Goal: Complete application form

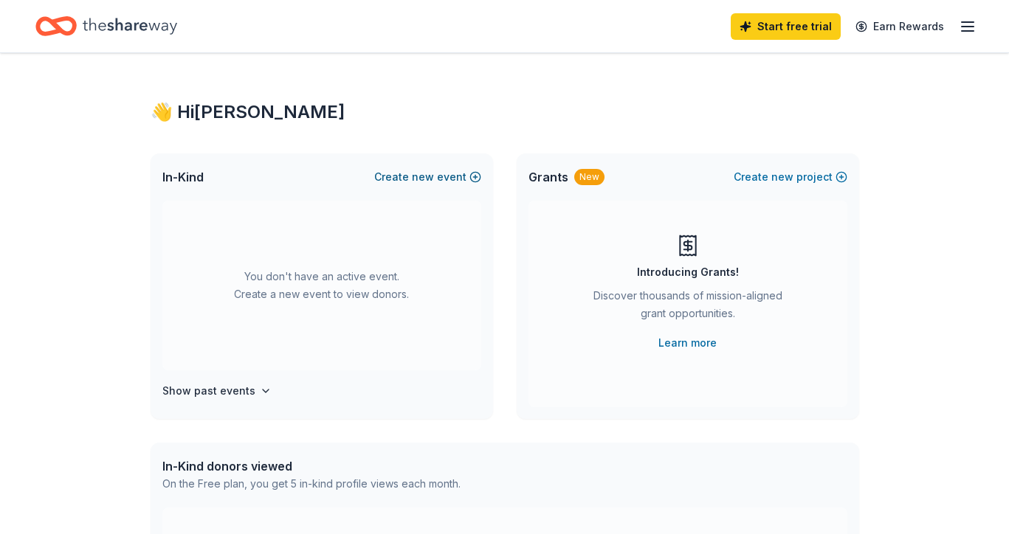
click at [458, 176] on button "Create new event" at bounding box center [427, 177] width 107 height 18
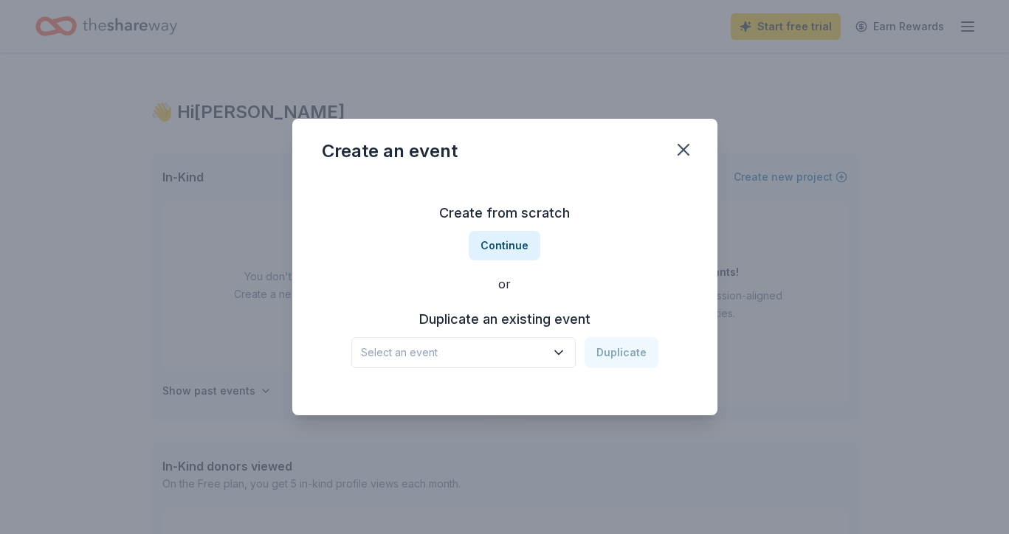
click at [467, 360] on span "Select an event" at bounding box center [453, 353] width 185 height 18
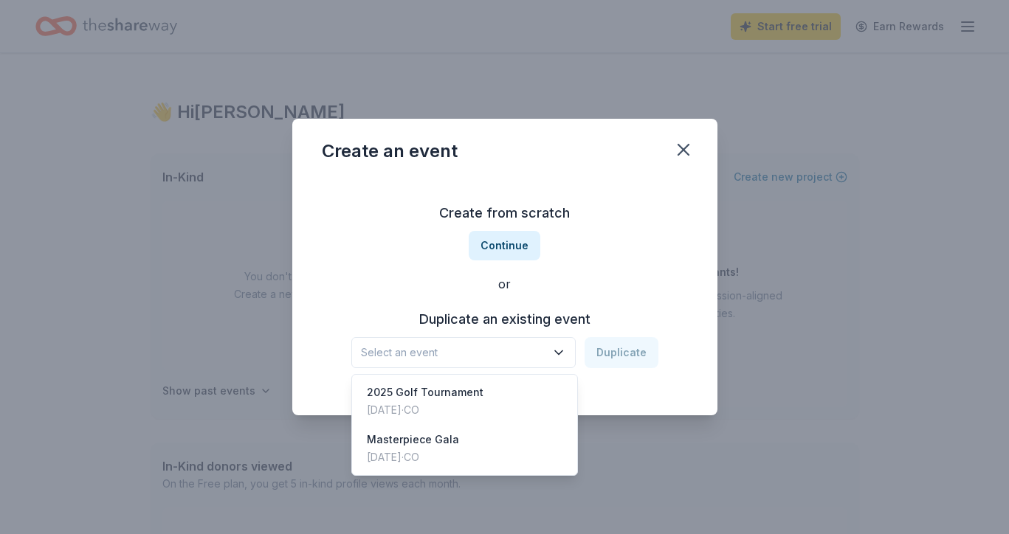
click at [483, 337] on button "Select an event" at bounding box center [463, 352] width 224 height 31
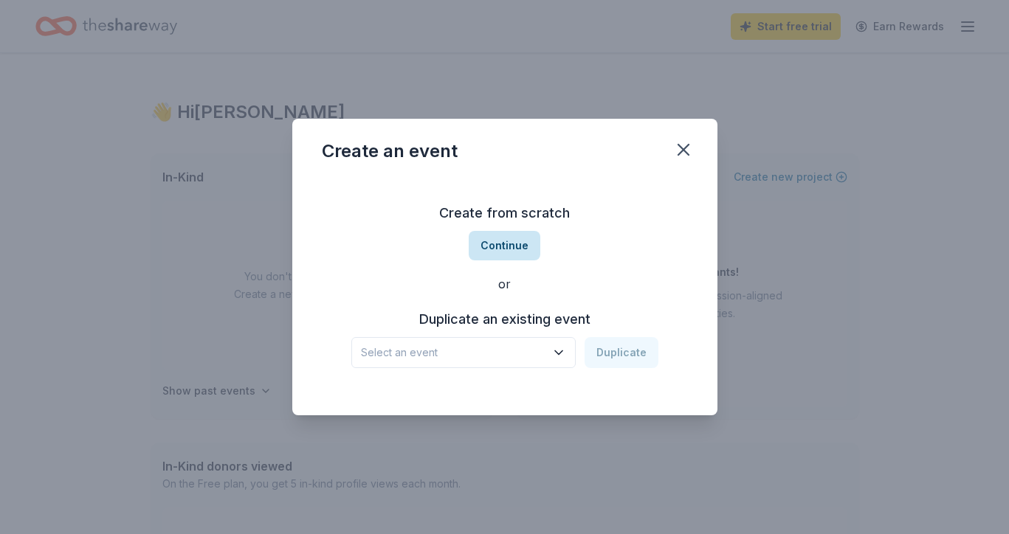
click at [517, 237] on button "Continue" at bounding box center [505, 246] width 72 height 30
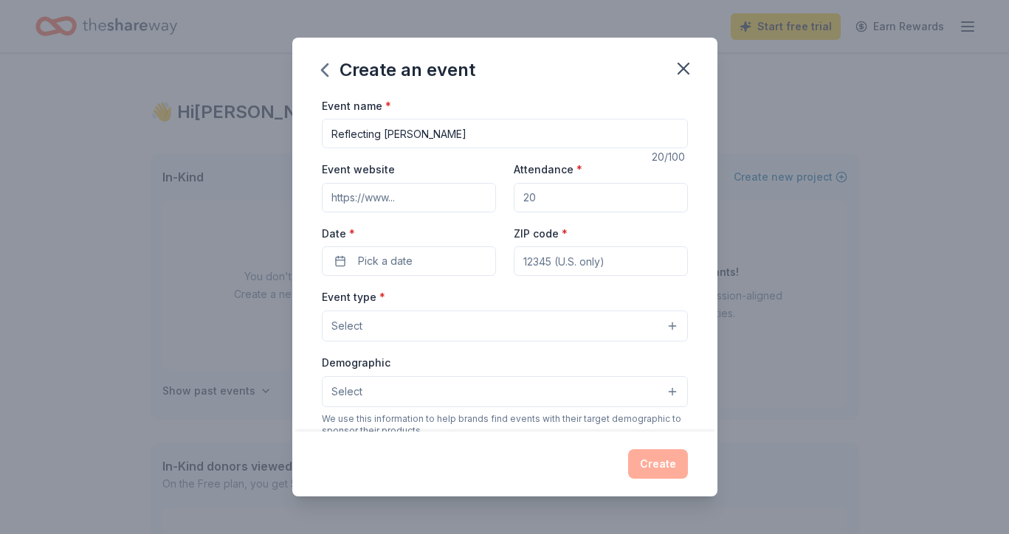
type input "Reflecting [PERSON_NAME]"
click at [433, 191] on input "Event website" at bounding box center [409, 198] width 174 height 30
paste input "[URL][DOMAIN_NAME]"
type input "[URL][DOMAIN_NAME]"
click at [557, 189] on input "Attendance *" at bounding box center [601, 198] width 174 height 30
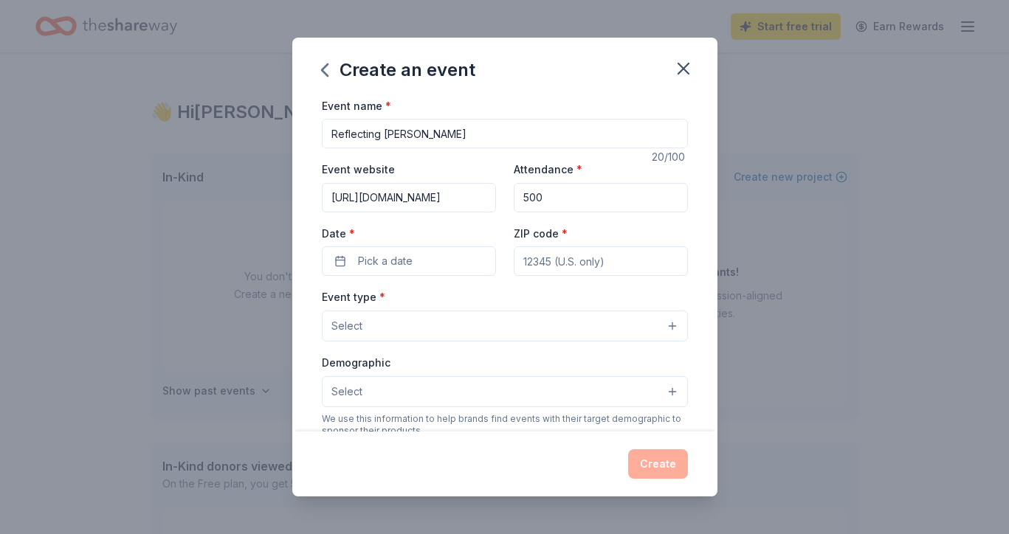
type input "500"
click at [419, 238] on label "Date *" at bounding box center [409, 234] width 174 height 15
click at [419, 247] on button "Pick a date" at bounding box center [409, 262] width 174 height 30
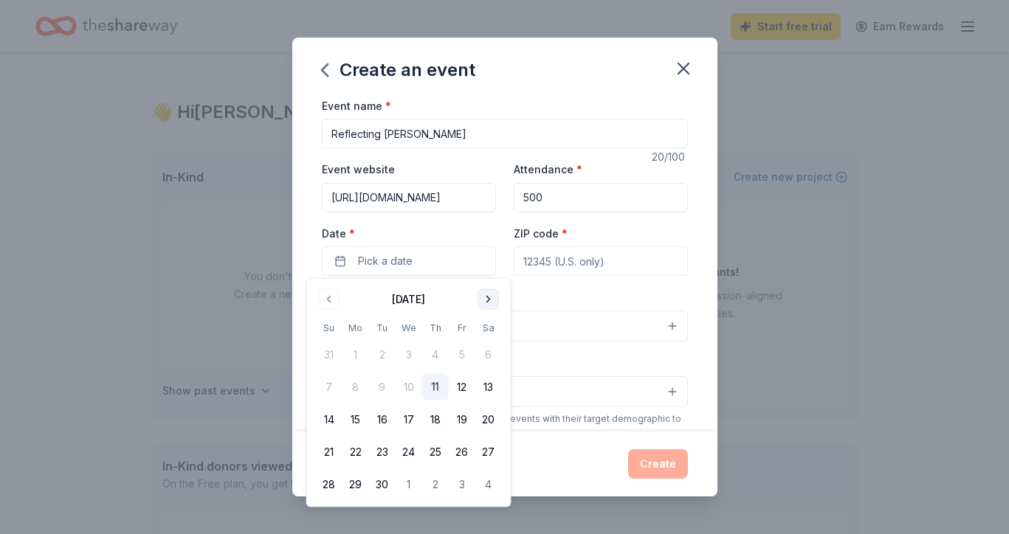
click at [485, 303] on button "Go to next month" at bounding box center [488, 299] width 21 height 21
click at [484, 300] on button "Go to next month" at bounding box center [488, 299] width 21 height 21
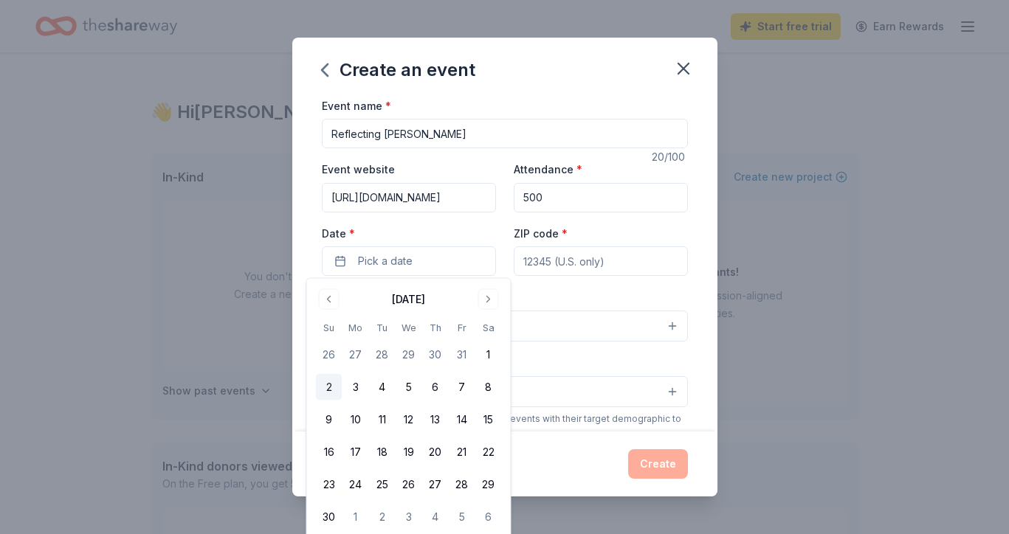
click at [326, 380] on button "2" at bounding box center [329, 387] width 27 height 27
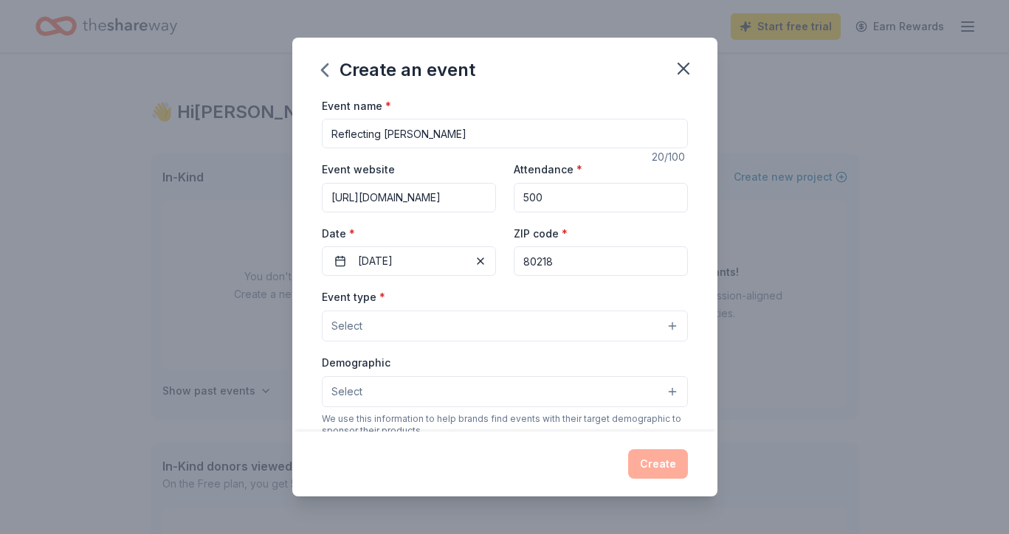
type input "80218"
click at [464, 325] on button "Select" at bounding box center [505, 326] width 366 height 31
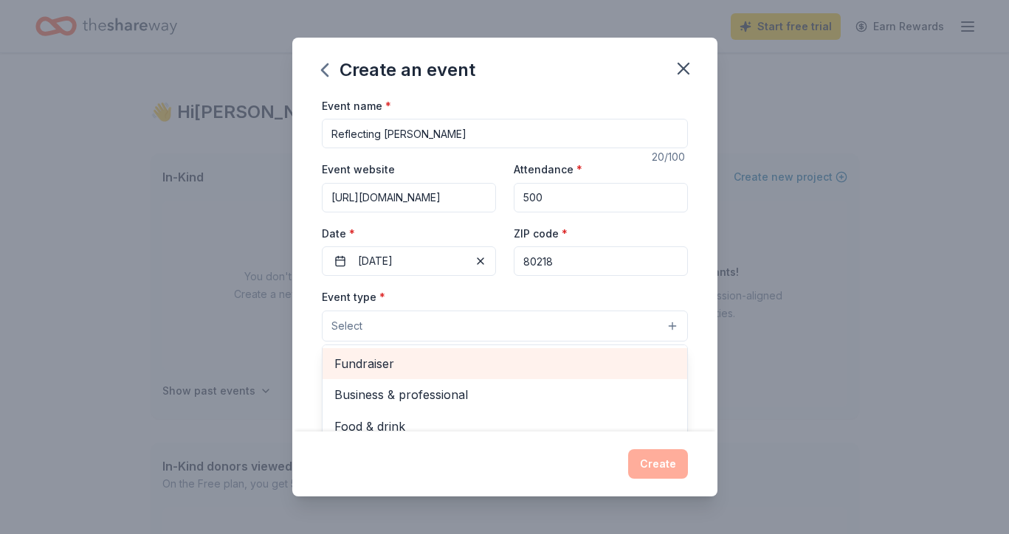
click at [442, 373] on div "Fundraiser" at bounding box center [505, 363] width 365 height 31
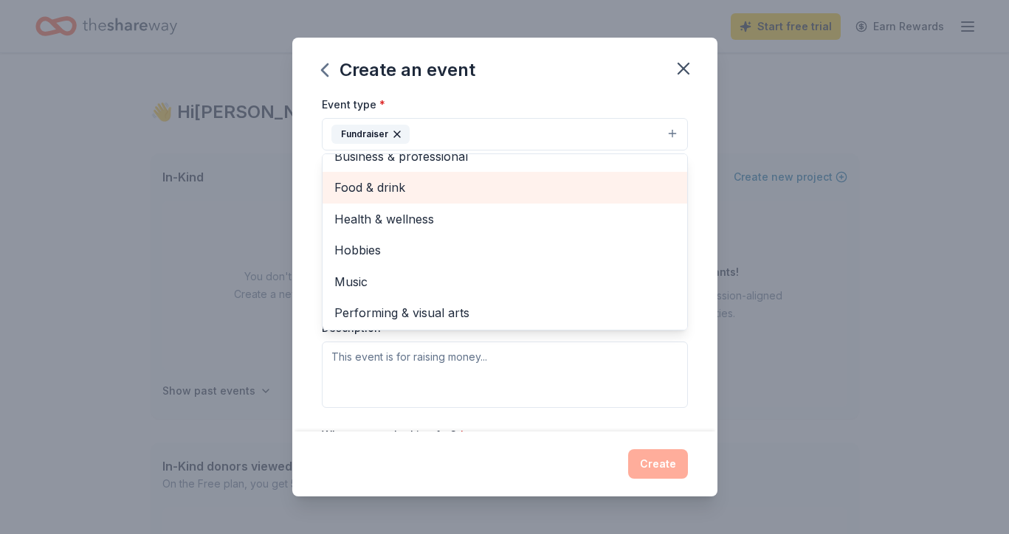
scroll to position [194, 0]
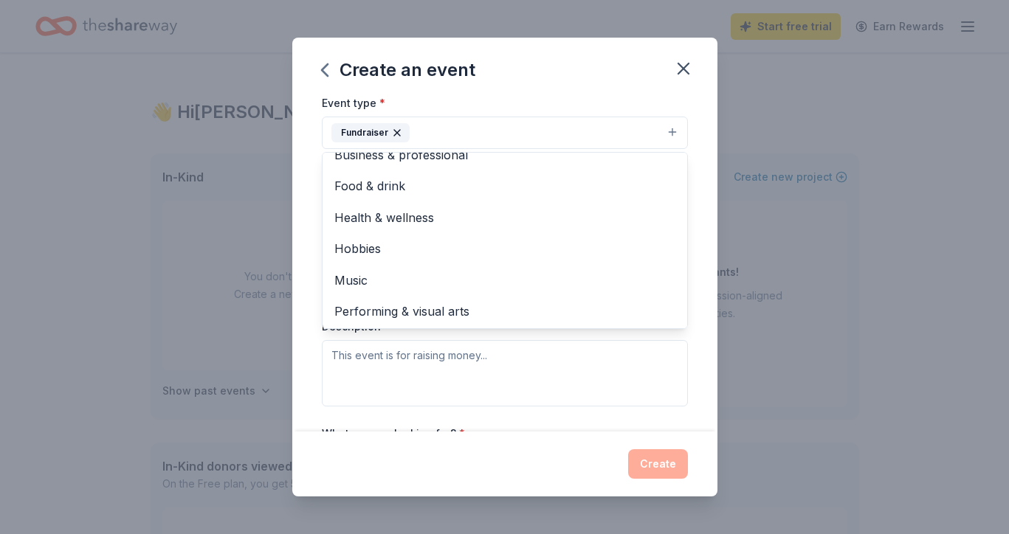
click at [368, 383] on div "Event type * Fundraiser Business & professional Food & drink Health & wellness …" at bounding box center [505, 250] width 366 height 312
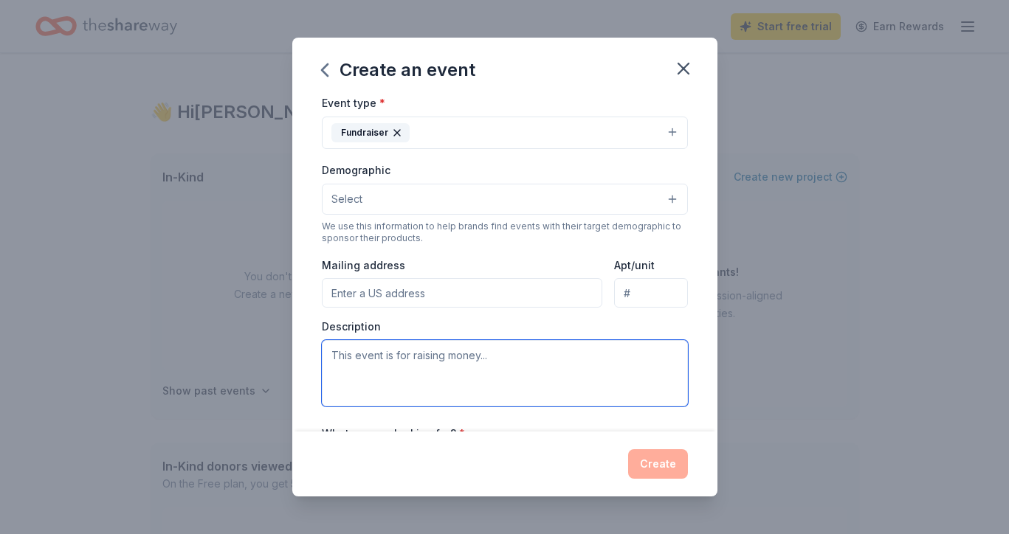
click at [373, 369] on textarea at bounding box center [505, 373] width 366 height 66
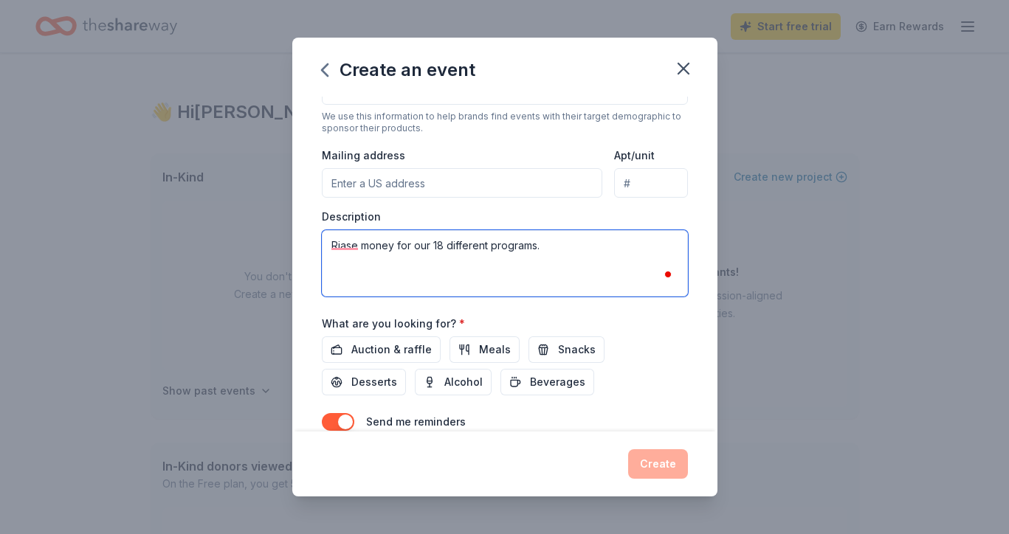
scroll to position [306, 0]
type textarea "Raise money for our 18 different programs."
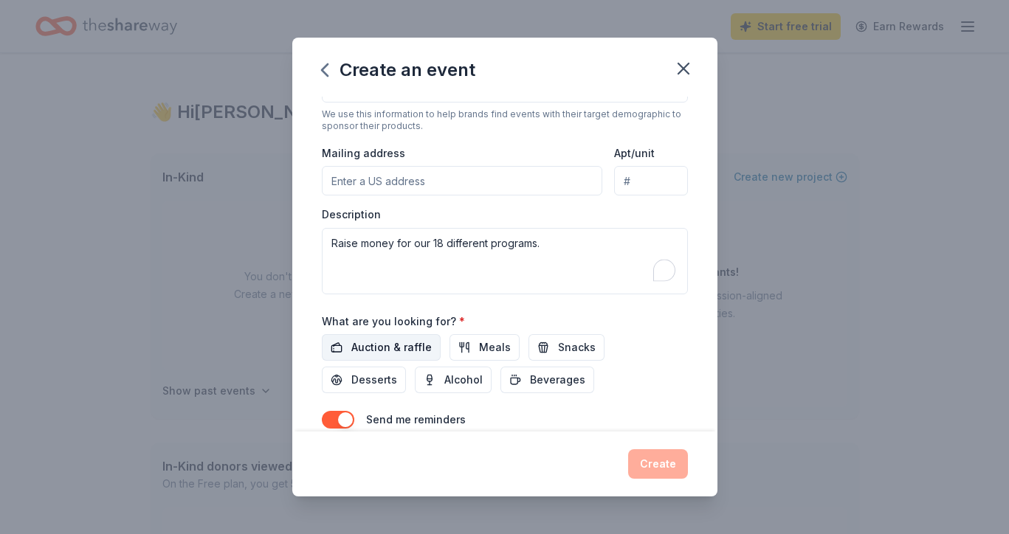
click at [351, 343] on span "Auction & raffle" at bounding box center [391, 348] width 80 height 18
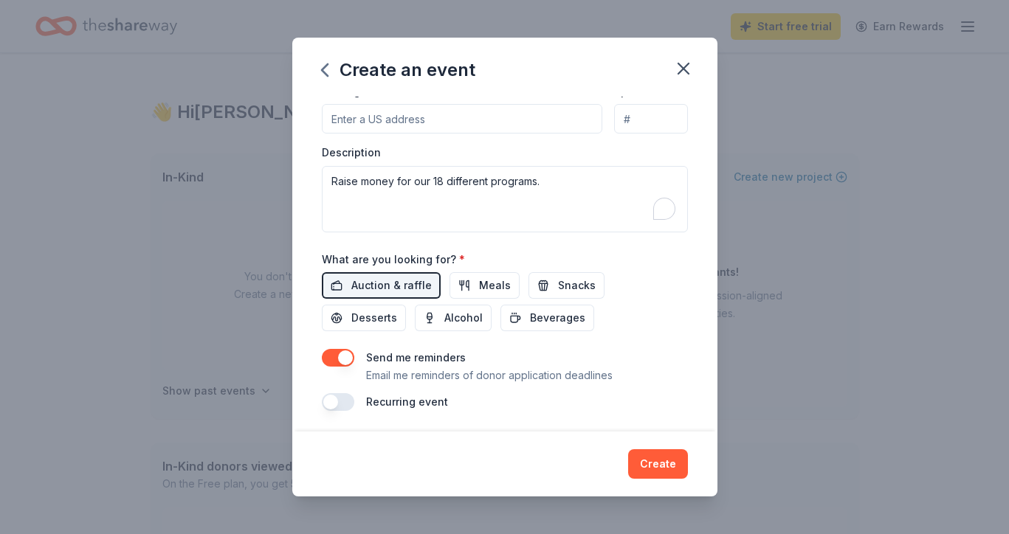
scroll to position [368, 0]
click at [658, 460] on button "Create" at bounding box center [658, 465] width 60 height 30
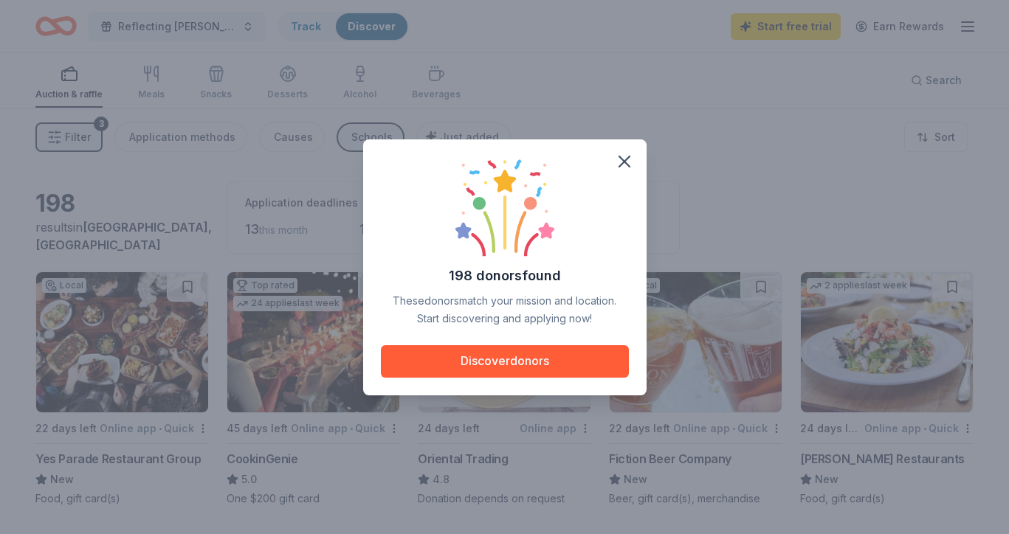
click at [640, 150] on span at bounding box center [624, 161] width 32 height 32
click at [619, 156] on icon "button" at bounding box center [624, 161] width 10 height 10
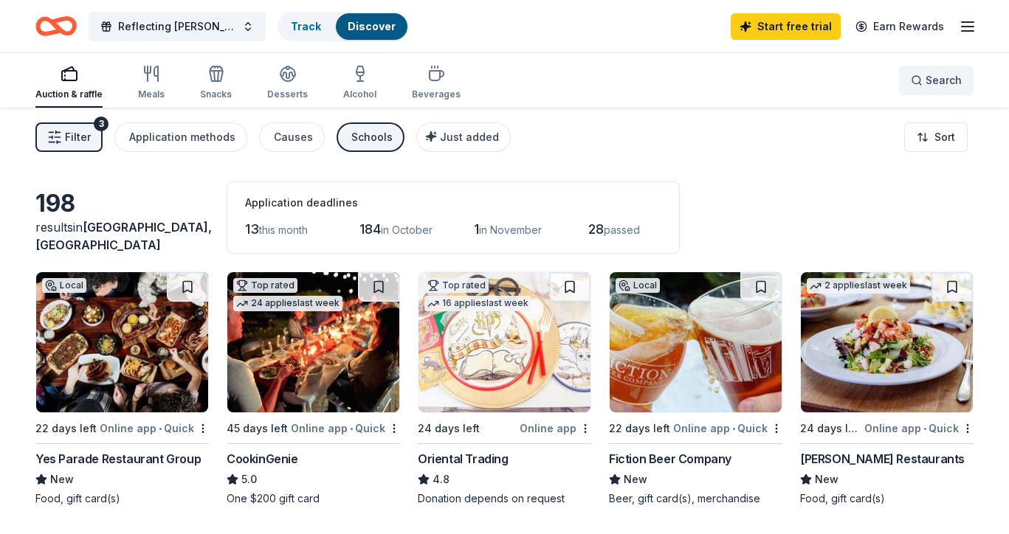
click at [940, 89] on button "Search" at bounding box center [936, 81] width 75 height 30
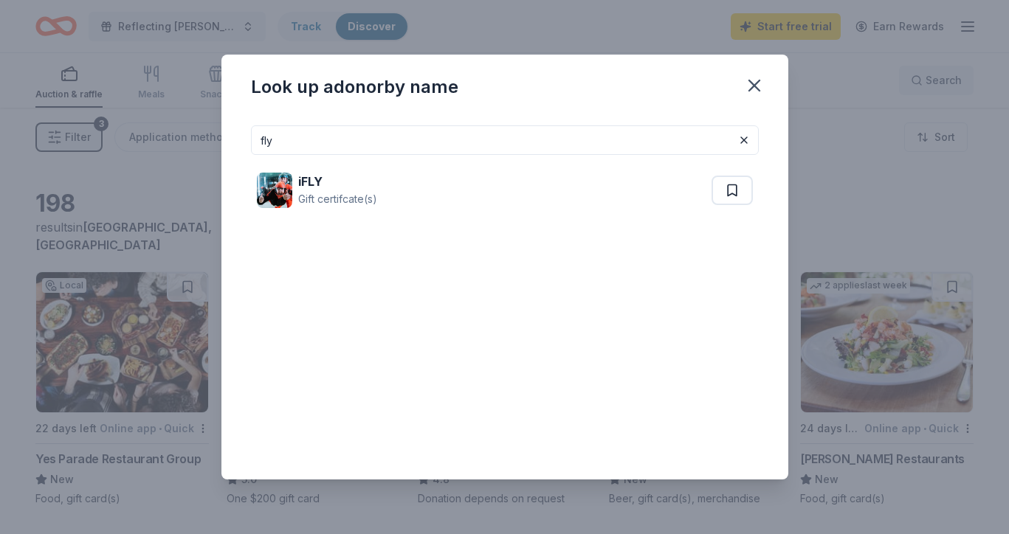
type input "fly"
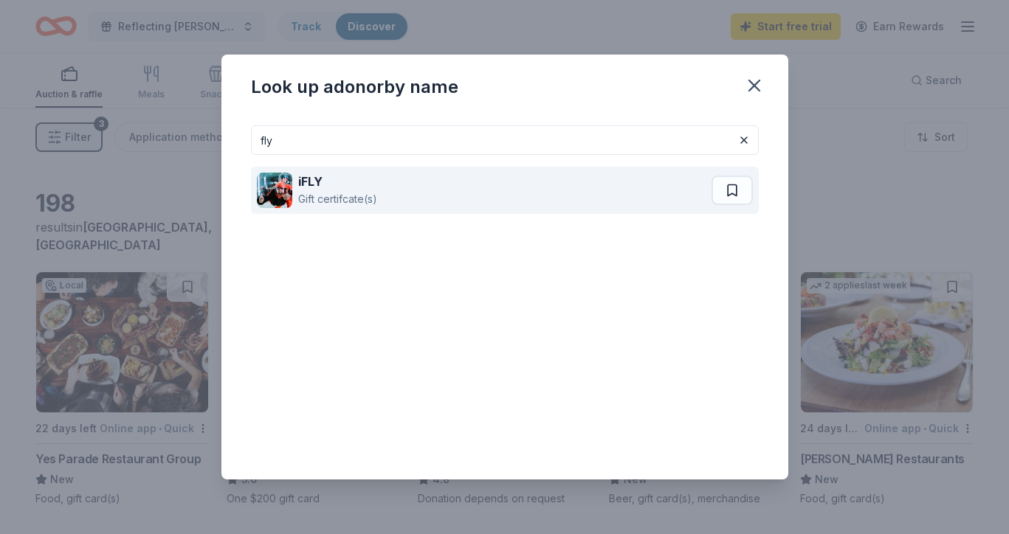
drag, startPoint x: 940, startPoint y: 89, endPoint x: 314, endPoint y: 187, distance: 634.2
click at [314, 187] on strong "iFLY" at bounding box center [310, 181] width 24 height 15
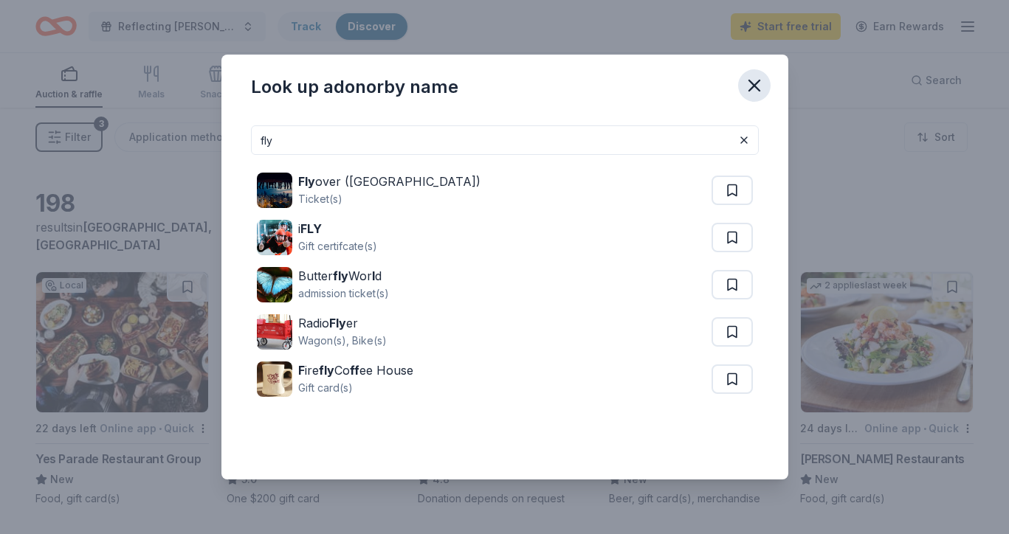
click at [746, 80] on icon "button" at bounding box center [754, 85] width 21 height 21
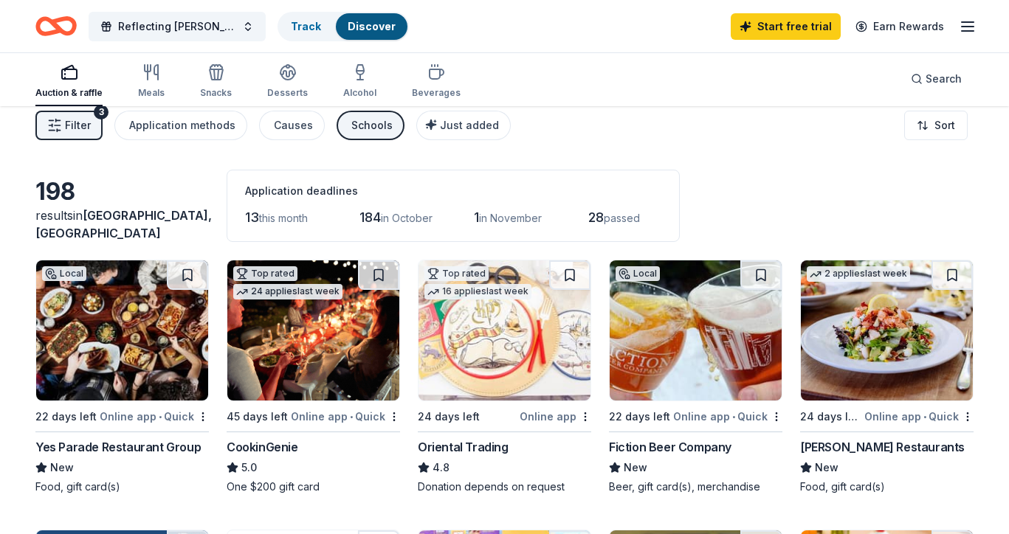
scroll to position [8, 0]
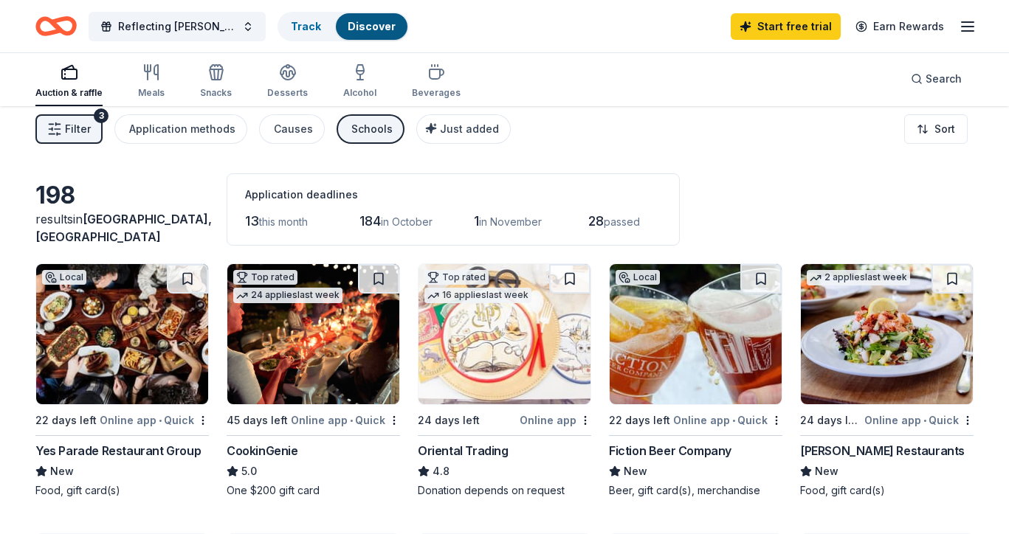
click at [281, 371] on img at bounding box center [313, 334] width 172 height 140
click at [204, 23] on span "Reflecting [PERSON_NAME]" at bounding box center [177, 27] width 118 height 18
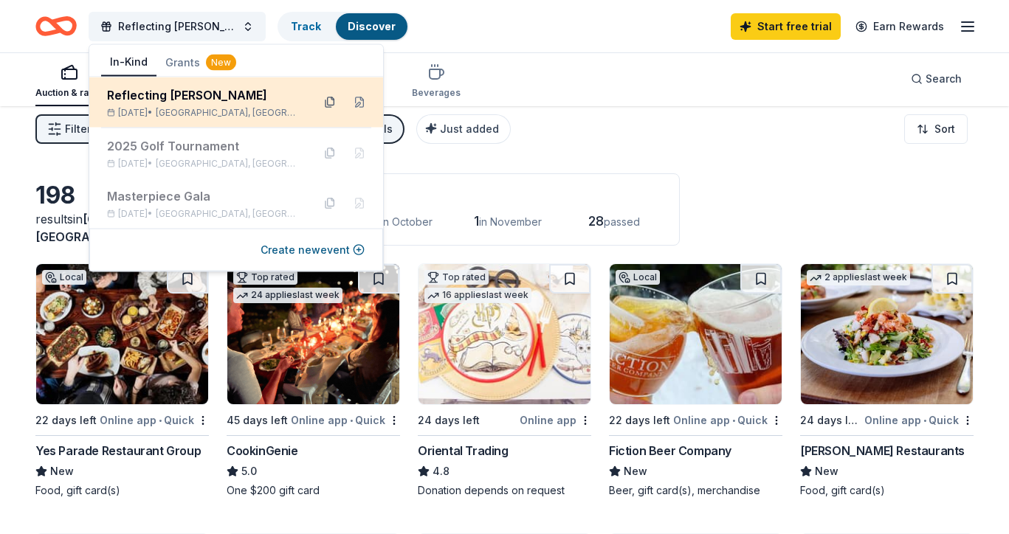
click at [325, 100] on button at bounding box center [330, 103] width 24 height 24
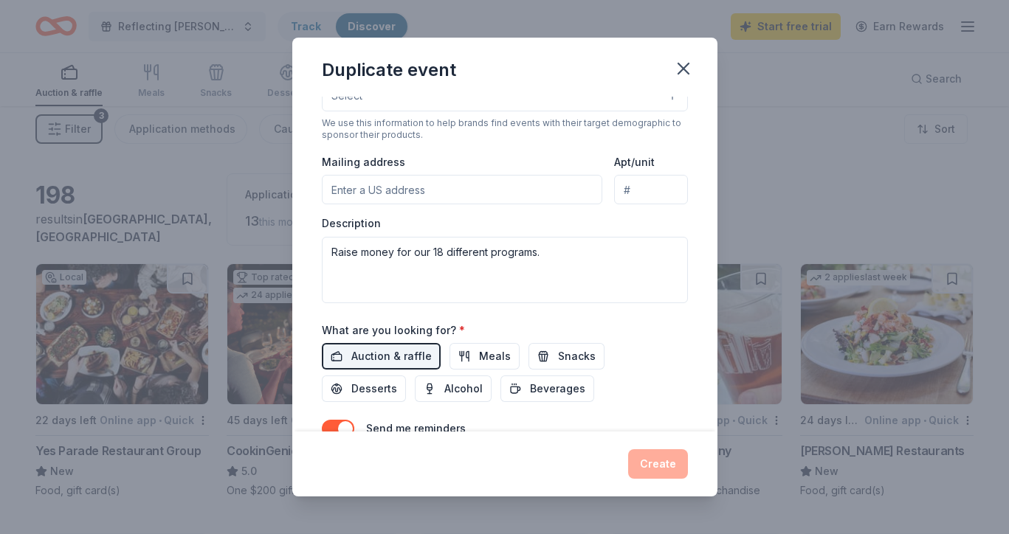
scroll to position [283, 0]
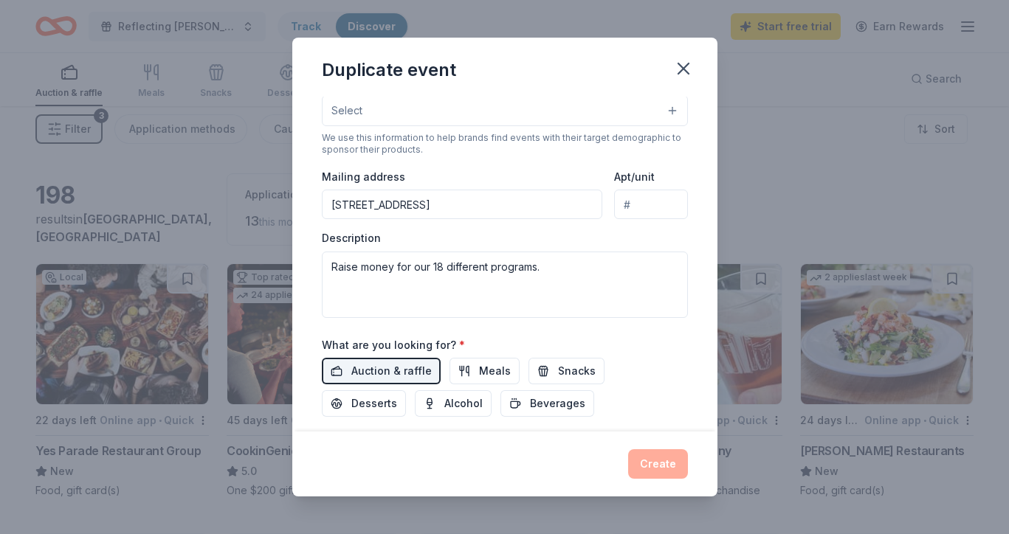
type input "PO Box 18018 Denver CO 80218"
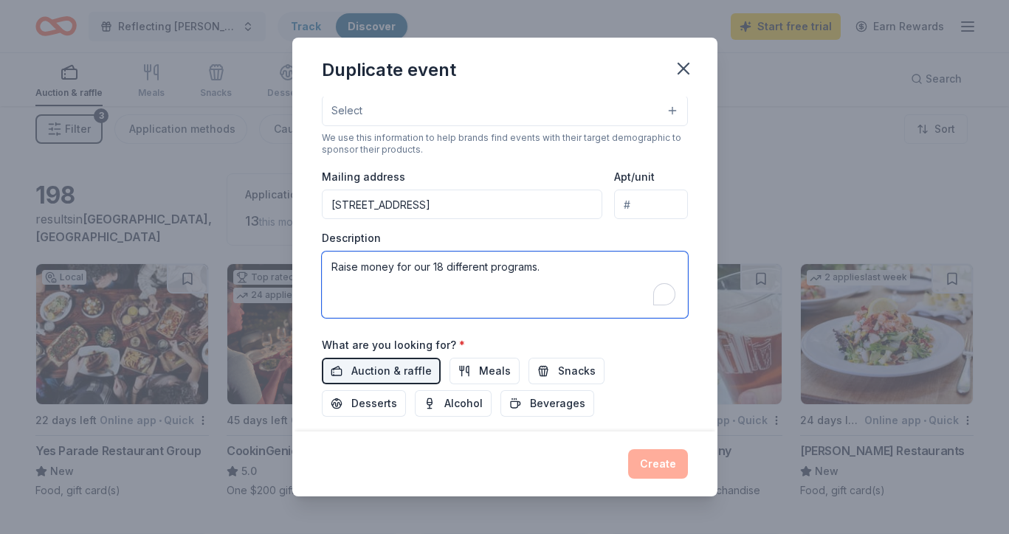
click at [548, 267] on textarea "Raise money for our 18 different programs." at bounding box center [505, 285] width 366 height 66
drag, startPoint x: 606, startPoint y: 283, endPoint x: 317, endPoint y: 253, distance: 290.9
click at [317, 253] on div "Event name * Reflecting Hope Gala 20 /100 Event website https://aesbid.org/ELP/…" at bounding box center [504, 265] width 425 height 336
paste textarea "Open Door is preparing to host our Reflections of Hope Gala at the Denver Cente…"
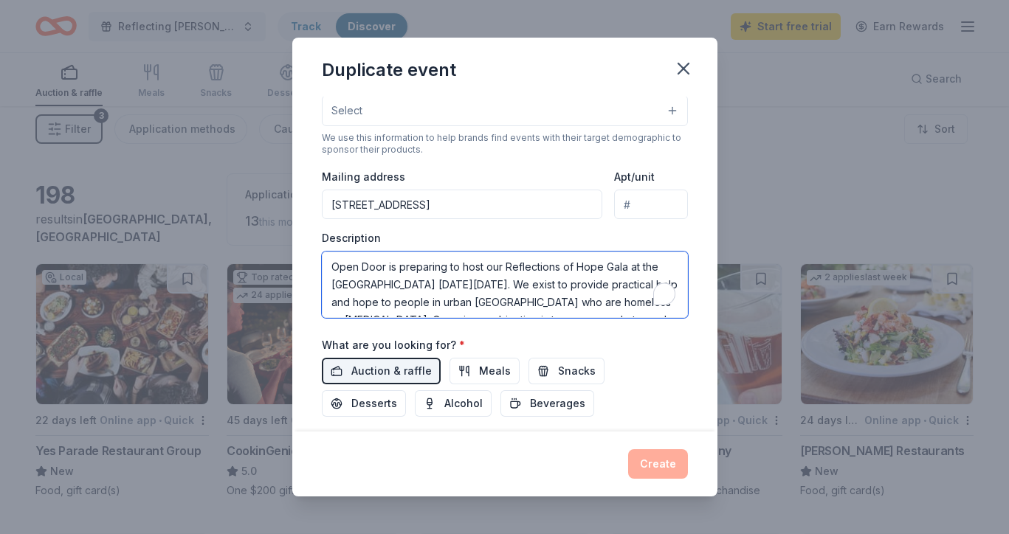
scroll to position [0, 0]
click at [455, 269] on textarea "Open Door is preparing to host our Reflections of Hope Gala at the Denver Cente…" at bounding box center [505, 285] width 366 height 66
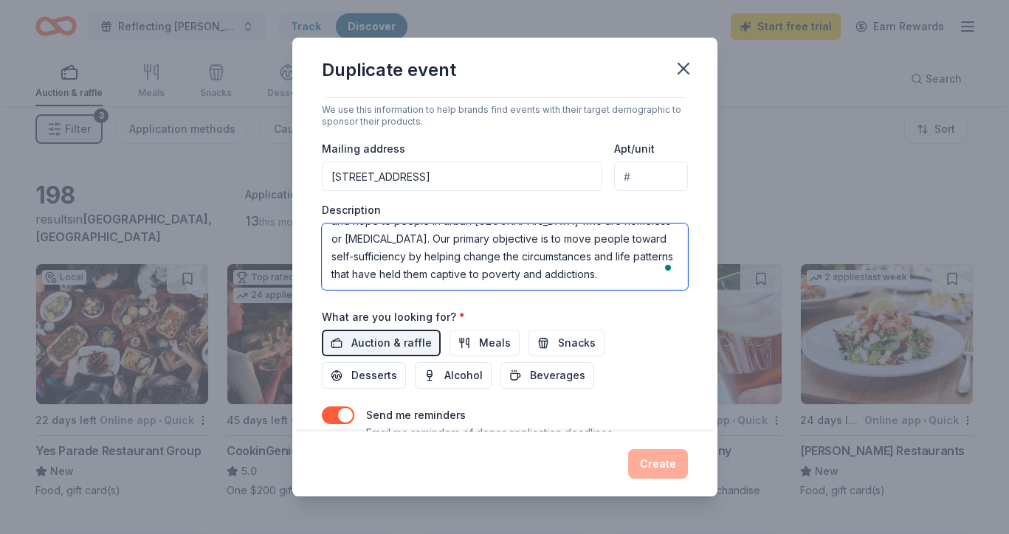
click at [598, 252] on textarea "Open Door is preparing to host our Reflections of Hope Gala at the Denver Cente…" at bounding box center [505, 257] width 366 height 66
click at [647, 255] on textarea "Open Door is preparing to host our Reflections of Hope Gala at the Denver Cente…" at bounding box center [505, 257] width 366 height 66
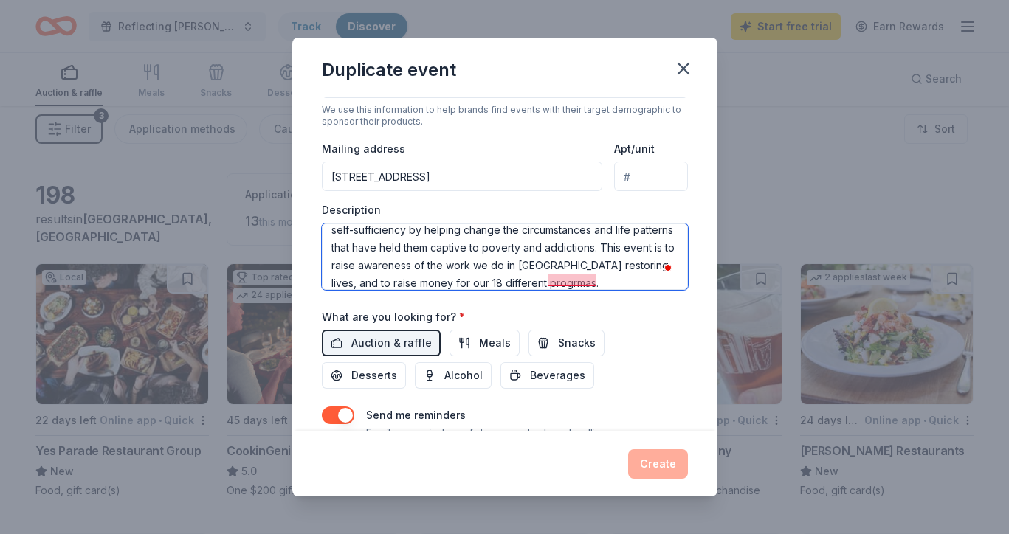
click at [568, 278] on textarea "Open Door is preparing to host our Reflections of Hope Gala at the Denver Cente…" at bounding box center [505, 257] width 366 height 66
click at [560, 261] on textarea "Open Door is preparing to host our Reflections of Hope Gala at the [GEOGRAPHIC_…" at bounding box center [505, 257] width 366 height 66
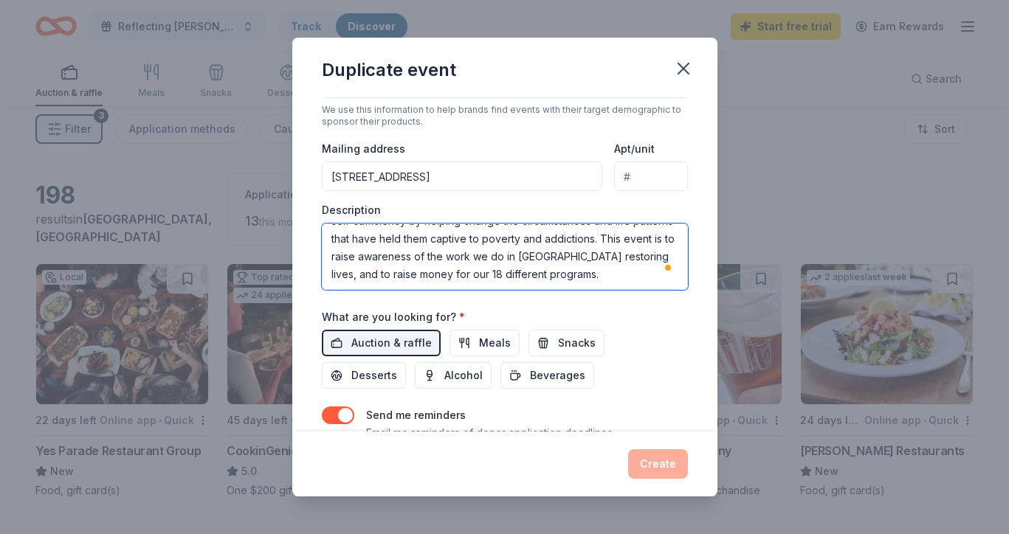
click at [599, 255] on textarea "Open Door is preparing to host our Reflections of Hope Gala at the [GEOGRAPHIC_…" at bounding box center [505, 257] width 366 height 66
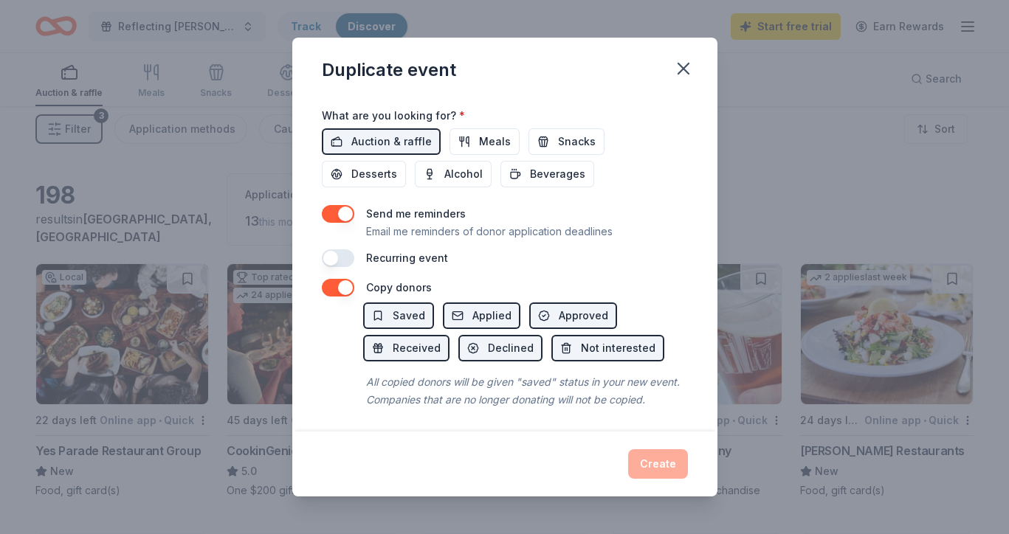
type textarea "Open Door is preparing to host our Reflections of Hope Gala at the [GEOGRAPHIC_…"
click at [654, 458] on div "Create" at bounding box center [505, 465] width 366 height 30
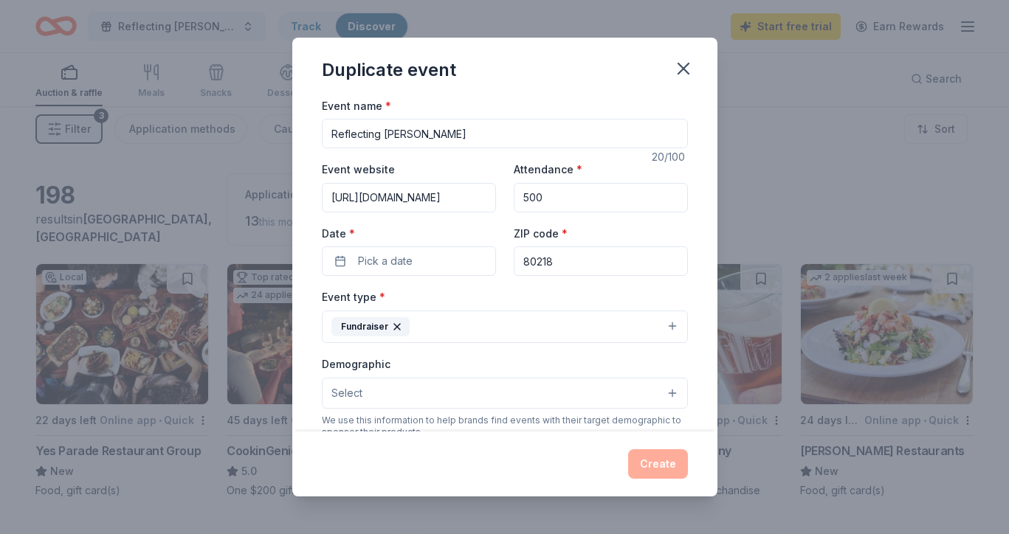
click at [577, 208] on input "500" at bounding box center [601, 198] width 174 height 30
click at [389, 265] on span "Pick a date" at bounding box center [385, 261] width 55 height 18
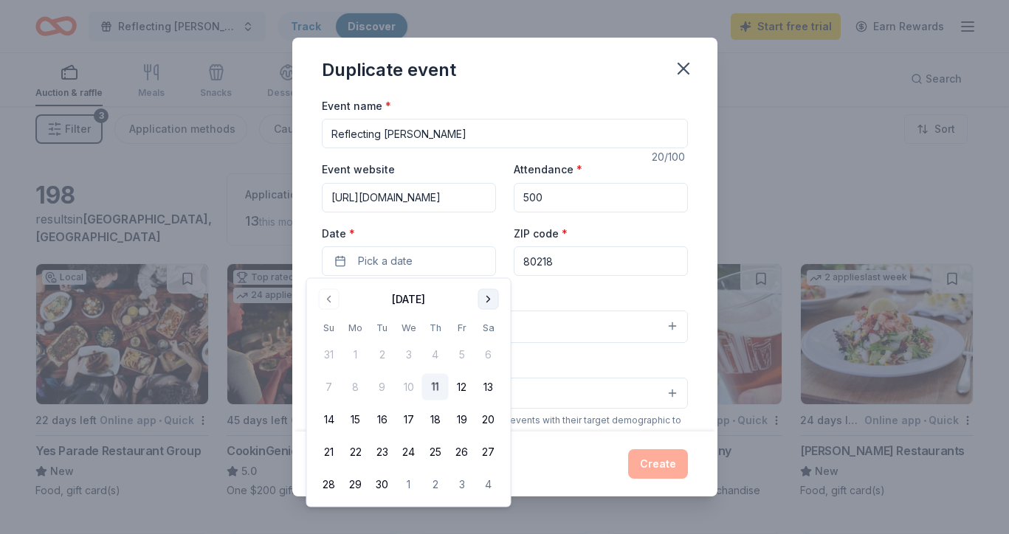
click at [487, 295] on button "Go to next month" at bounding box center [488, 299] width 21 height 21
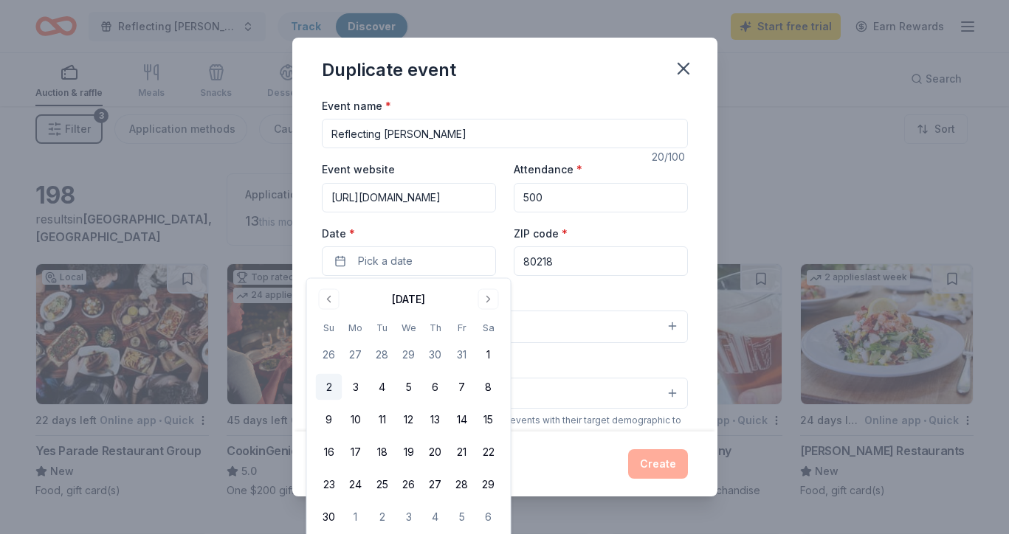
click at [326, 383] on button "2" at bounding box center [329, 387] width 27 height 27
click at [603, 382] on button "Select" at bounding box center [505, 393] width 366 height 31
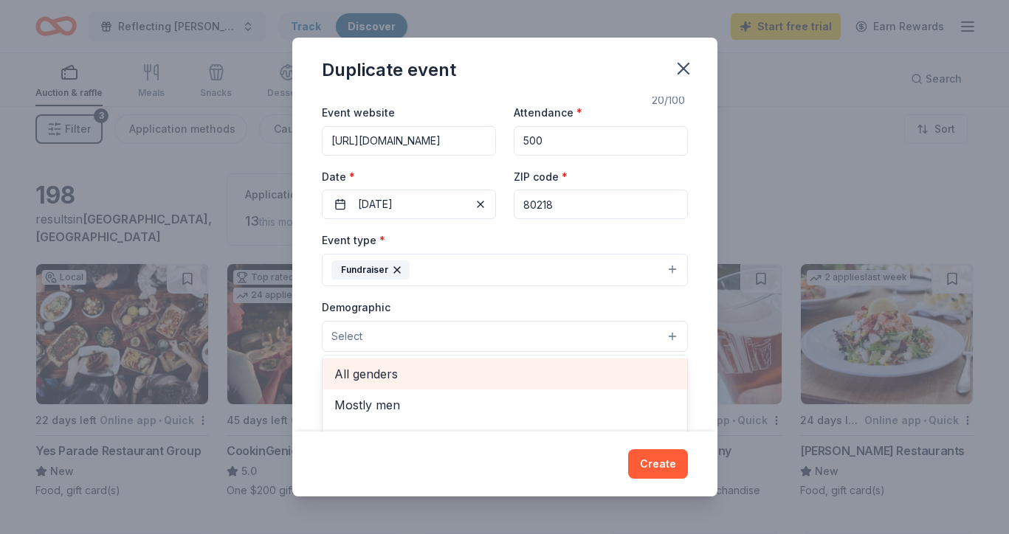
click at [417, 372] on span "All genders" at bounding box center [504, 374] width 341 height 19
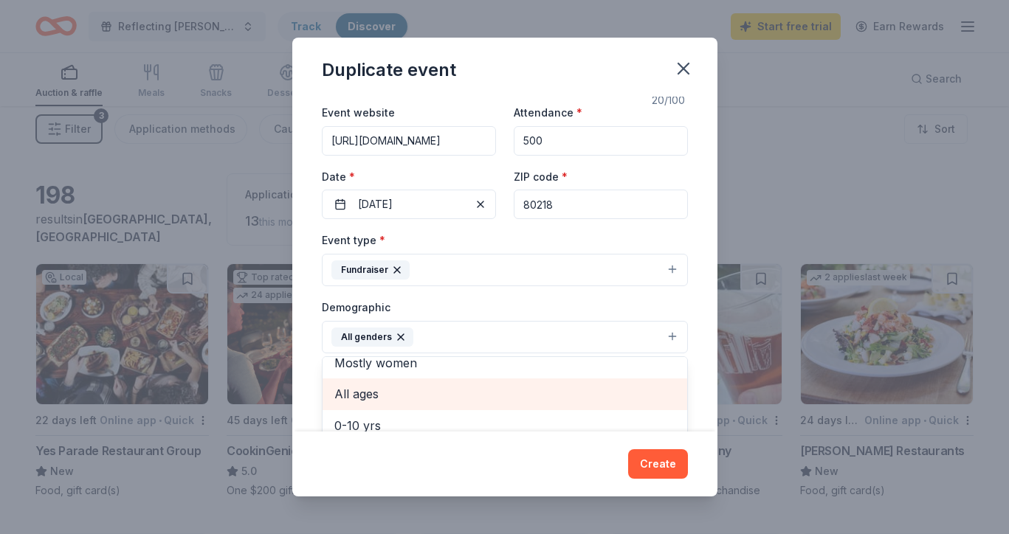
click at [392, 379] on div "All ages" at bounding box center [505, 394] width 365 height 31
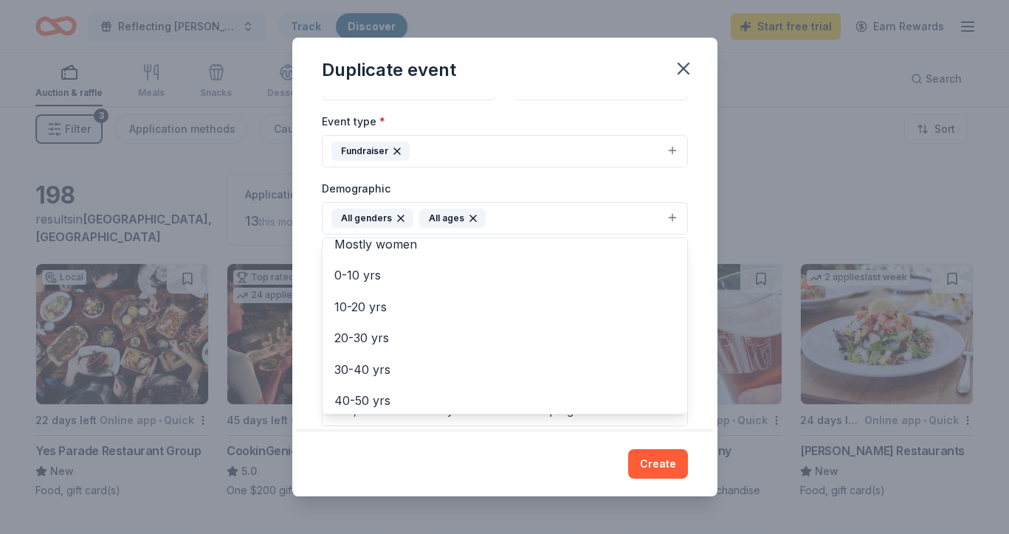
click at [309, 307] on div "Event name * Reflecting Hope Gala 20 /100 Event website https://aesbid.org/ELP/…" at bounding box center [504, 265] width 425 height 336
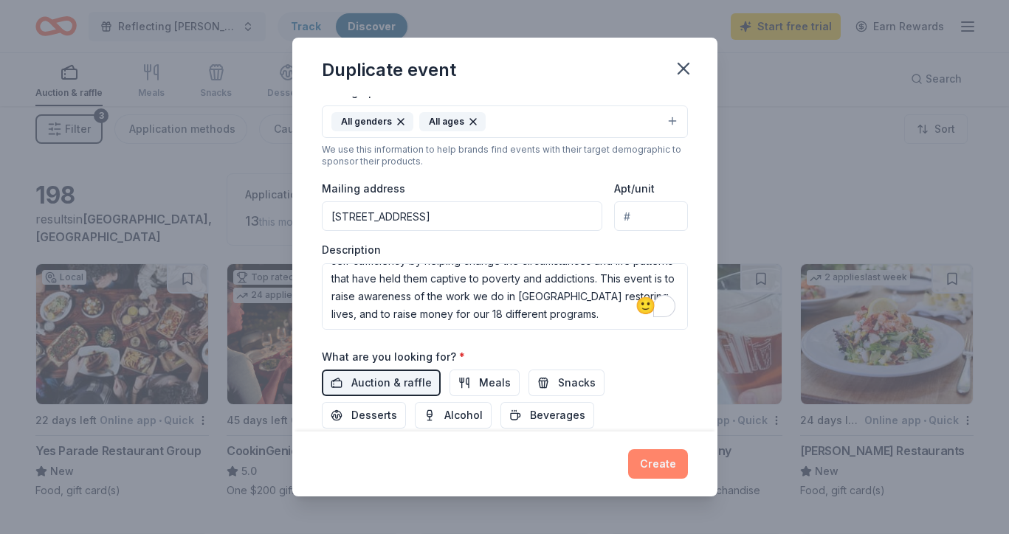
click at [661, 463] on button "Create" at bounding box center [658, 465] width 60 height 30
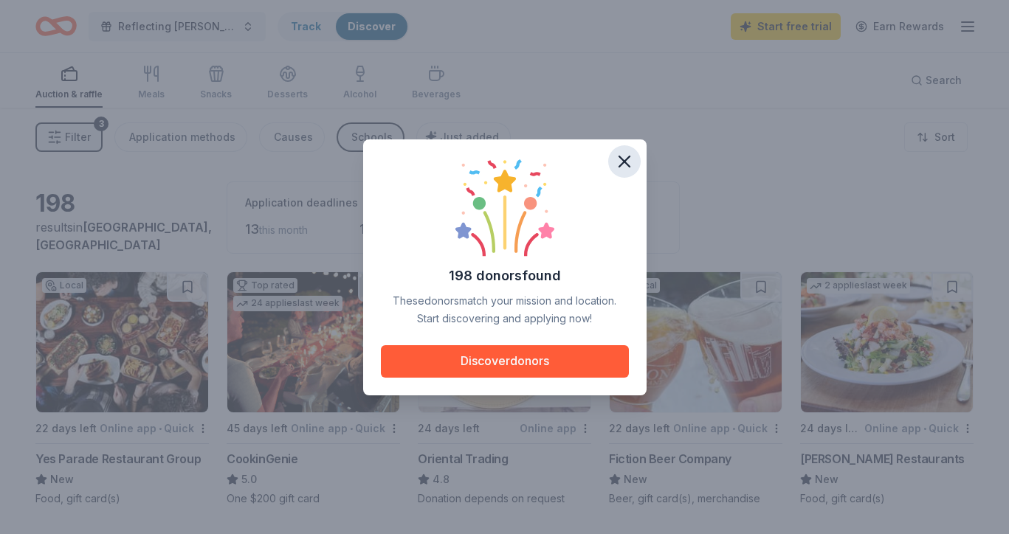
click at [627, 163] on icon "button" at bounding box center [624, 161] width 21 height 21
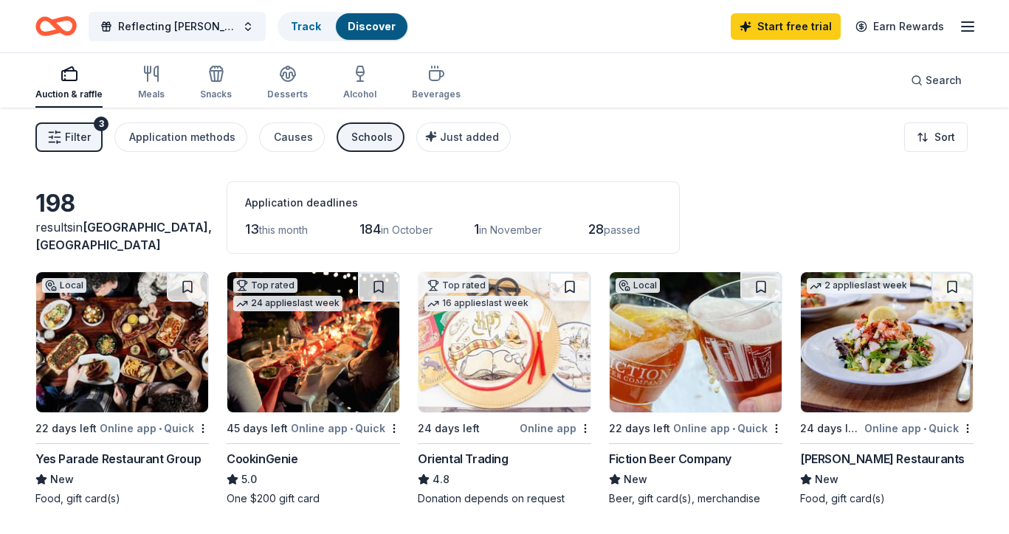
click at [598, 1] on div "Reflecting Hope Gala Track Discover Start free trial Earn Rewards" at bounding box center [504, 26] width 1009 height 52
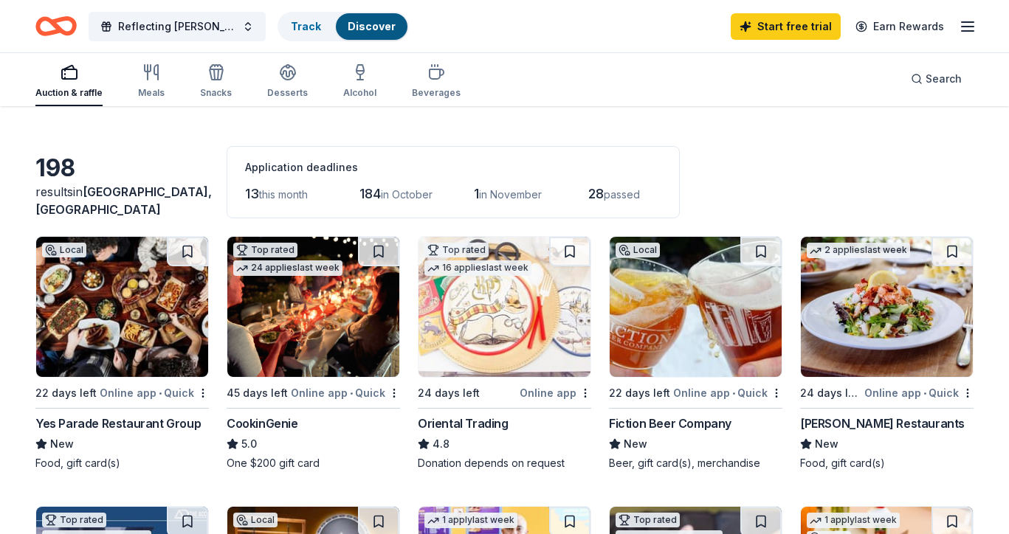
scroll to position [49, 0]
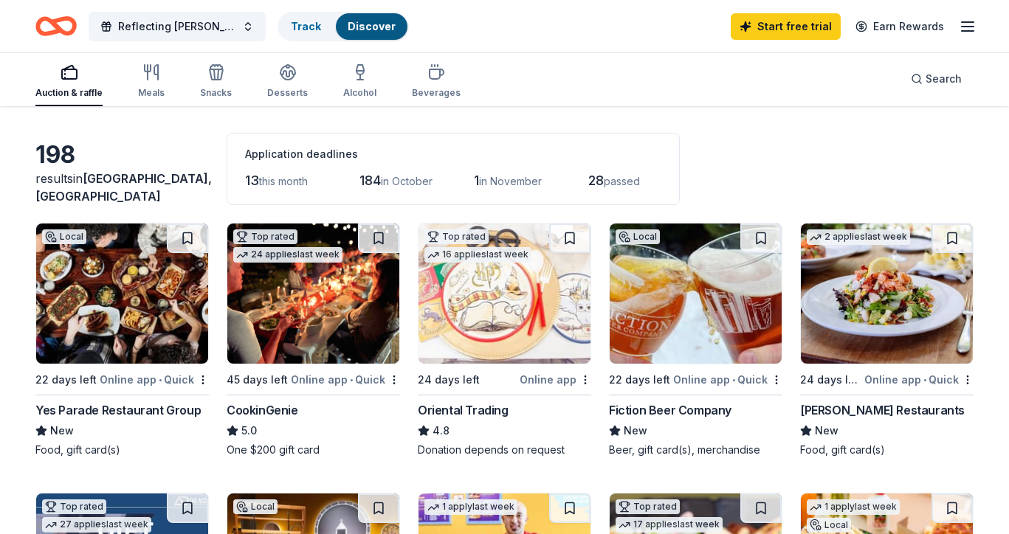
click at [300, 312] on img at bounding box center [313, 294] width 172 height 140
click at [173, 31] on span "Reflecting [PERSON_NAME]" at bounding box center [177, 27] width 118 height 18
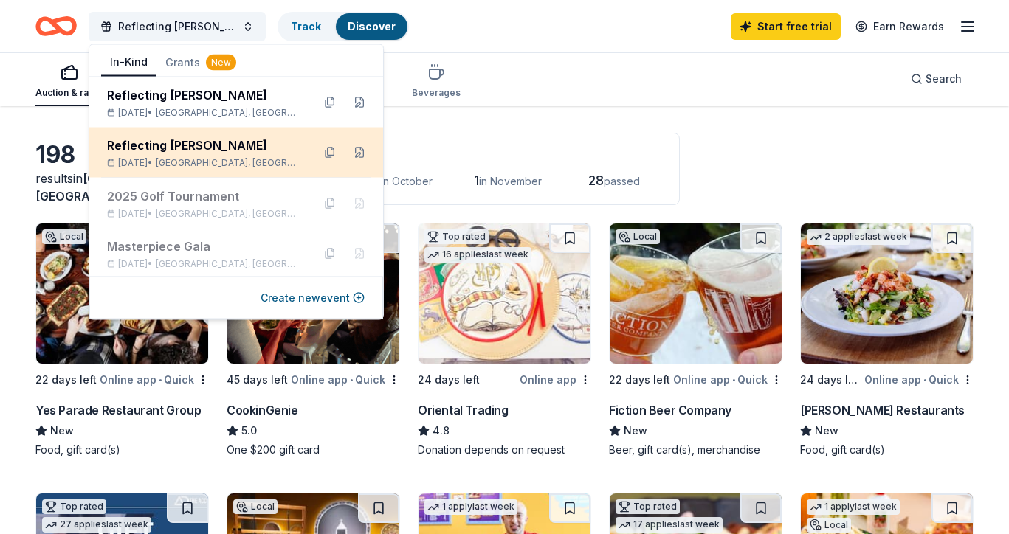
click at [170, 162] on div "Nov 02, 2025 • Denver, CO" at bounding box center [203, 163] width 193 height 12
click at [329, 151] on button at bounding box center [330, 153] width 24 height 24
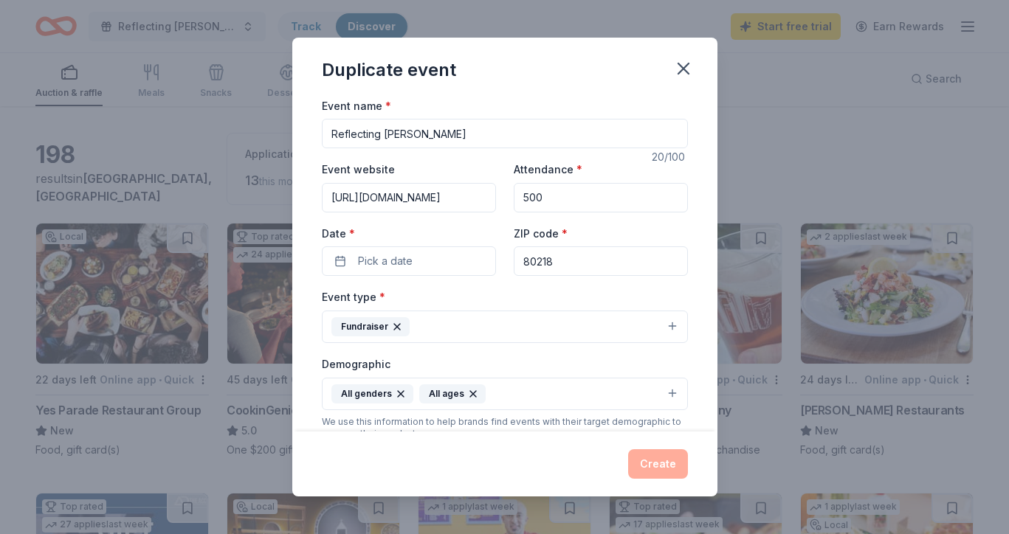
scroll to position [0, 0]
click at [682, 68] on icon "button" at bounding box center [683, 68] width 10 height 10
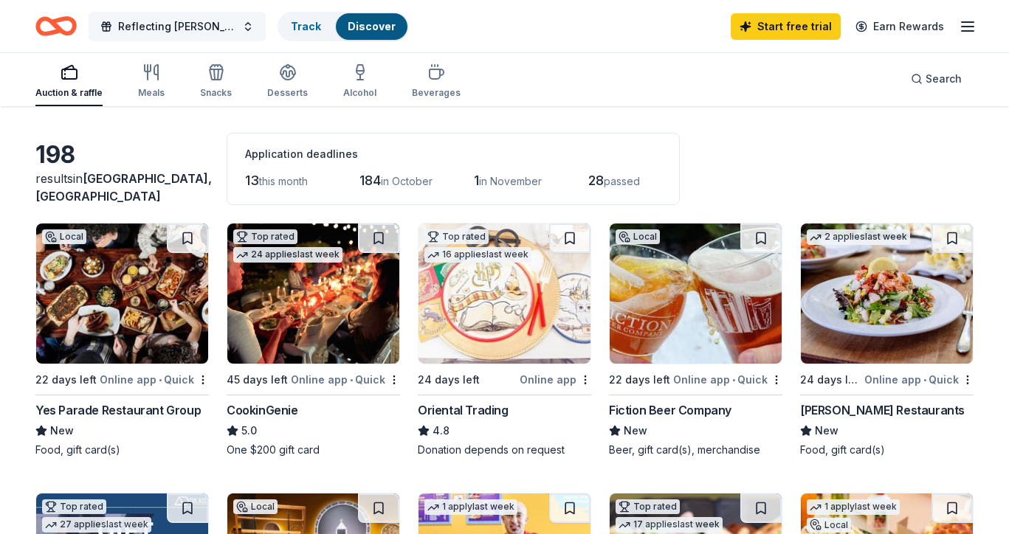
click at [210, 22] on span "Reflecting [PERSON_NAME]" at bounding box center [177, 27] width 118 height 18
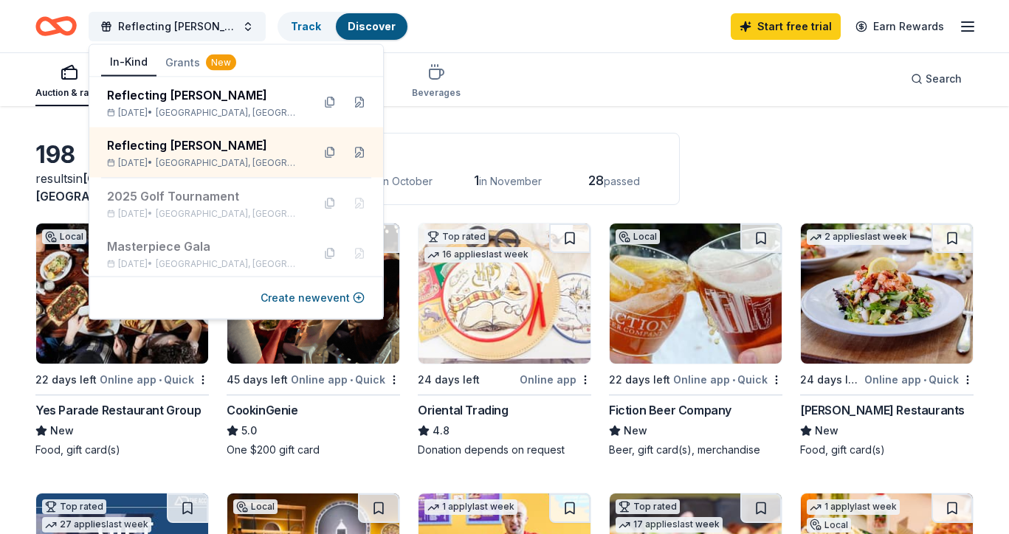
click at [761, 89] on div "Auction & raffle Meals Snacks Desserts Alcohol Beverages Search" at bounding box center [504, 79] width 938 height 55
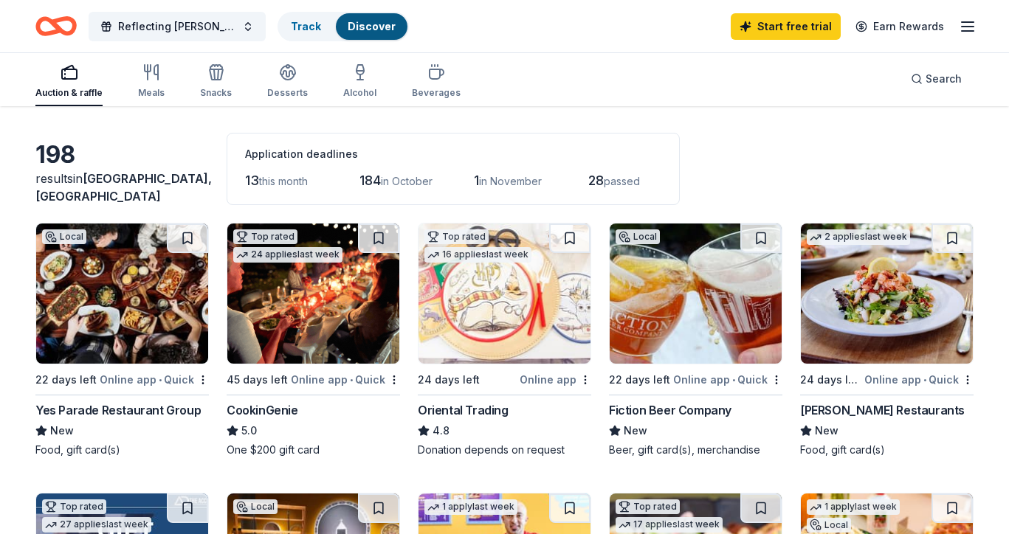
click at [333, 343] on img at bounding box center [313, 294] width 172 height 140
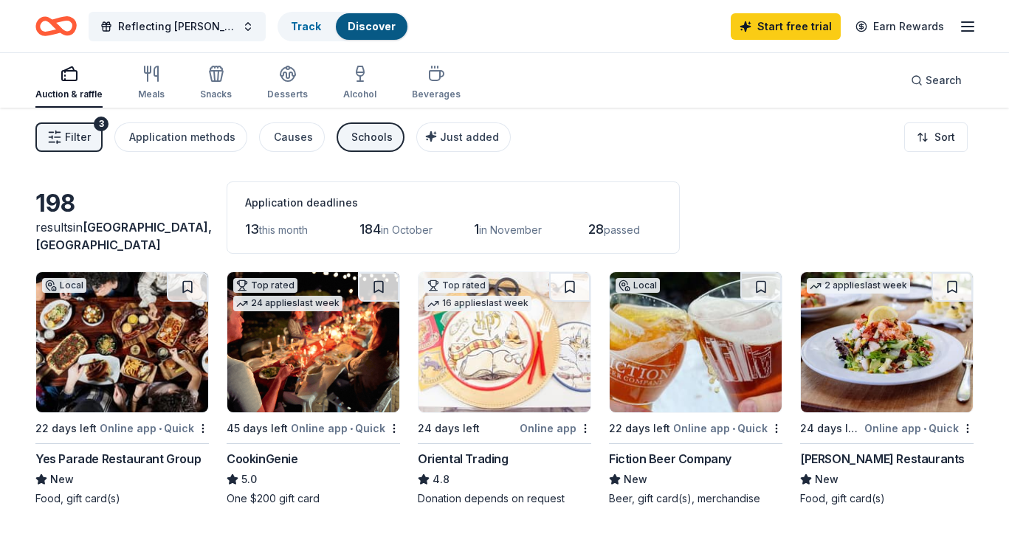
click at [966, 23] on icon "button" at bounding box center [968, 27] width 18 height 18
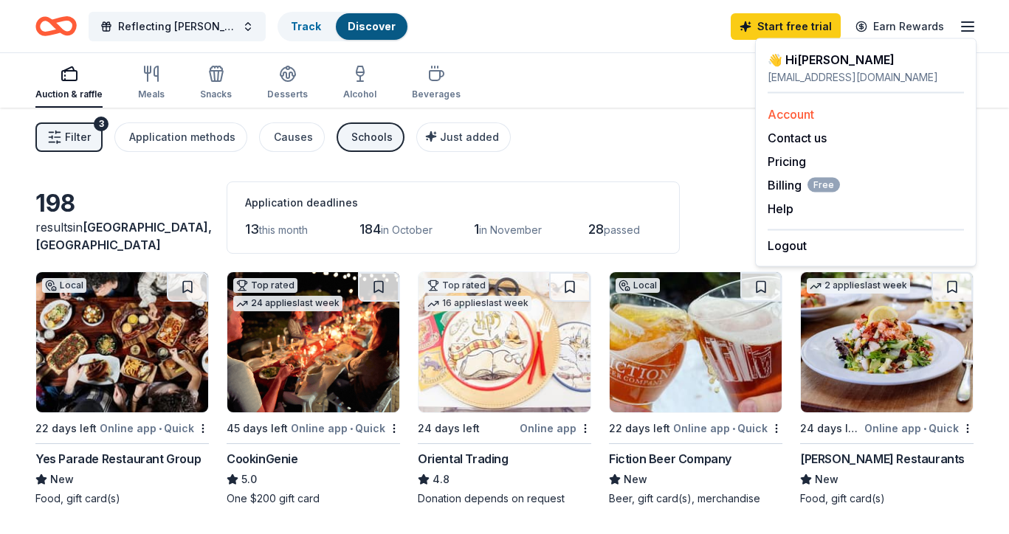
click at [794, 114] on link "Account" at bounding box center [791, 114] width 47 height 15
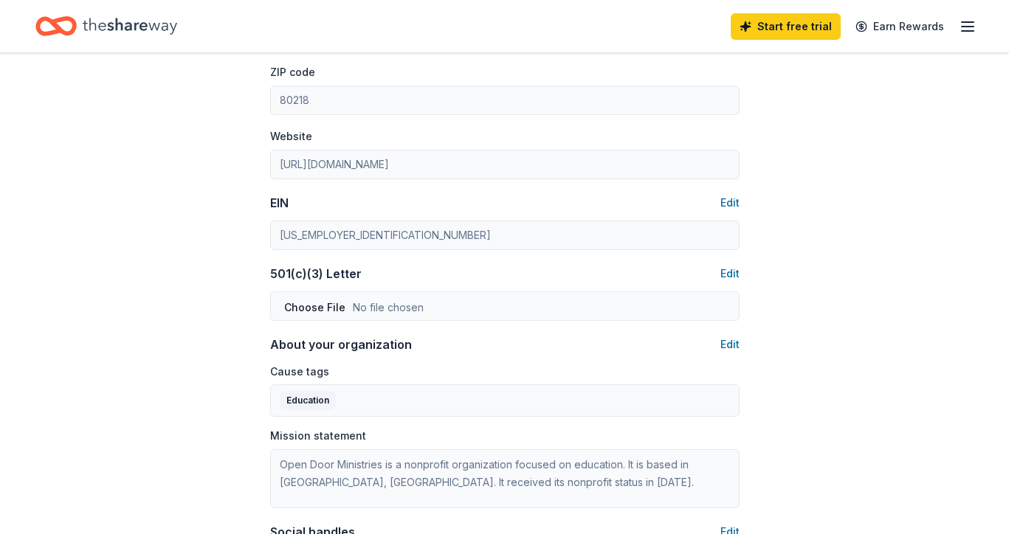
scroll to position [604, 0]
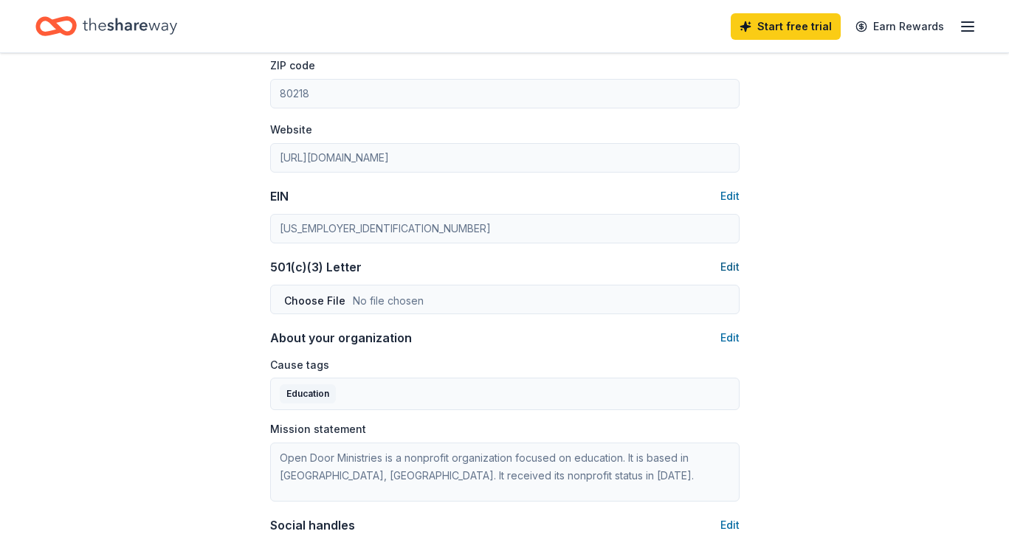
click at [726, 265] on button "Edit" at bounding box center [729, 267] width 19 height 18
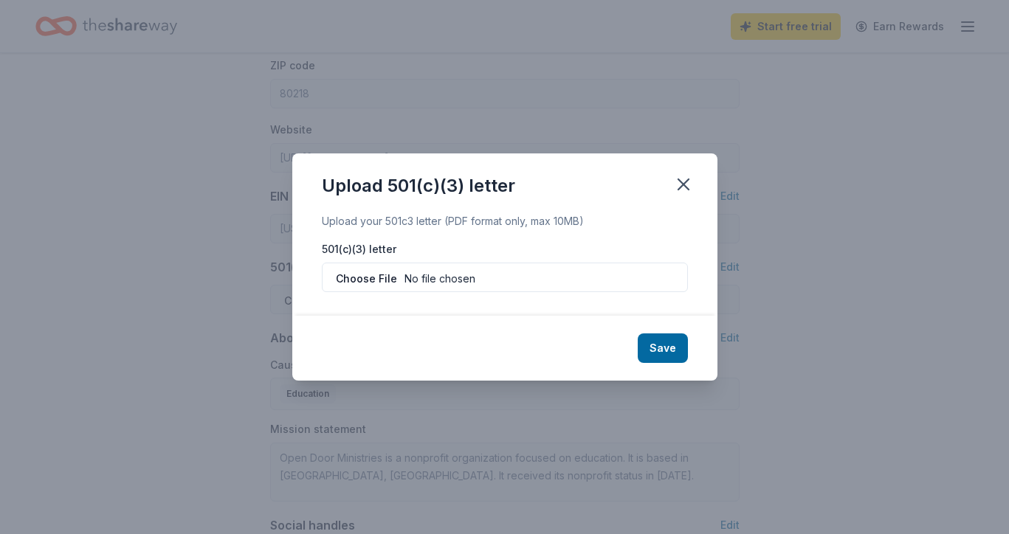
click at [609, 269] on input "file" at bounding box center [505, 278] width 366 height 30
type input "C:\fakepath\ODM Tax Exemption Letter.pdf"
click at [661, 349] on button "Save" at bounding box center [663, 349] width 50 height 30
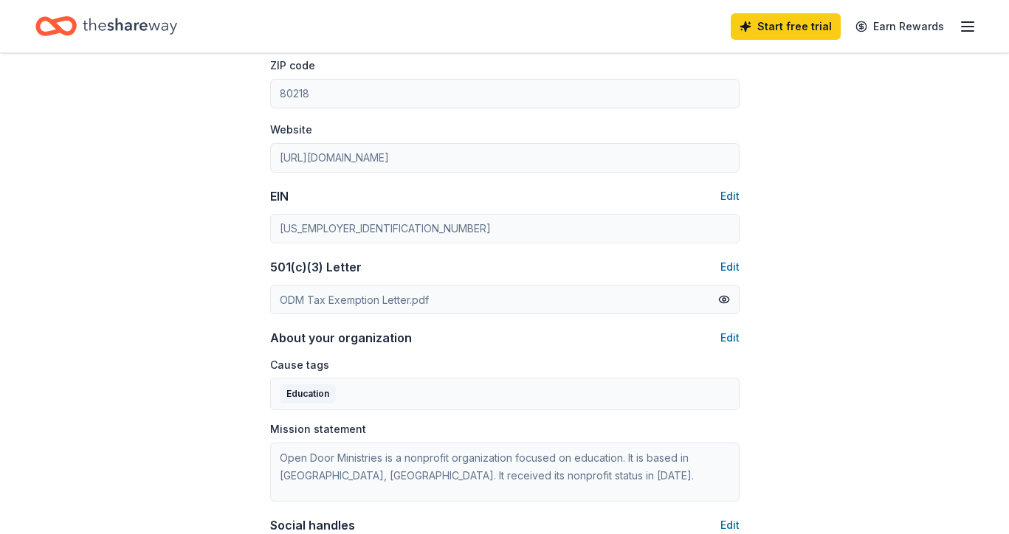
scroll to position [608, 0]
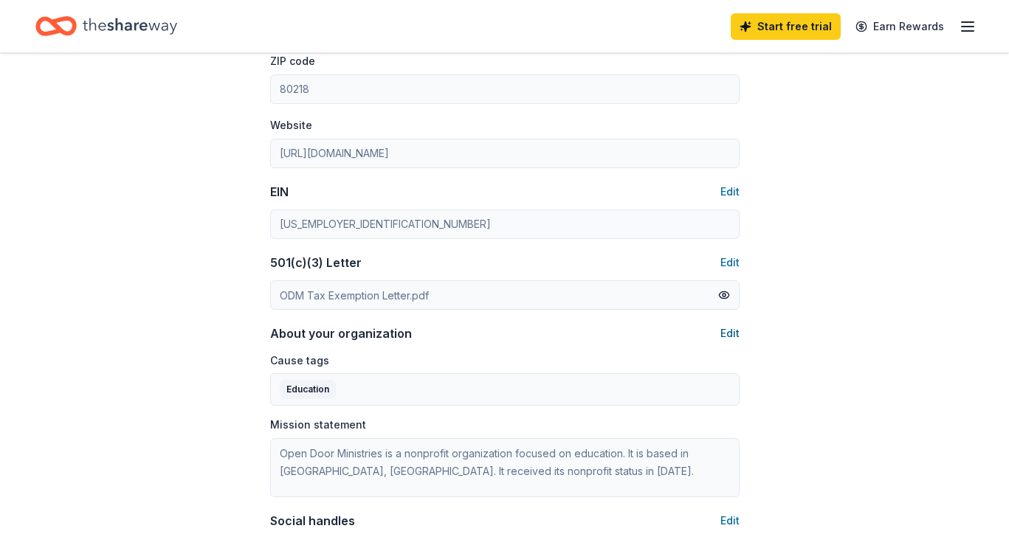
click at [728, 330] on button "Edit" at bounding box center [729, 334] width 19 height 18
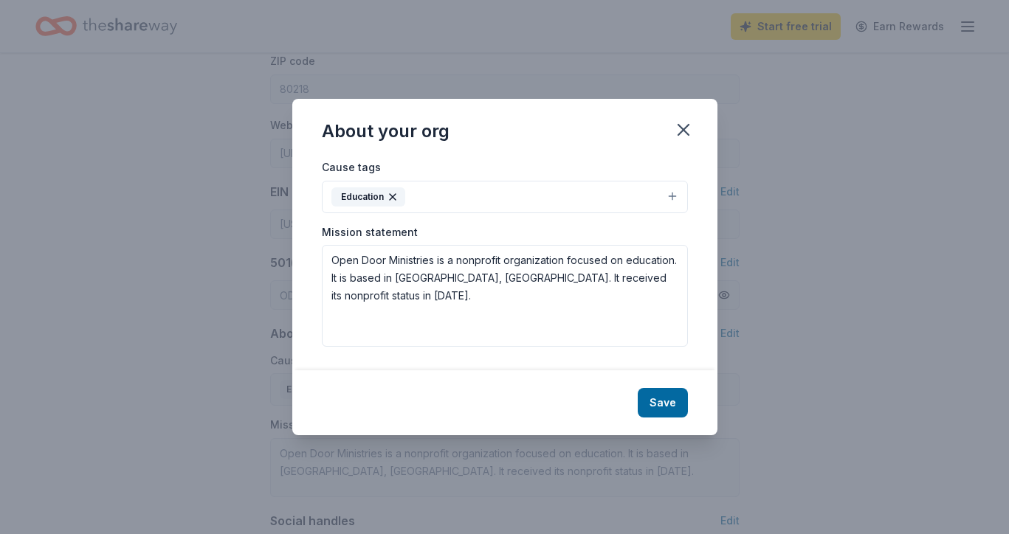
click at [391, 199] on icon "button" at bounding box center [393, 197] width 12 height 12
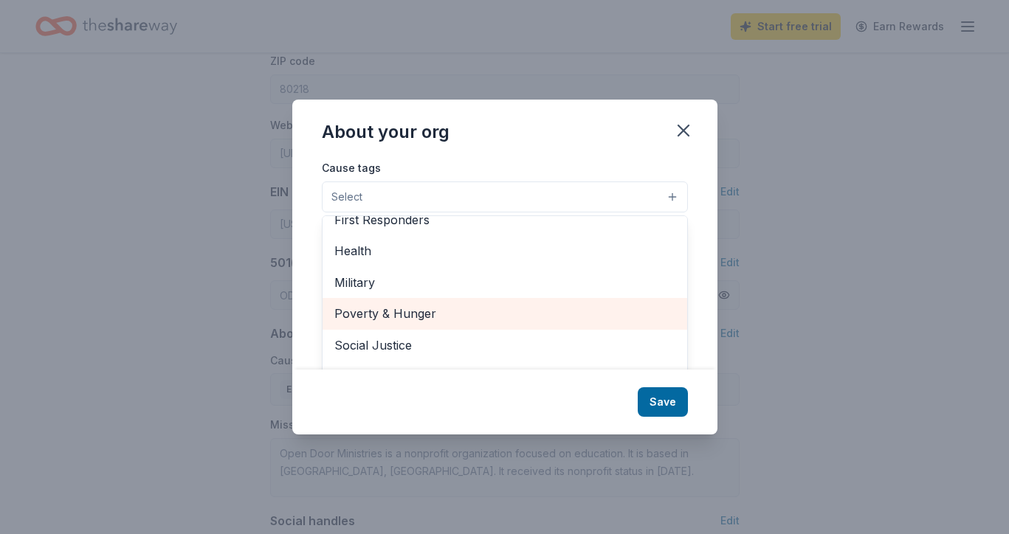
click at [391, 309] on span "Poverty & Hunger" at bounding box center [504, 313] width 341 height 19
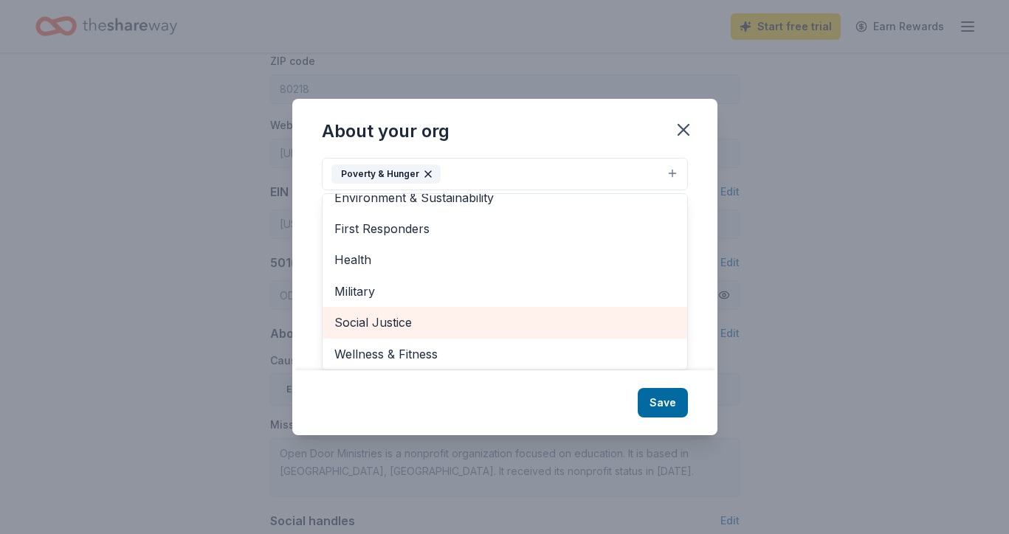
scroll to position [23, 0]
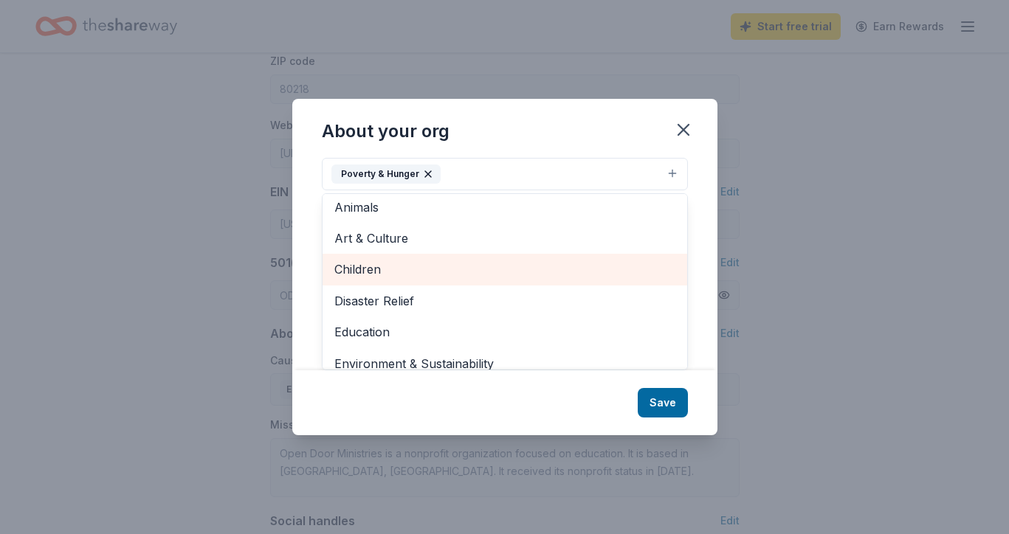
click at [406, 261] on span "Children" at bounding box center [504, 269] width 341 height 19
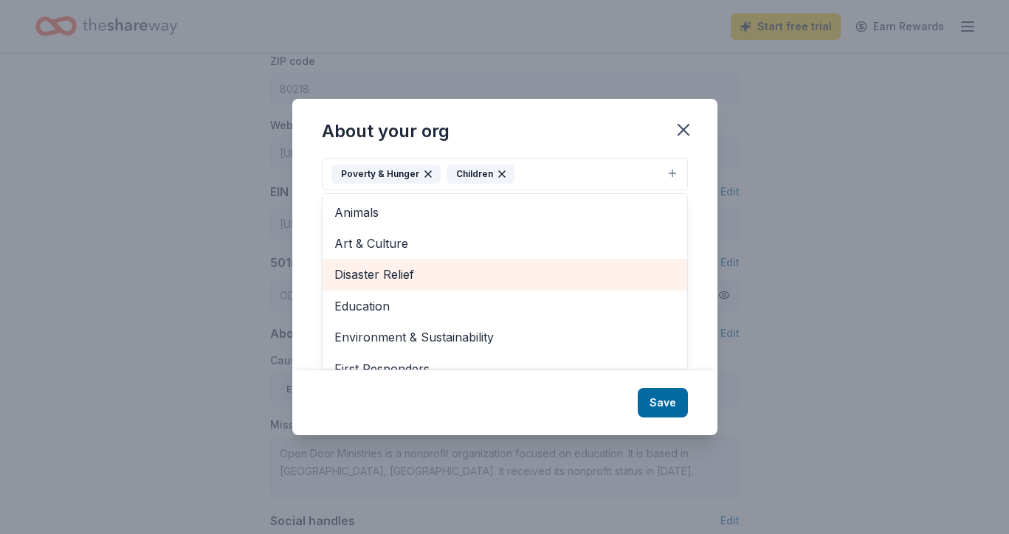
scroll to position [0, 0]
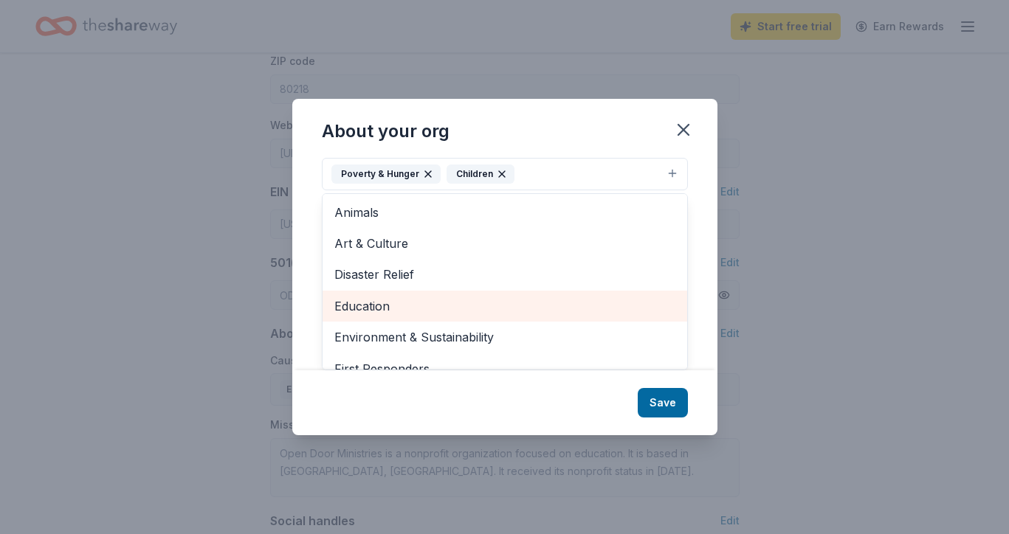
click at [385, 306] on span "Education" at bounding box center [504, 306] width 341 height 19
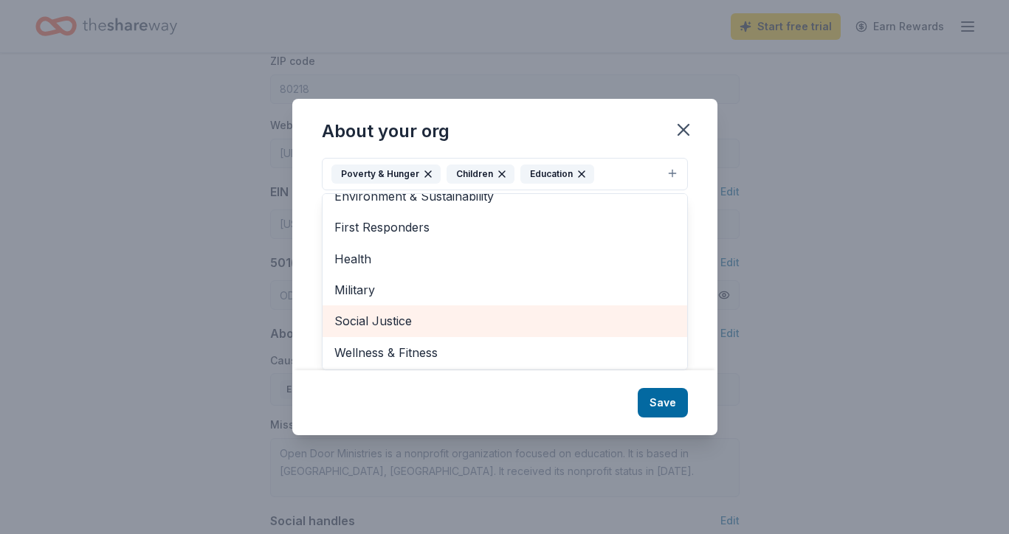
scroll to position [109, 0]
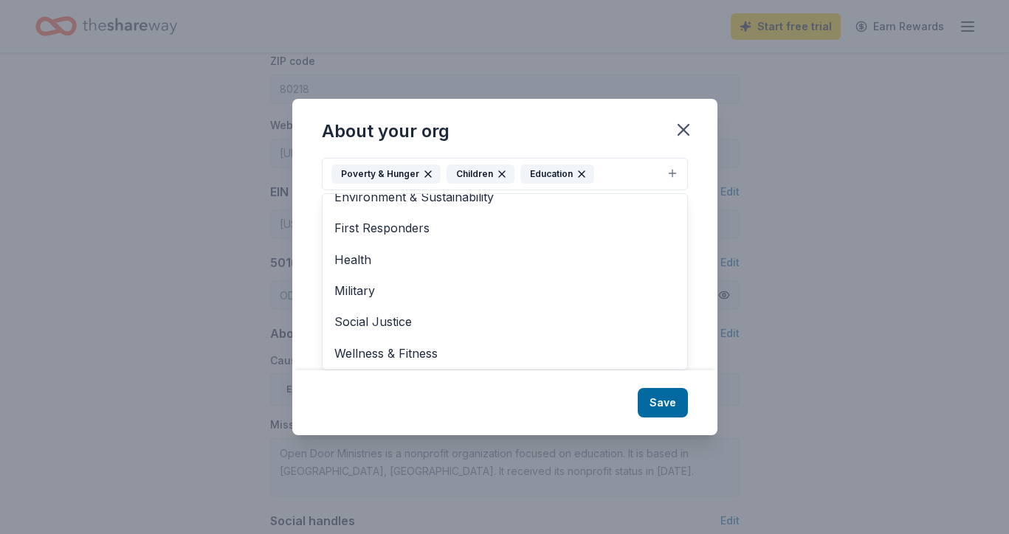
click at [670, 398] on div "About your org Cause tags Poverty & Hunger Children Education Animals Art & Cul…" at bounding box center [504, 267] width 425 height 337
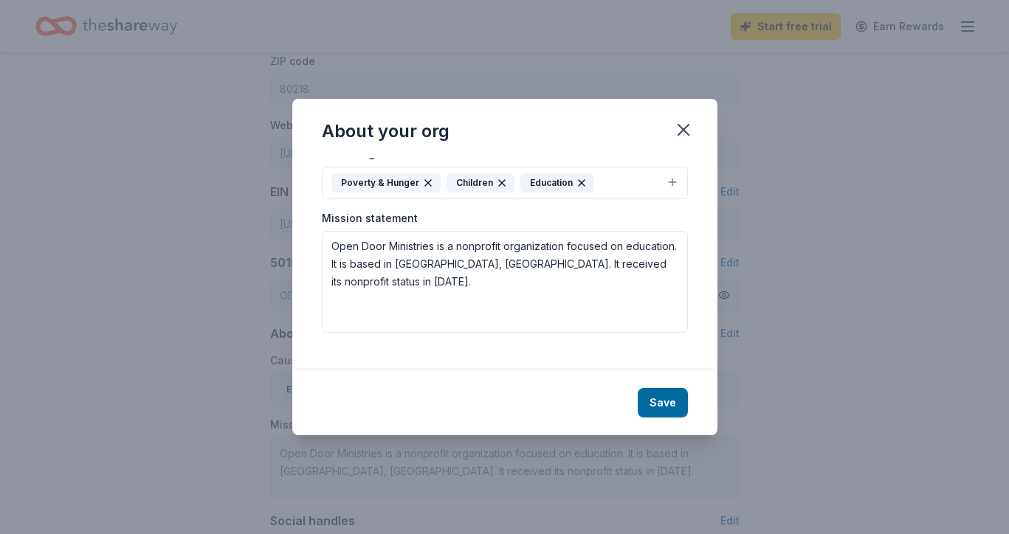
scroll to position [0, 0]
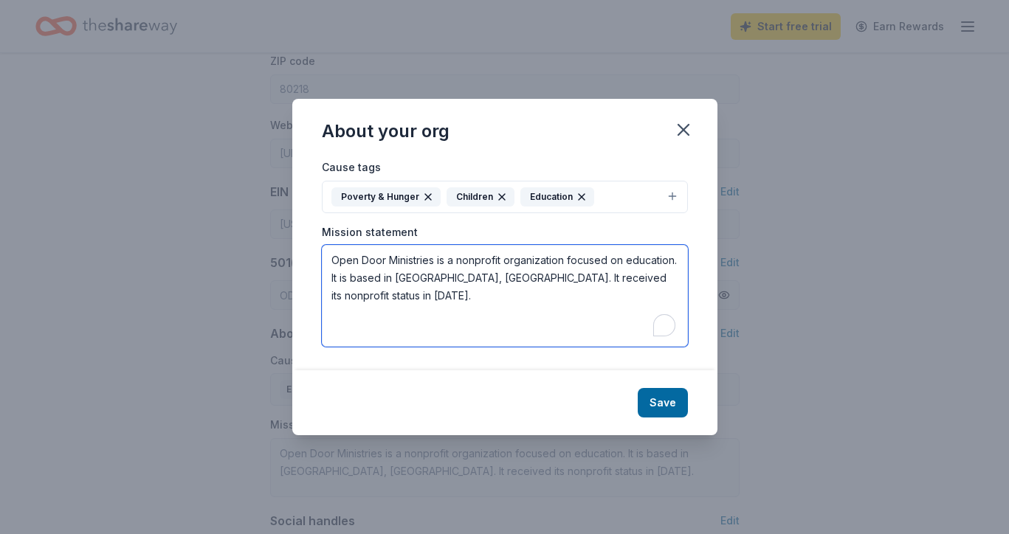
click at [540, 282] on textarea "Open Door Ministries is a nonprofit organization focused on education. It is ba…" at bounding box center [505, 296] width 366 height 102
drag, startPoint x: 657, startPoint y: 281, endPoint x: 116, endPoint y: 190, distance: 548.8
click at [116, 190] on div "About your org Cause tags Poverty & Hunger Children Education Mission statement…" at bounding box center [504, 267] width 1009 height 534
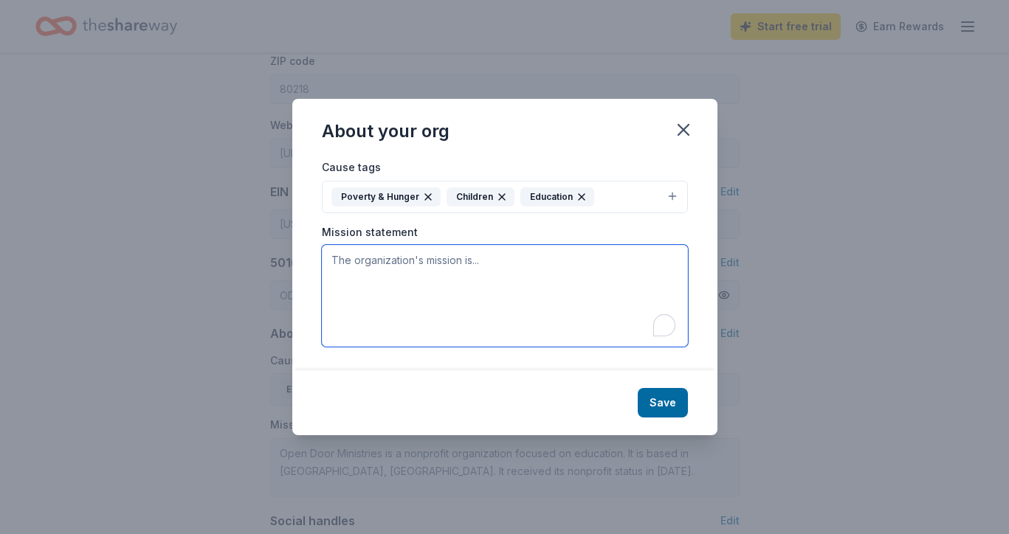
paste textarea "We exist to provide practical help and hope to people in urban Denver who are h…"
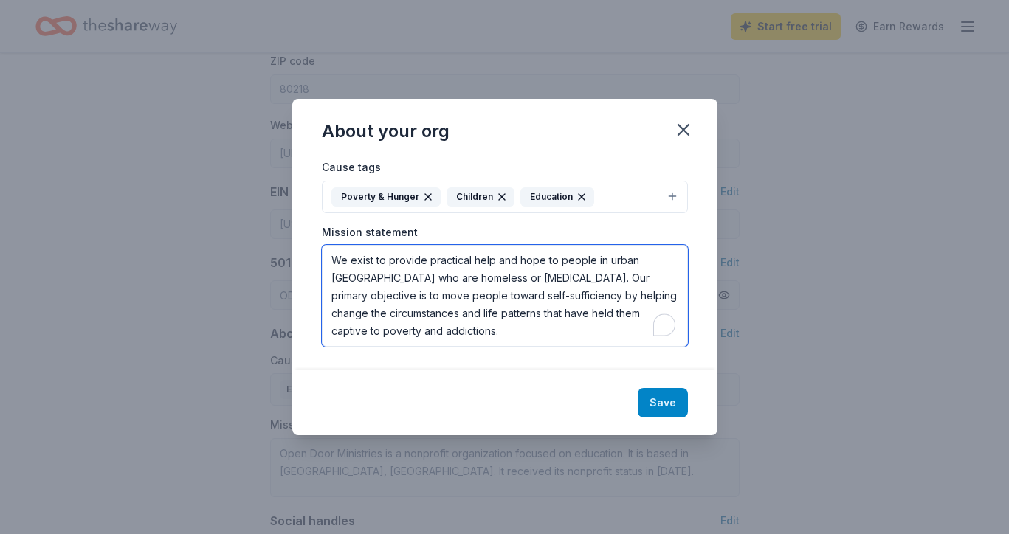
type textarea "We exist to provide practical help and hope to people in urban Denver who are h…"
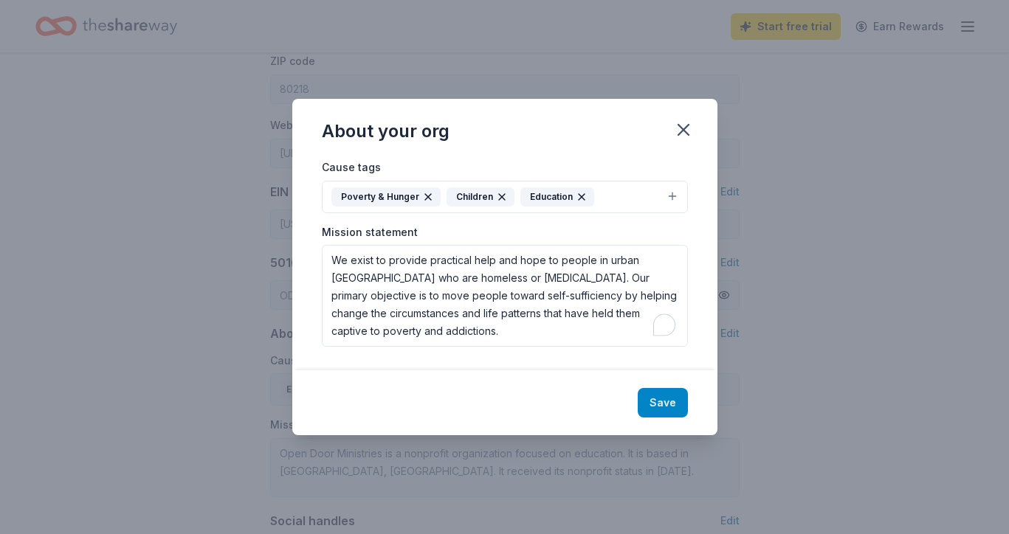
click at [673, 400] on button "Save" at bounding box center [663, 403] width 50 height 30
click at [667, 410] on div "Save" at bounding box center [504, 403] width 425 height 65
type textarea "We exist to provide practical help and hope to people in urban Denver who are h…"
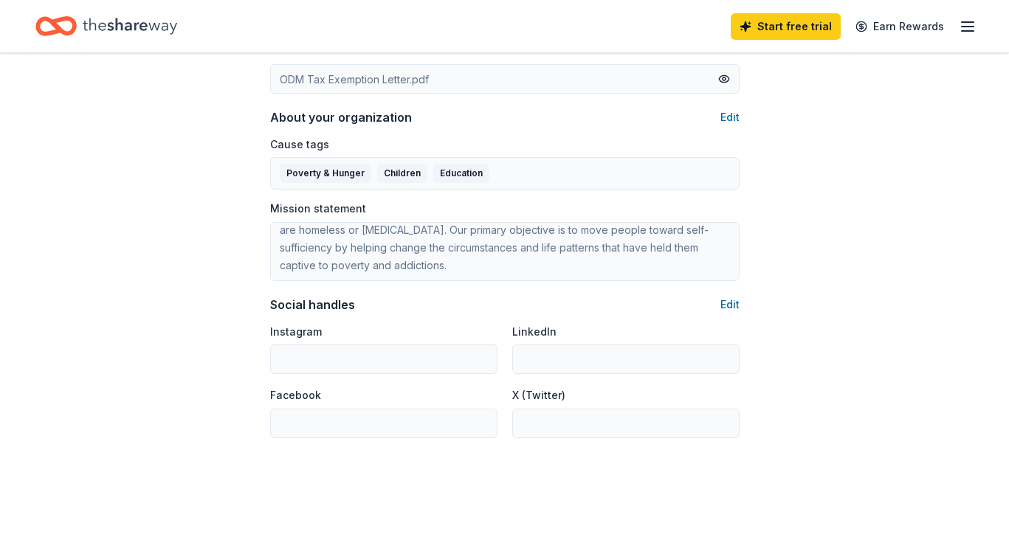
scroll to position [843, 0]
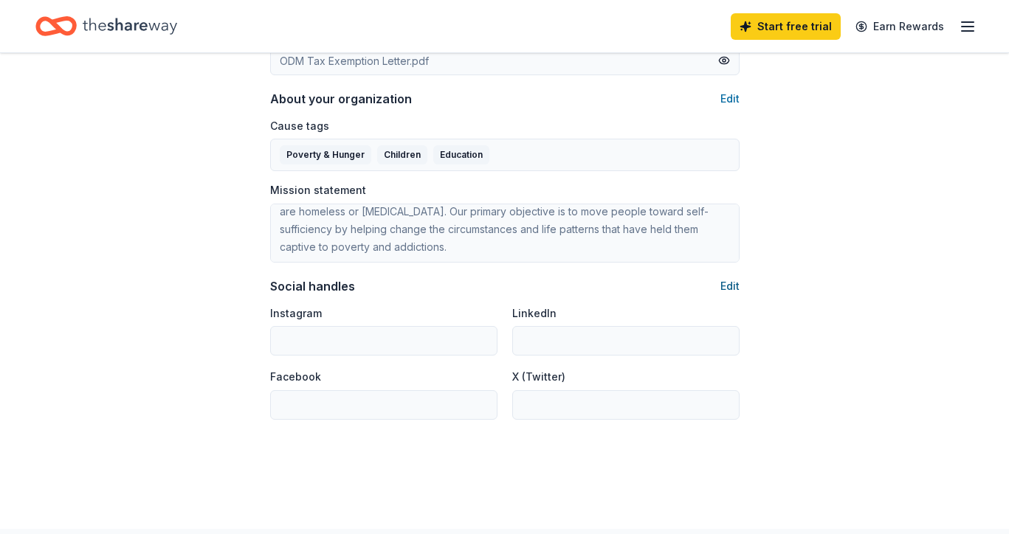
click at [732, 283] on button "Edit" at bounding box center [729, 287] width 19 height 18
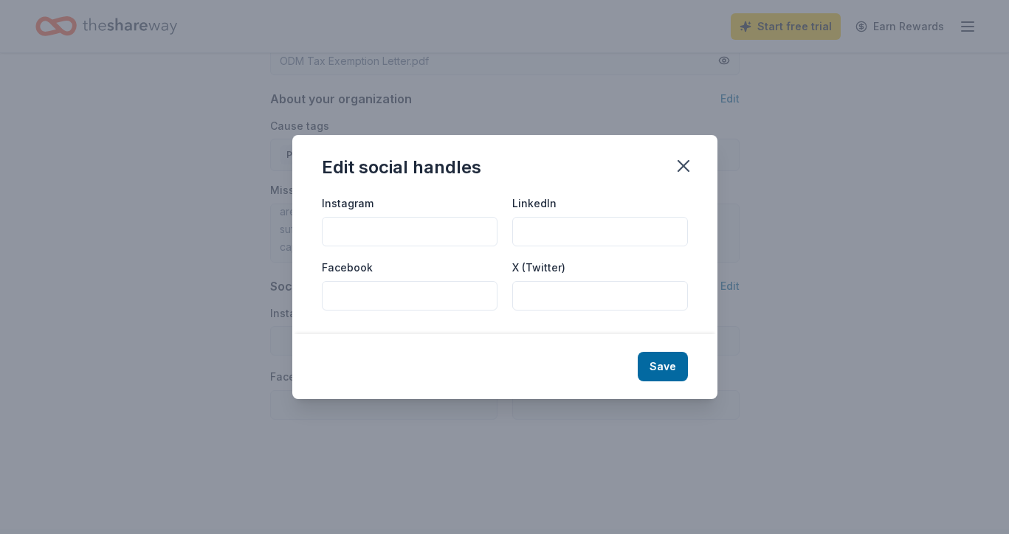
click at [430, 225] on input "Instagram" at bounding box center [410, 232] width 176 height 30
type input "@odmdenver"
click at [458, 291] on input "Facebook" at bounding box center [410, 296] width 176 height 30
type input "Open Door Ministries"
click at [672, 366] on button "Save" at bounding box center [663, 367] width 50 height 30
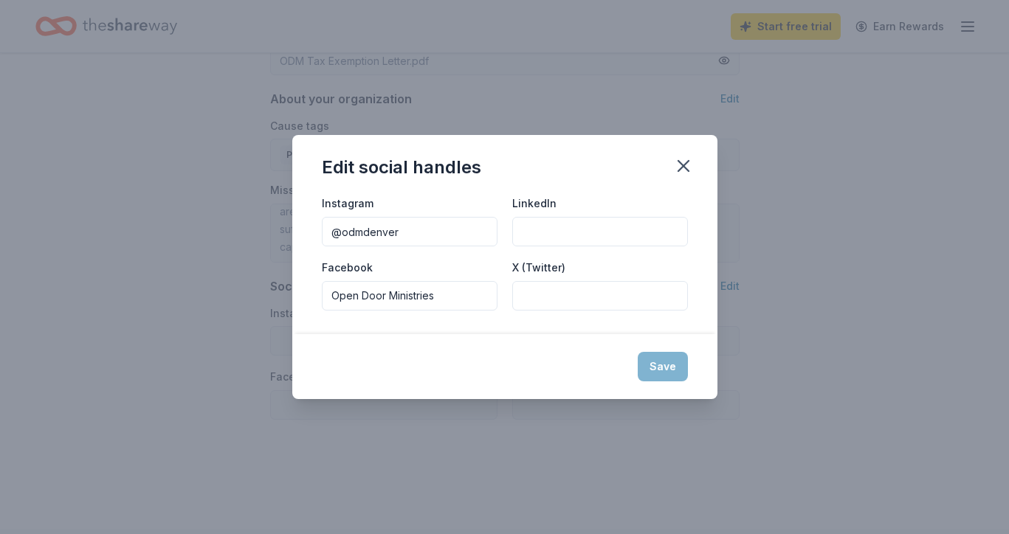
type input "@odmdenver"
type input "Open Door Ministries"
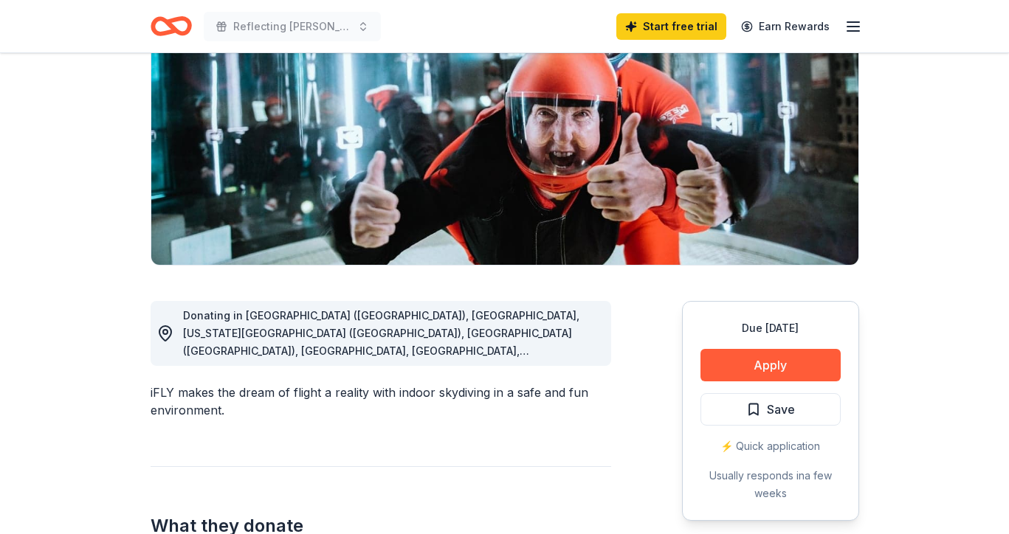
scroll to position [184, 0]
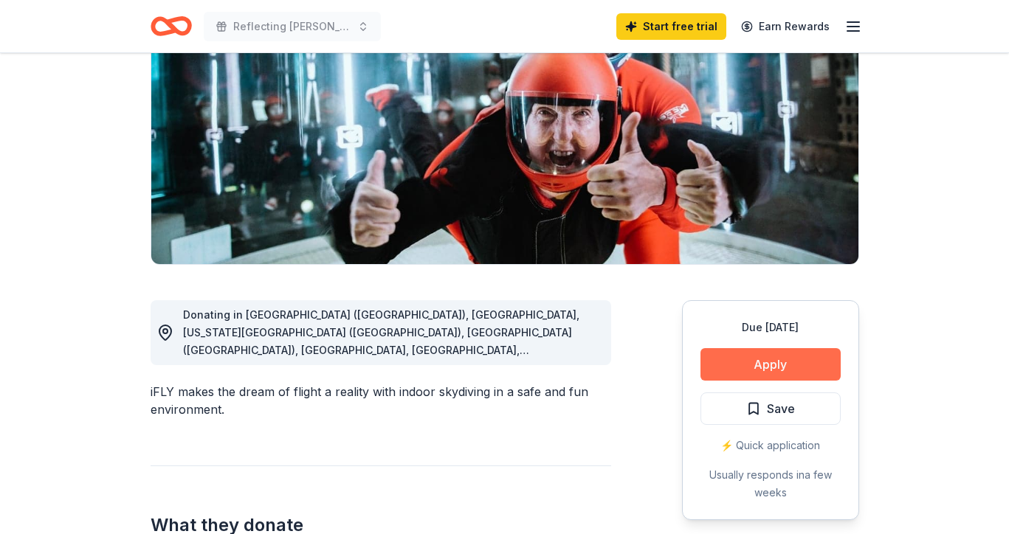
click at [745, 357] on button "Apply" at bounding box center [771, 364] width 140 height 32
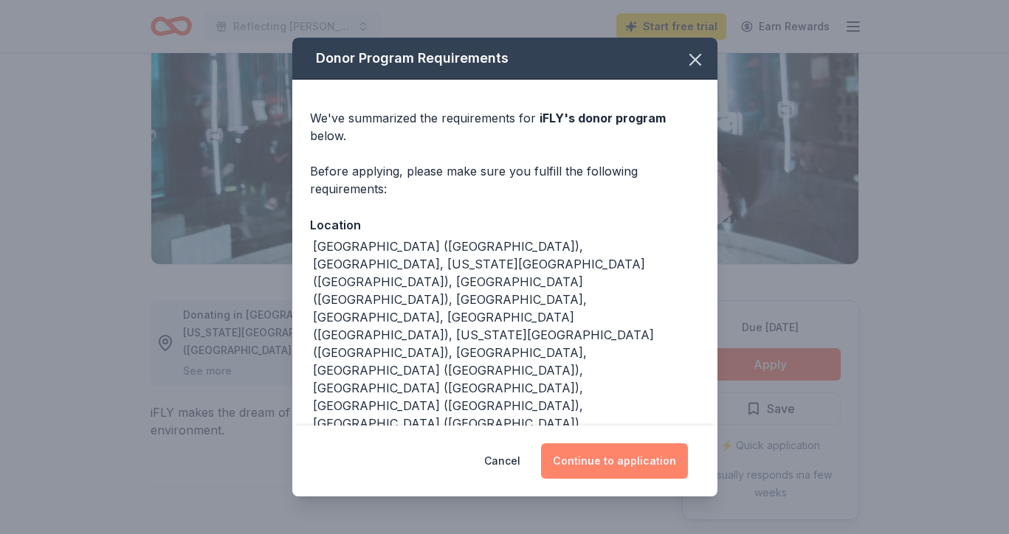
click at [614, 449] on button "Continue to application" at bounding box center [614, 461] width 147 height 35
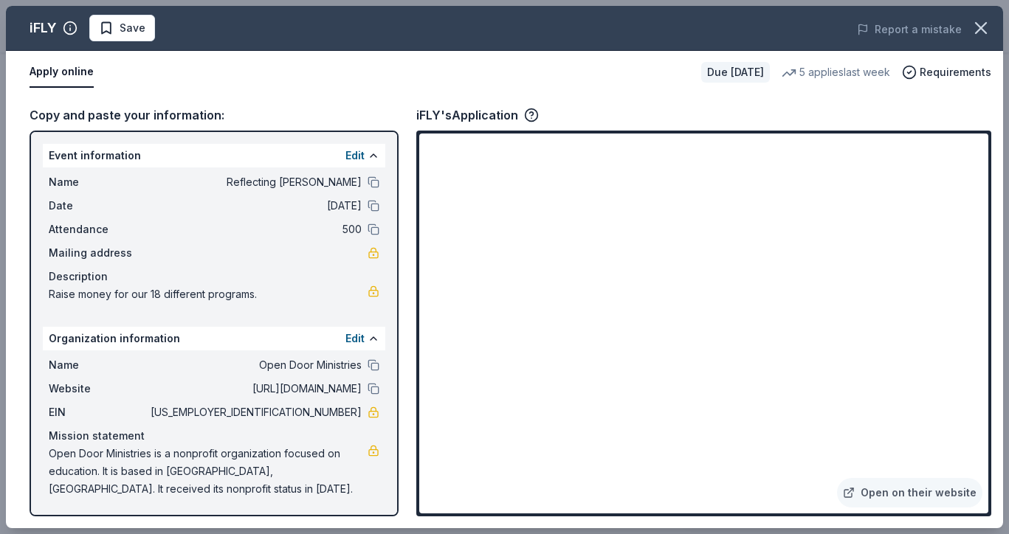
scroll to position [0, 0]
click at [204, 115] on div "Copy and paste your information:" at bounding box center [214, 115] width 369 height 19
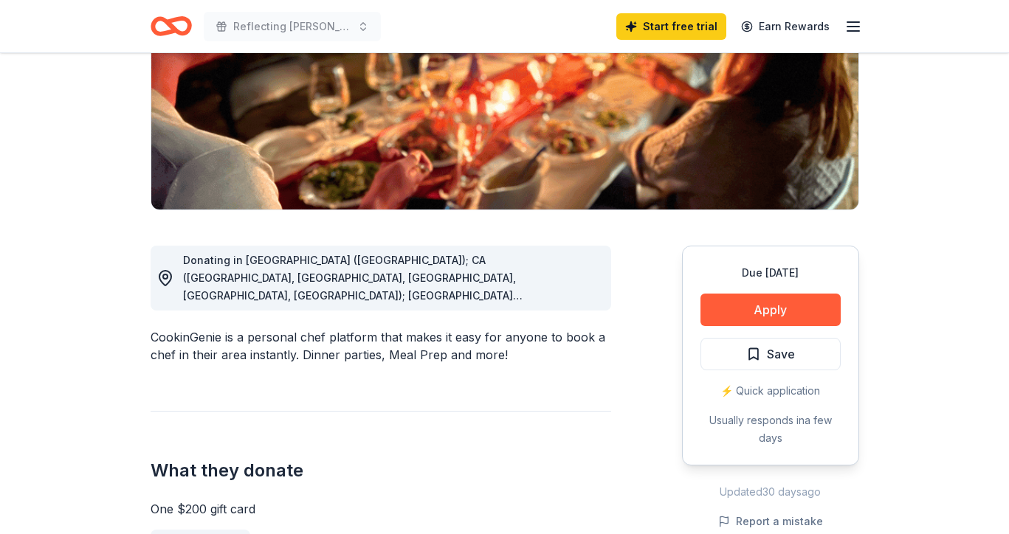
scroll to position [242, 0]
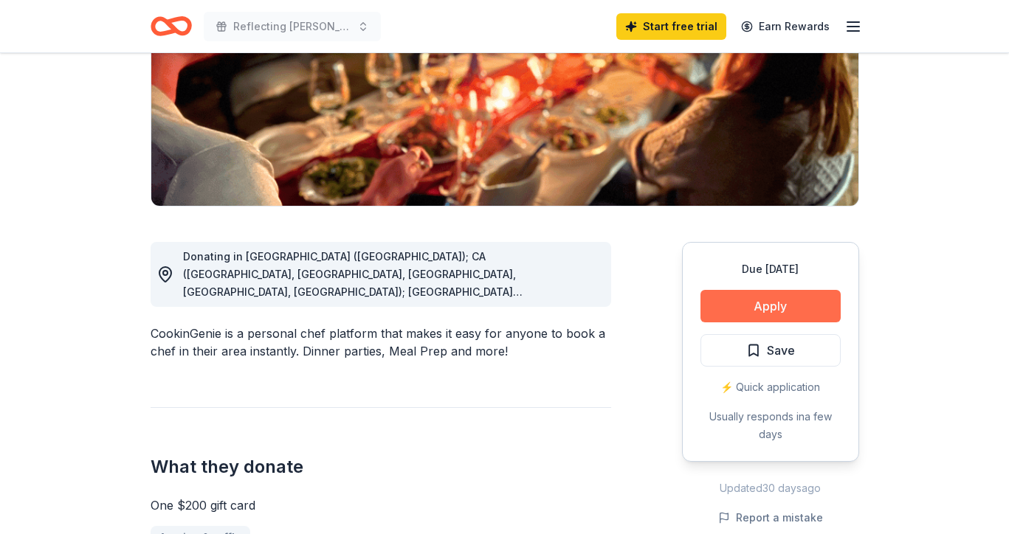
click at [764, 309] on button "Apply" at bounding box center [771, 306] width 140 height 32
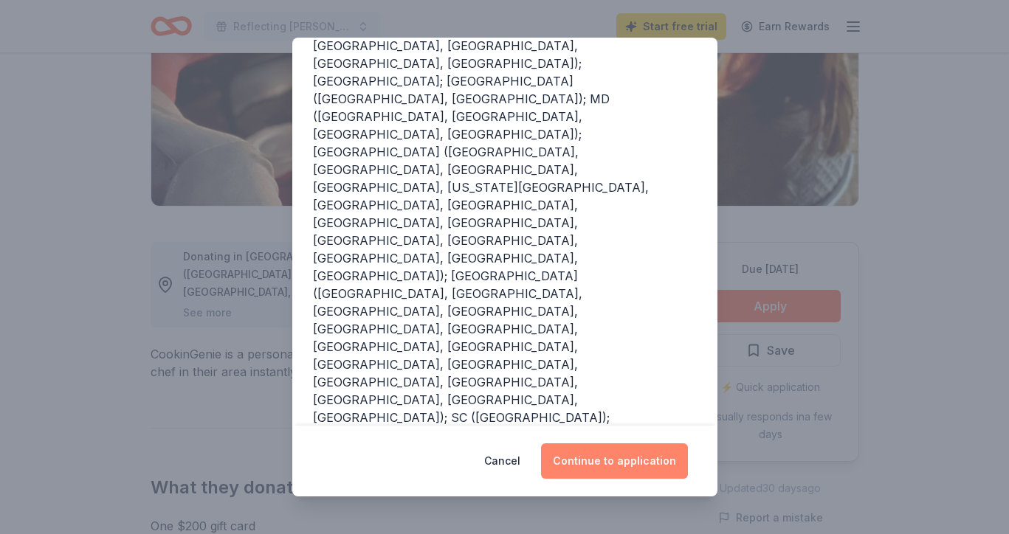
scroll to position [270, 0]
click at [608, 458] on button "Continue to application" at bounding box center [614, 461] width 147 height 35
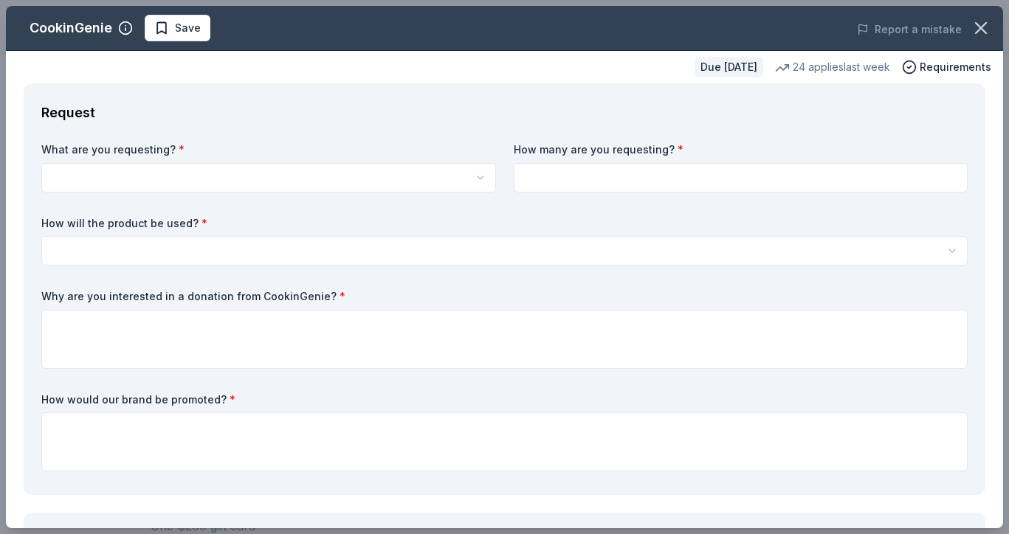
click at [276, 172] on html "Reflecting Hope Gala Start free trial Earn Rewards Due in 45 days Share CookinG…" at bounding box center [504, 25] width 1009 height 534
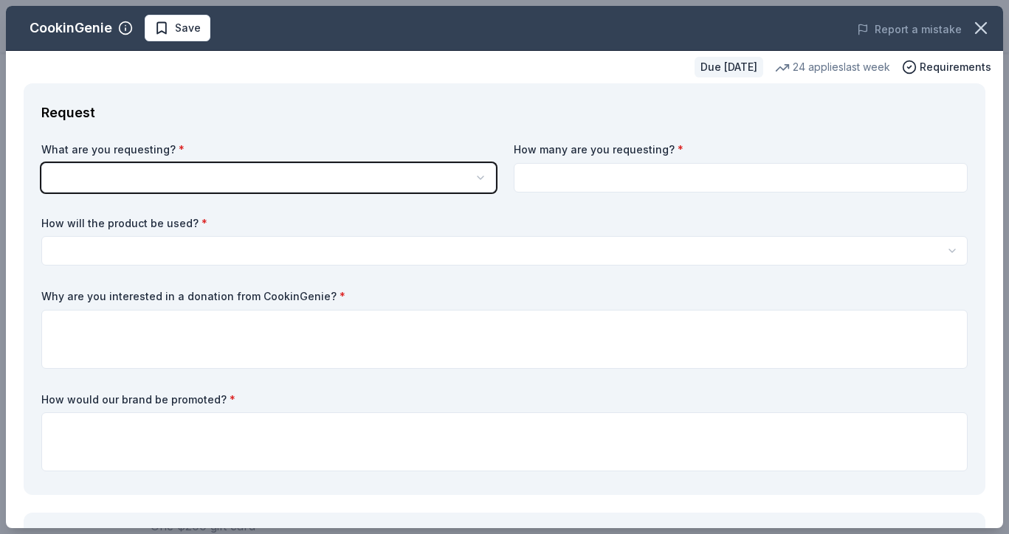
scroll to position [0, 0]
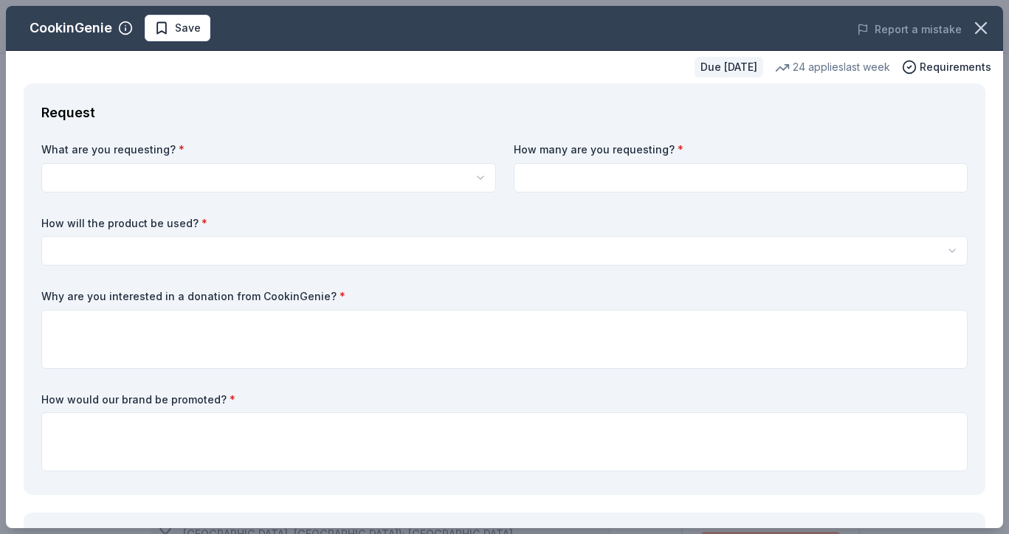
click at [276, 172] on html "Reflecting Hope Gala Save Apply Due in 45 days Share CookinGenie 5.0 • 7 review…" at bounding box center [504, 267] width 1009 height 534
select select "One $200 gift card"
click at [605, 188] on input at bounding box center [741, 178] width 455 height 30
type input "1"
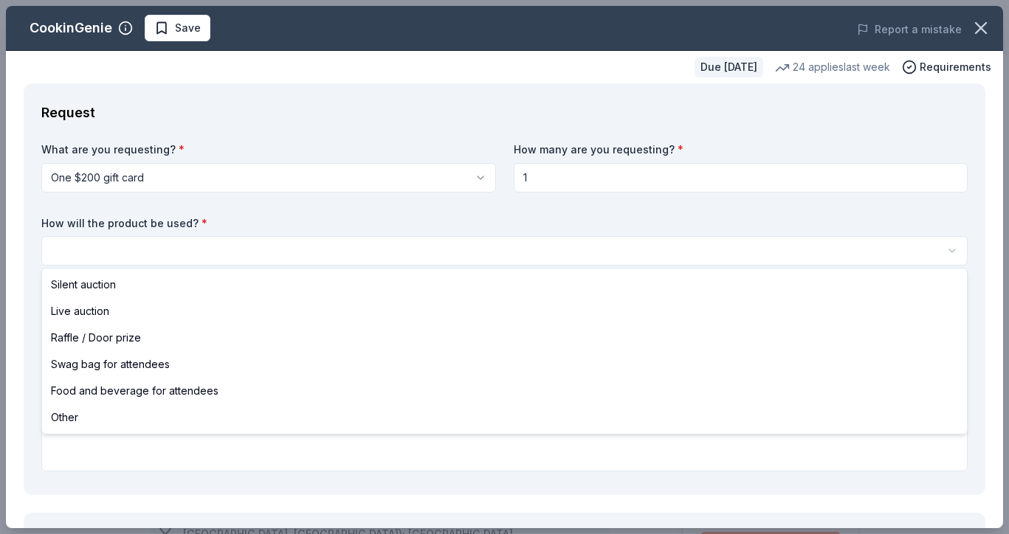
click at [187, 261] on html "Reflecting Hope Gala Save Apply Due [DATE] Share CookinGenie 5.0 • 7 reviews 24…" at bounding box center [504, 267] width 1009 height 534
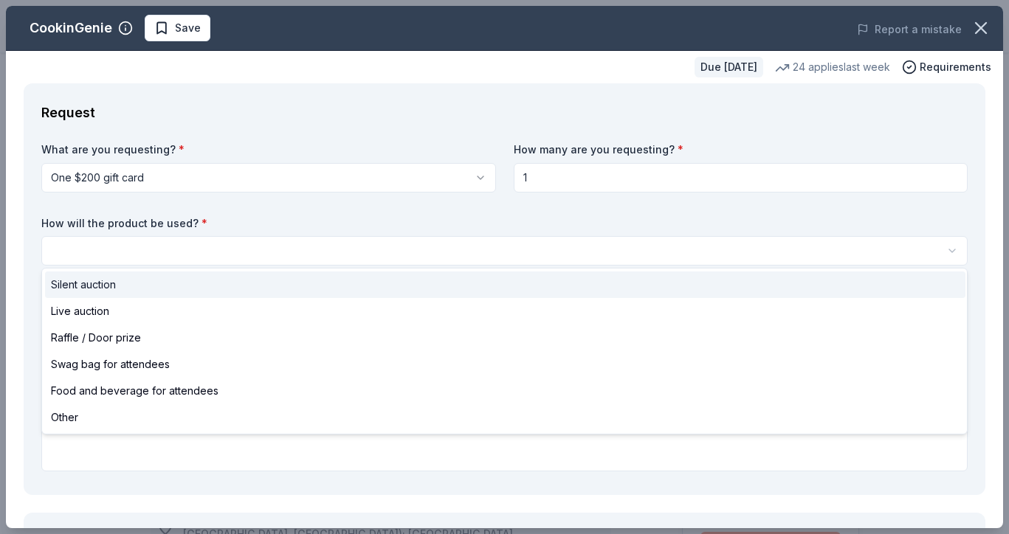
select select "silentAuction"
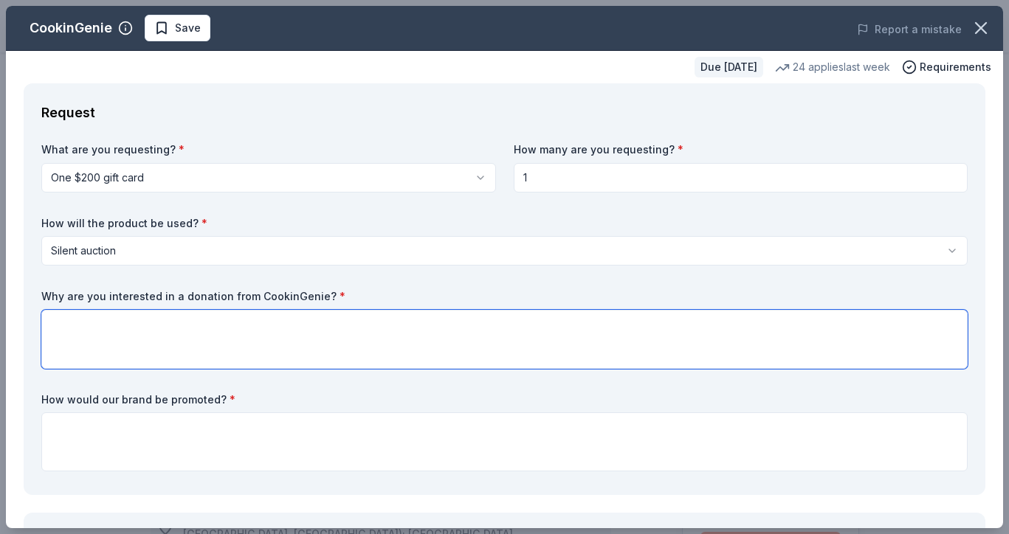
click at [139, 325] on textarea at bounding box center [504, 339] width 926 height 59
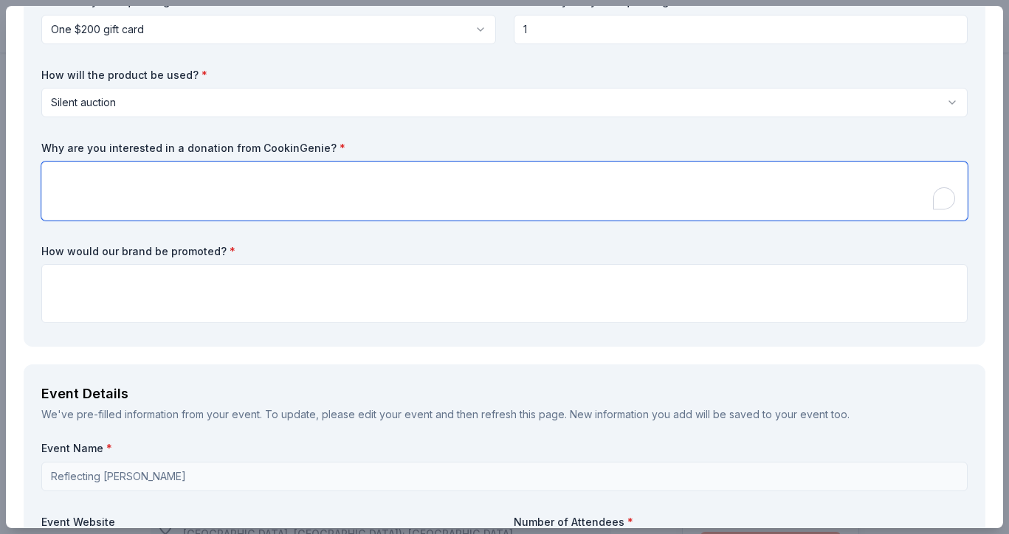
scroll to position [150, 0]
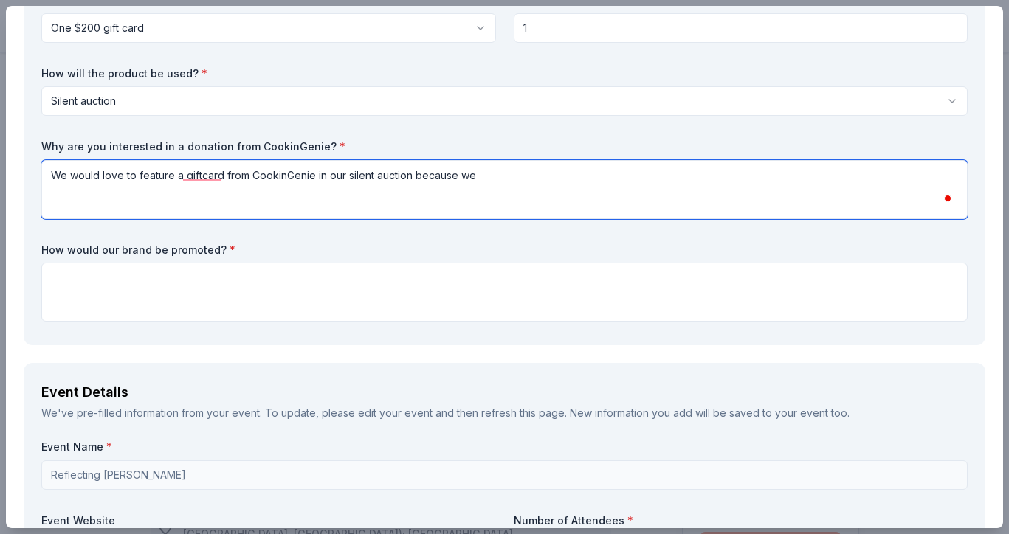
click at [467, 171] on textarea "We would love to feature a giftcard from CookinGenie in our silent auction beca…" at bounding box center [504, 189] width 926 height 59
click at [492, 168] on textarea "We would love to feature a giftcard from CookinGenie in our silent auction beca…" at bounding box center [504, 189] width 926 height 59
click at [323, 183] on textarea "We would love to feature a giftcard from CookinGenie in our silent auction beca…" at bounding box center [504, 189] width 926 height 59
drag, startPoint x: 472, startPoint y: 175, endPoint x: 539, endPoint y: 184, distance: 67.8
click at [539, 184] on textarea "We would love to feature a giftcard from CookinGenie in our silent auction beca…" at bounding box center [504, 189] width 926 height 59
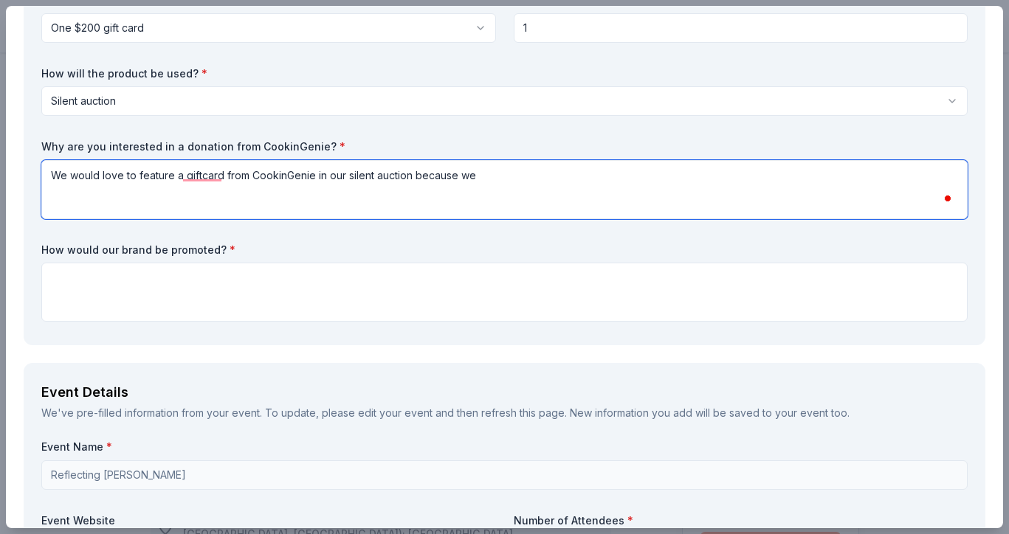
click at [204, 172] on textarea "We would love to feature a giftcard from CookinGenie in our silent auction beca…" at bounding box center [504, 189] width 926 height 59
click at [202, 168] on textarea "We would love to feature a giftcard from CookinGenie in our silent auction beca…" at bounding box center [504, 189] width 926 height 59
click at [202, 172] on textarea "We would love to feature a giftcard from CookinGenie in our silent auction beca…" at bounding box center [504, 189] width 926 height 59
click at [514, 190] on textarea "We would love to feature a gift card from CookinGenie in our silent auction bec…" at bounding box center [504, 189] width 926 height 59
click at [746, 168] on textarea "We would love to feature a gift card from CookinGenie in our silent auction bec…" at bounding box center [504, 189] width 926 height 59
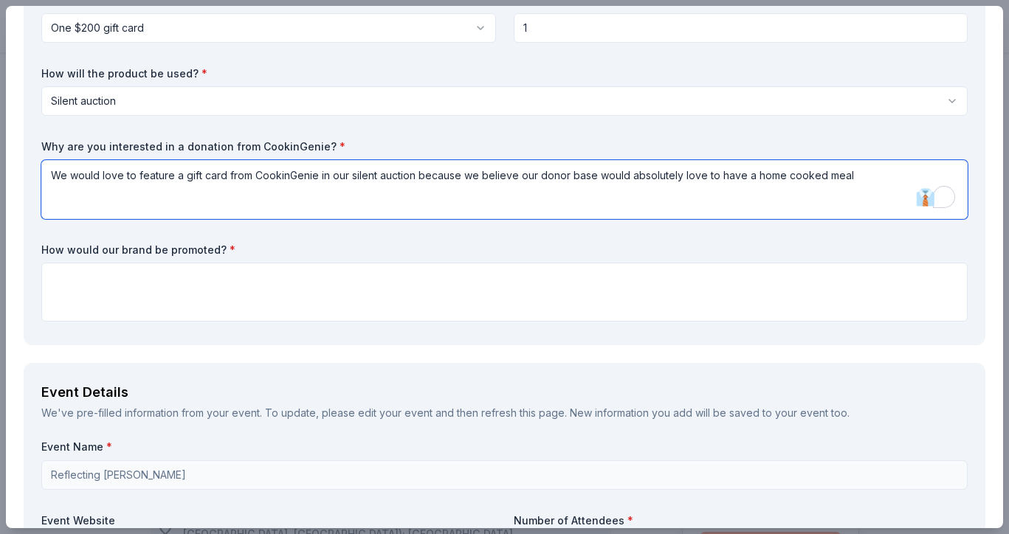
drag, startPoint x: 748, startPoint y: 177, endPoint x: 884, endPoint y: 182, distance: 135.9
click at [884, 182] on textarea "We would love to feature a gift card from CookinGenie in our silent auction bec…" at bounding box center [504, 189] width 926 height 59
type textarea "We would love to feature a gift card from CookinGenie in our silent auction bec…"
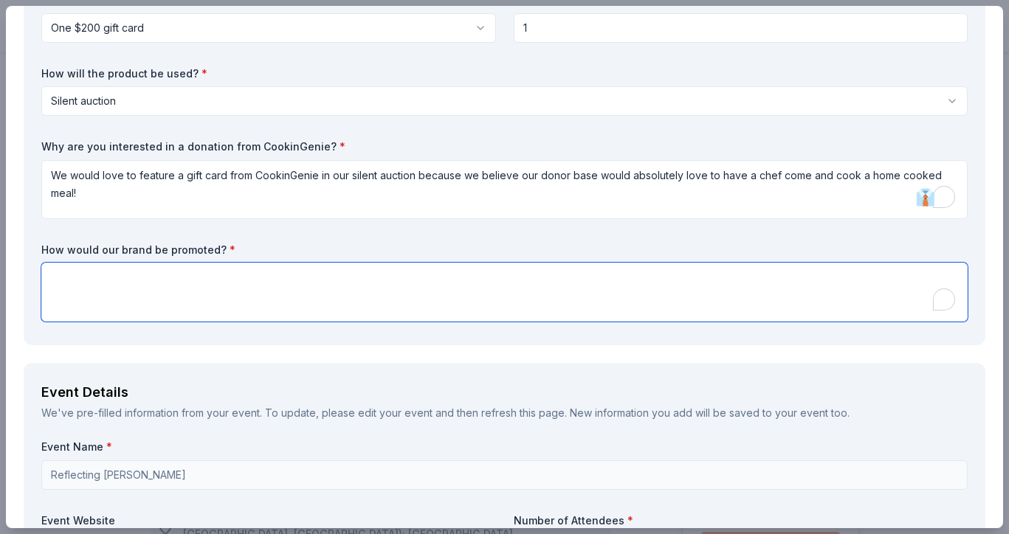
click at [376, 295] on textarea at bounding box center [504, 292] width 926 height 59
paste textarea "We would acknowledge your contribution through social media and website presenc…"
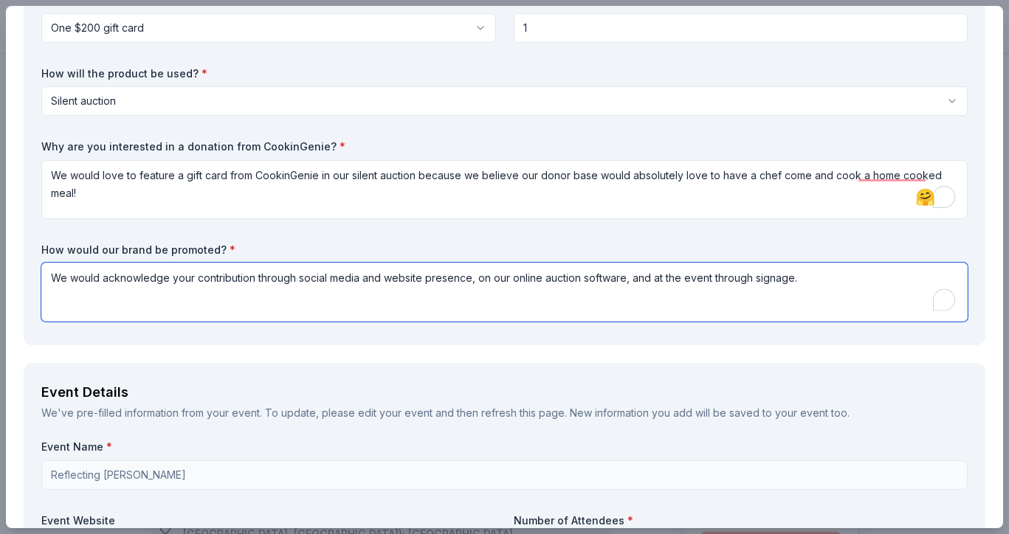
scroll to position [154, 0]
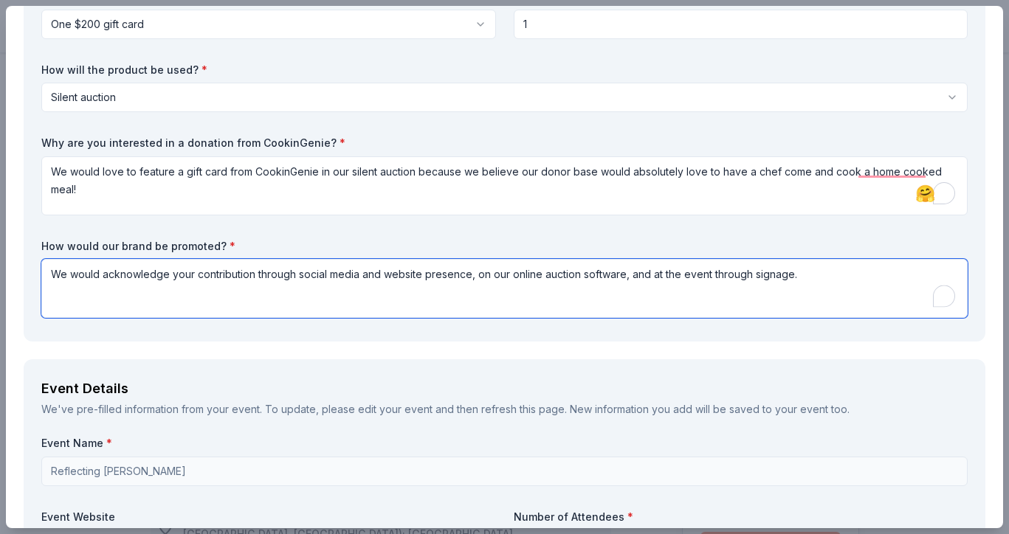
click at [367, 269] on textarea "We would acknowledge your contribution through social media and website presenc…" at bounding box center [504, 288] width 926 height 59
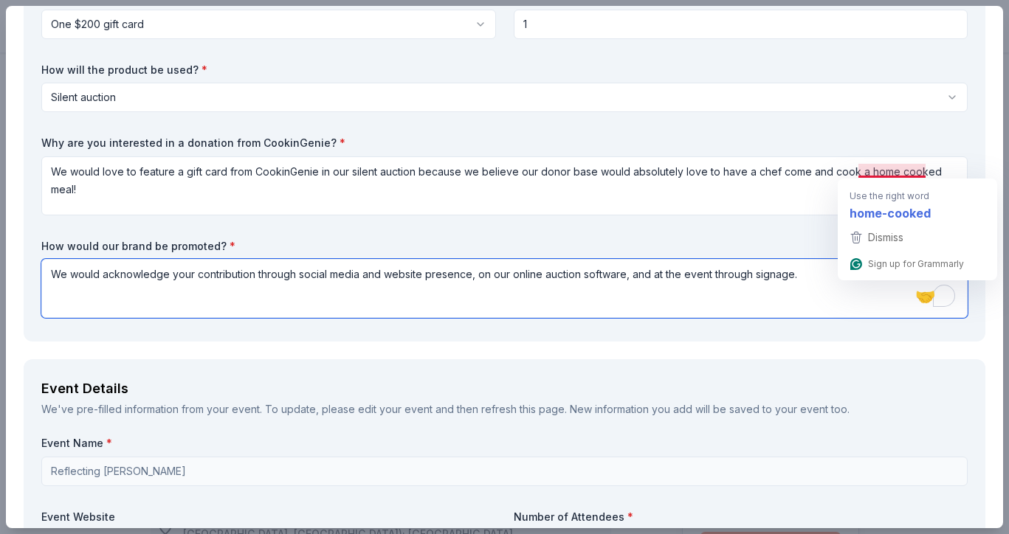
type textarea "We would acknowledge your contribution through social media and website presenc…"
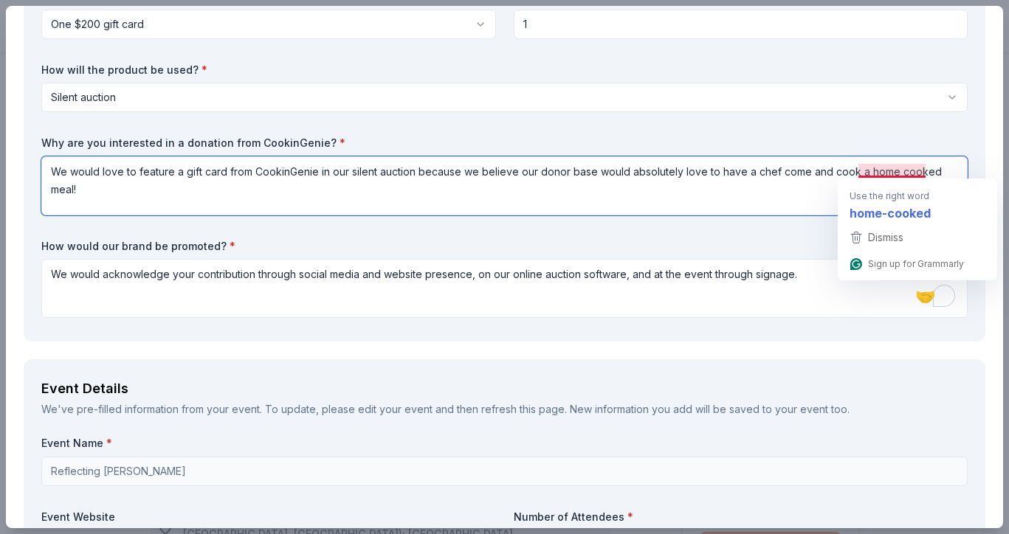
click at [897, 173] on textarea "We would love to feature a gift card from CookinGenie in our silent auction bec…" at bounding box center [504, 185] width 926 height 59
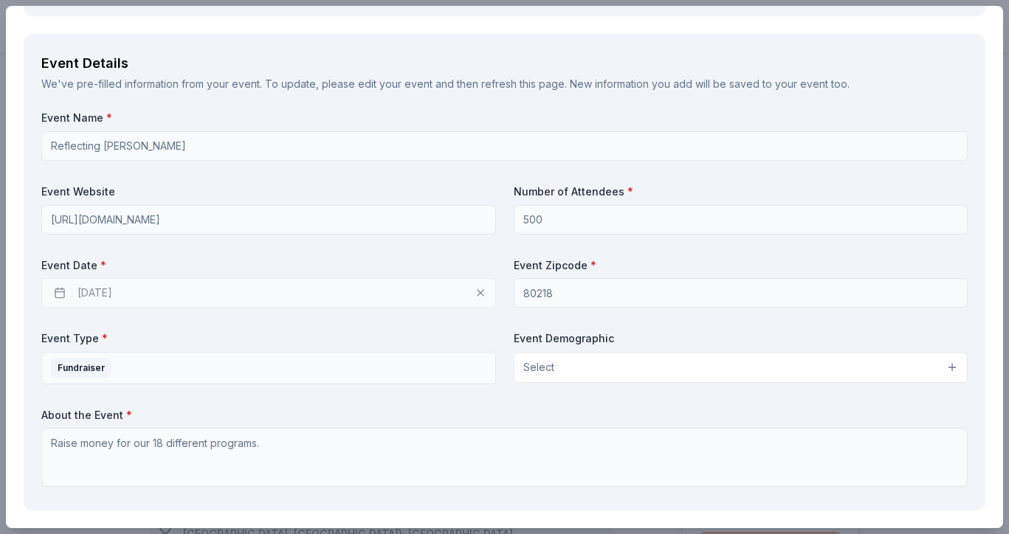
scroll to position [484, 0]
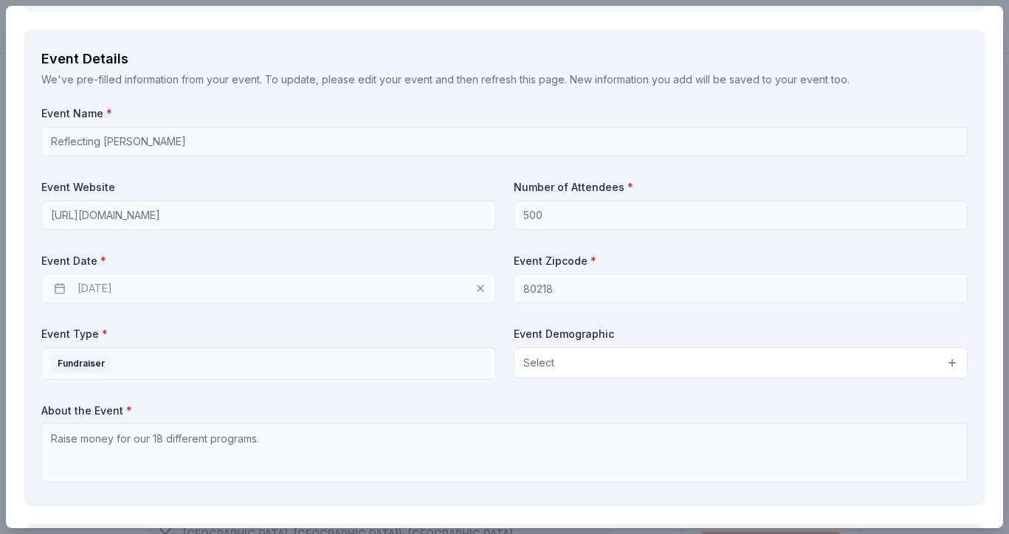
type textarea "We would love to feature a gift card from CookinGenie in our silent auction bec…"
click at [592, 358] on button "Select" at bounding box center [741, 363] width 455 height 31
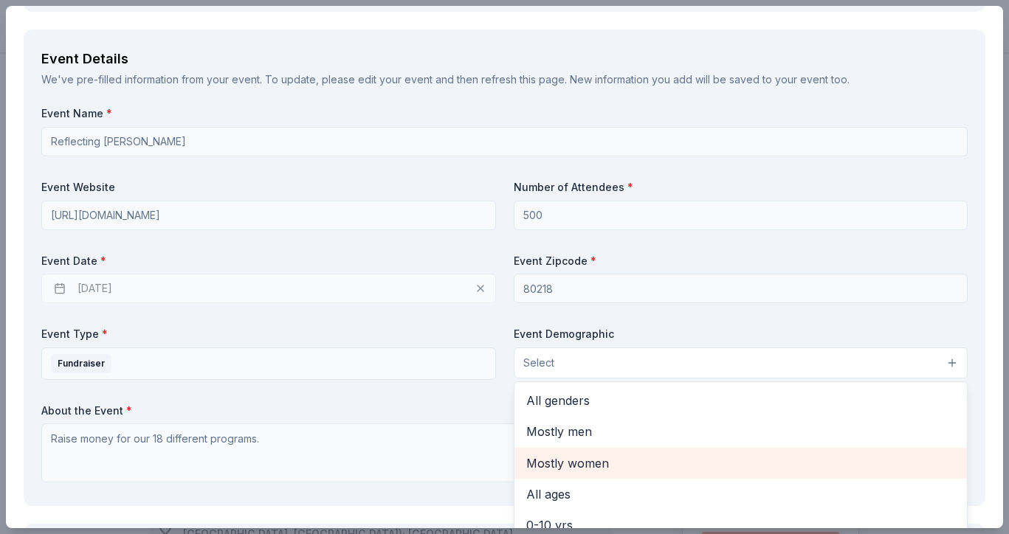
scroll to position [0, 0]
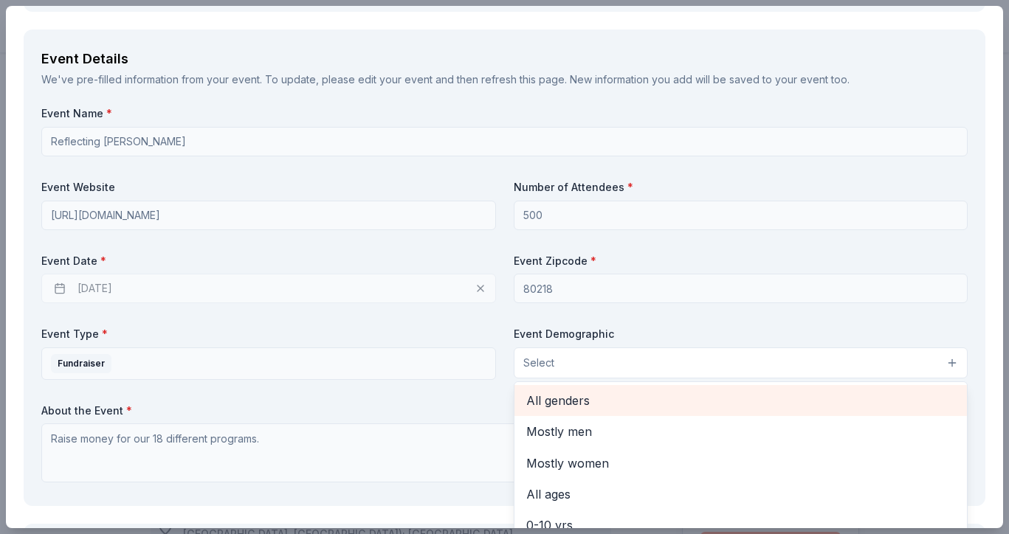
click at [572, 387] on div "All genders" at bounding box center [741, 400] width 453 height 31
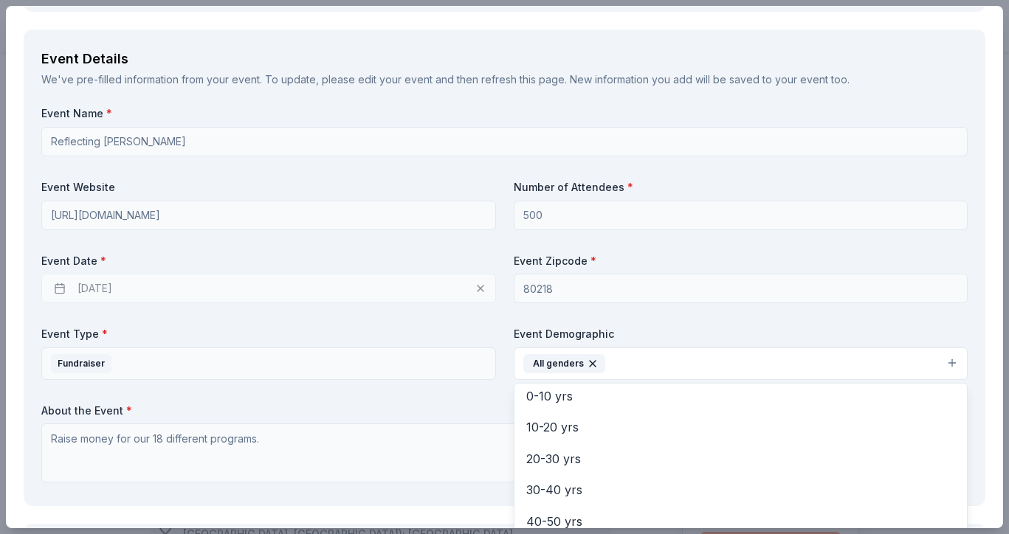
scroll to position [18, 0]
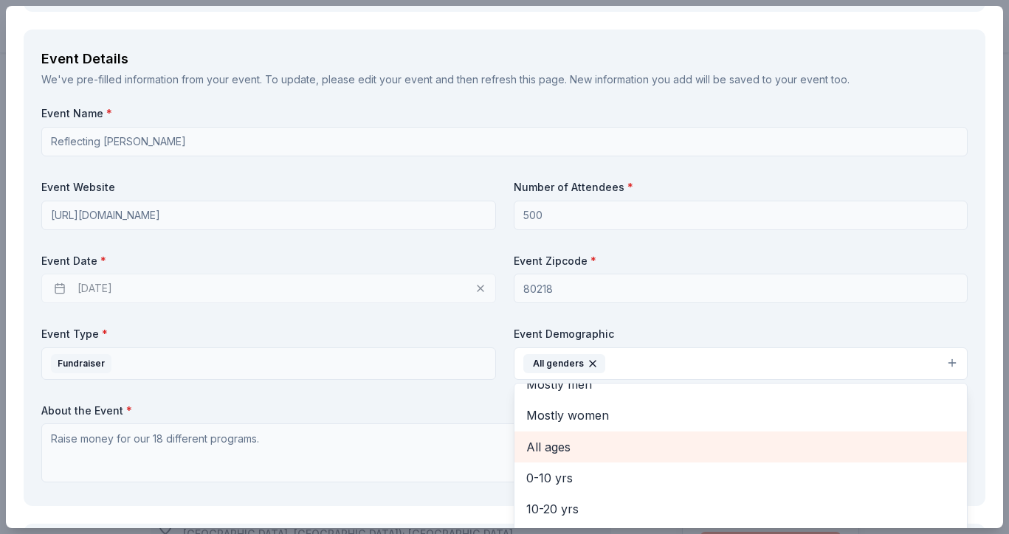
click at [551, 450] on span "All ages" at bounding box center [741, 447] width 430 height 19
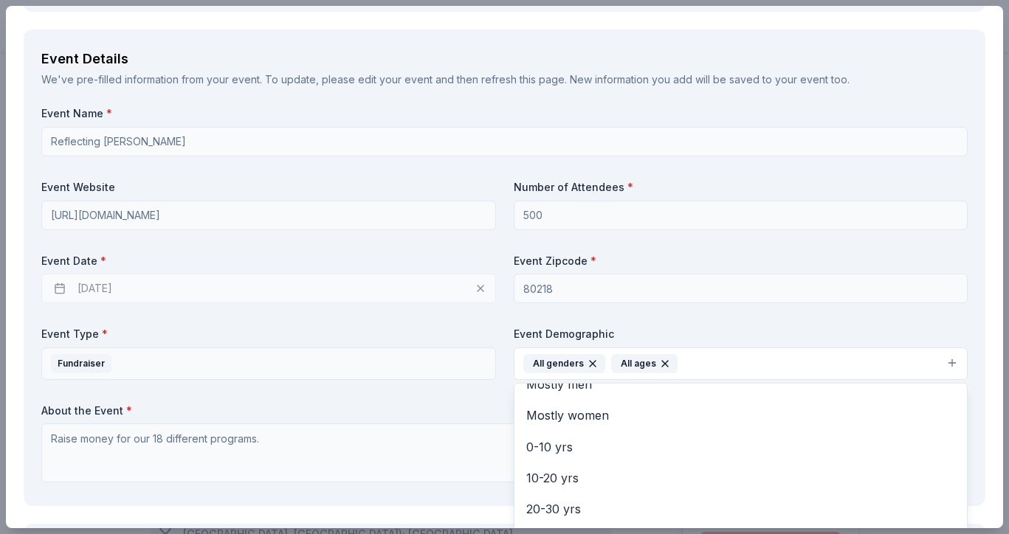
click at [416, 405] on div "Event Name * Reflecting Hope Gala Event Website https://aesbid.org/ELP/ODM25/ N…" at bounding box center [504, 297] width 926 height 382
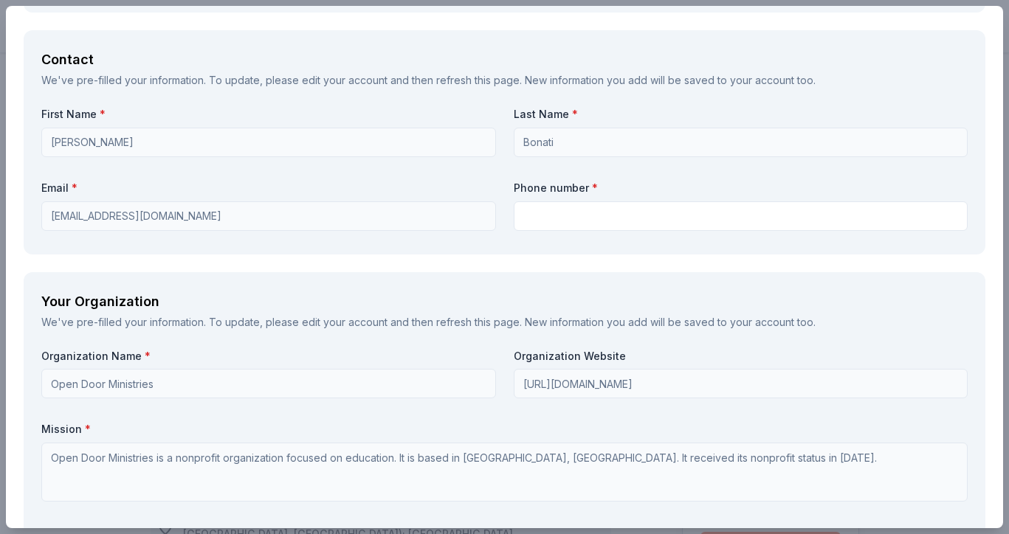
scroll to position [802, 0]
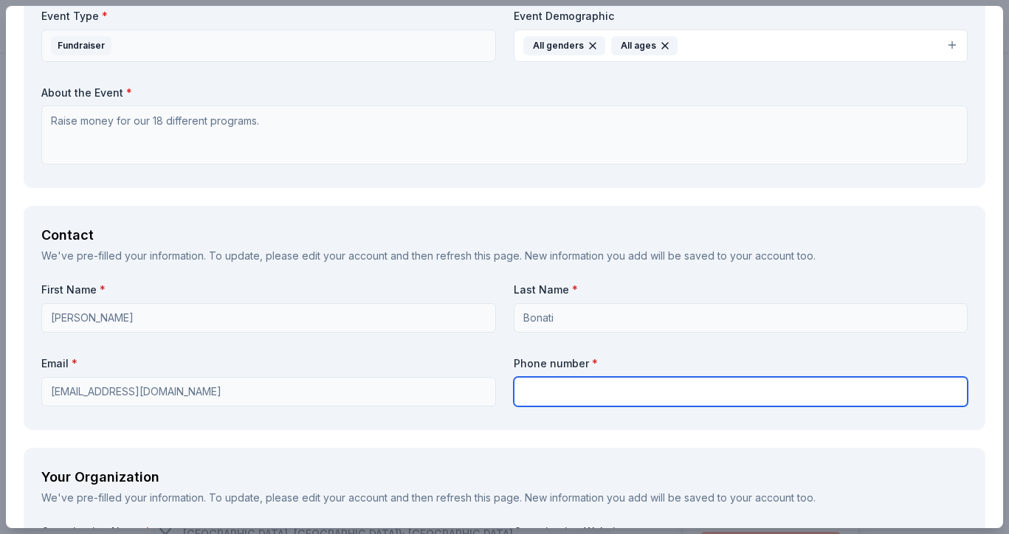
click at [590, 388] on input "text" at bounding box center [741, 392] width 455 height 30
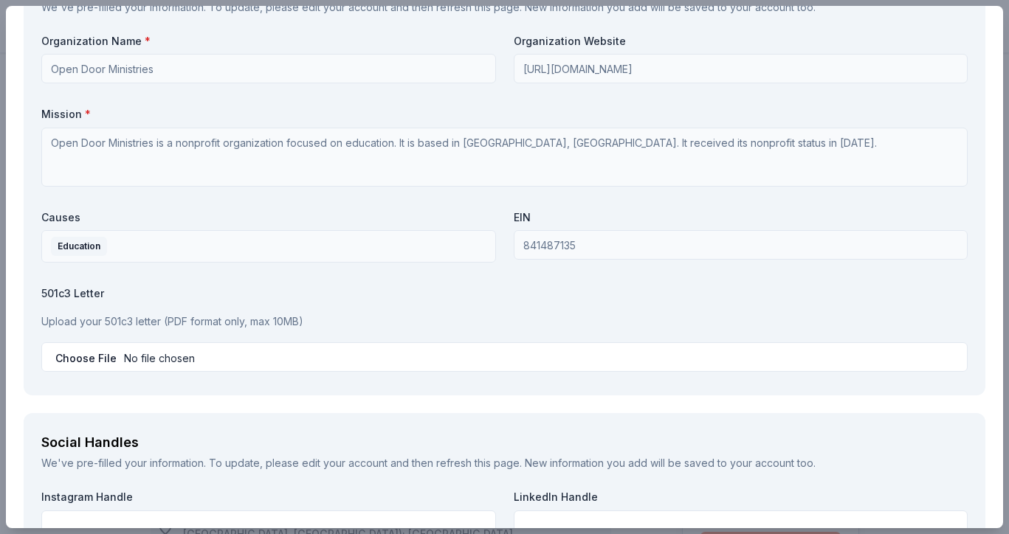
scroll to position [1294, 0]
type input "303-995-0001"
click at [100, 346] on input "file" at bounding box center [504, 356] width 926 height 30
type input "C:\fakepath\ODM Tax Exemption Letter.pdf"
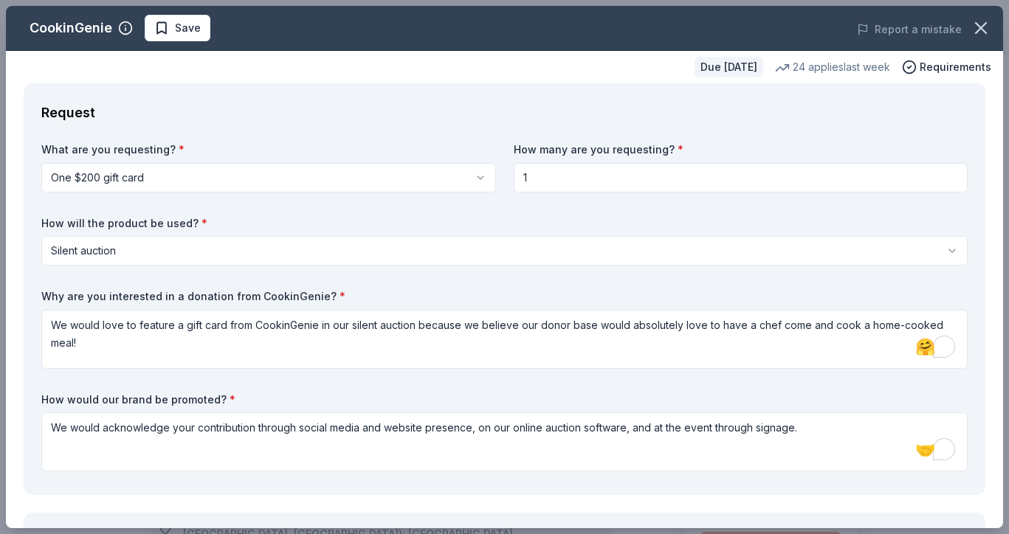
scroll to position [0, 0]
click at [506, 0] on div "CookinGenie Save Report a mistake Due in 45 days 24 applies last week Requireme…" at bounding box center [504, 267] width 1009 height 534
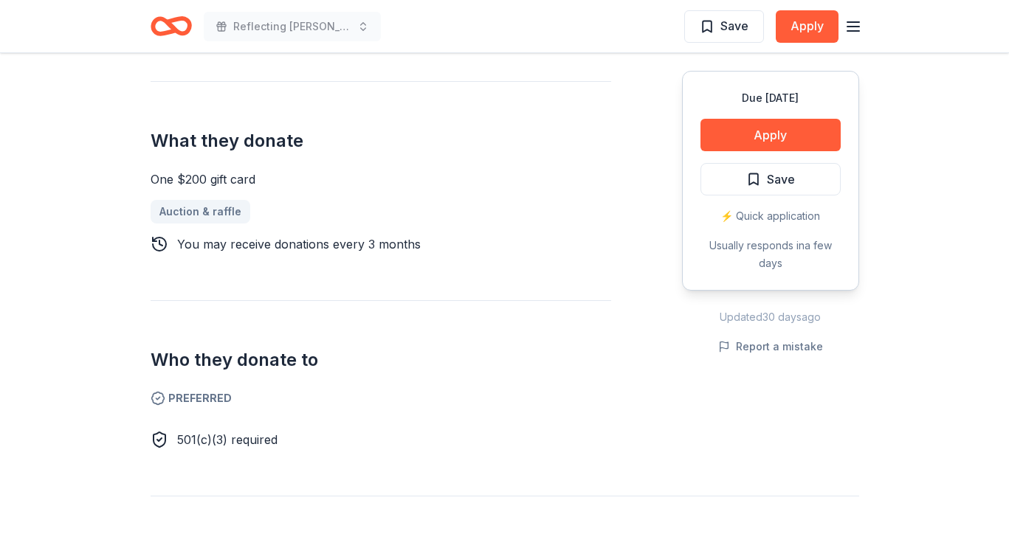
scroll to position [281, 0]
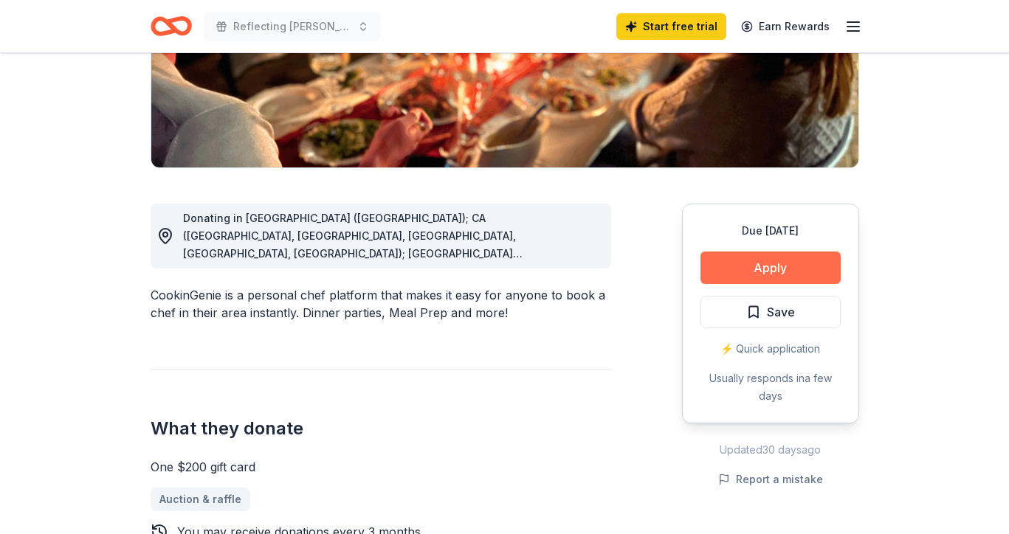
click at [790, 276] on button "Apply" at bounding box center [771, 268] width 140 height 32
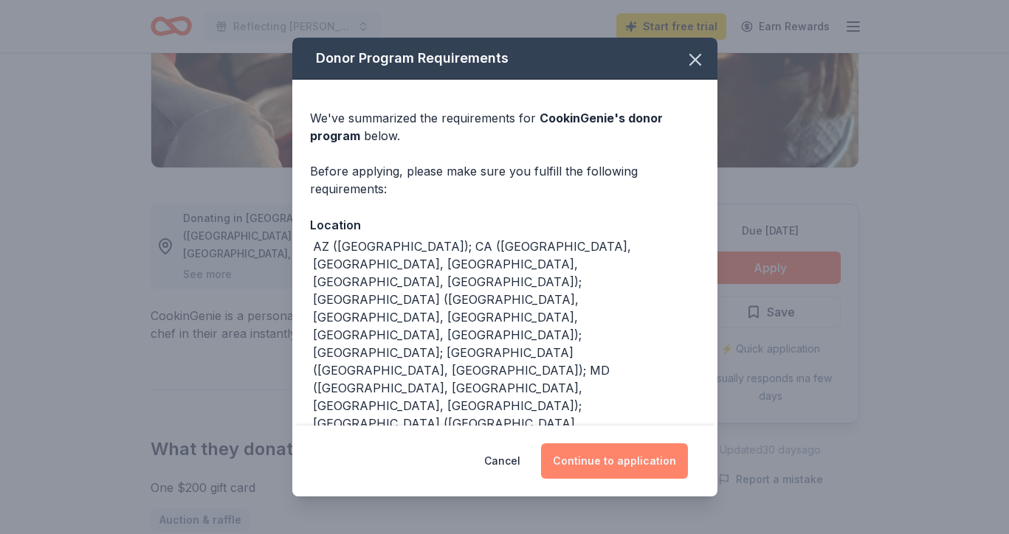
click at [627, 455] on button "Continue to application" at bounding box center [614, 461] width 147 height 35
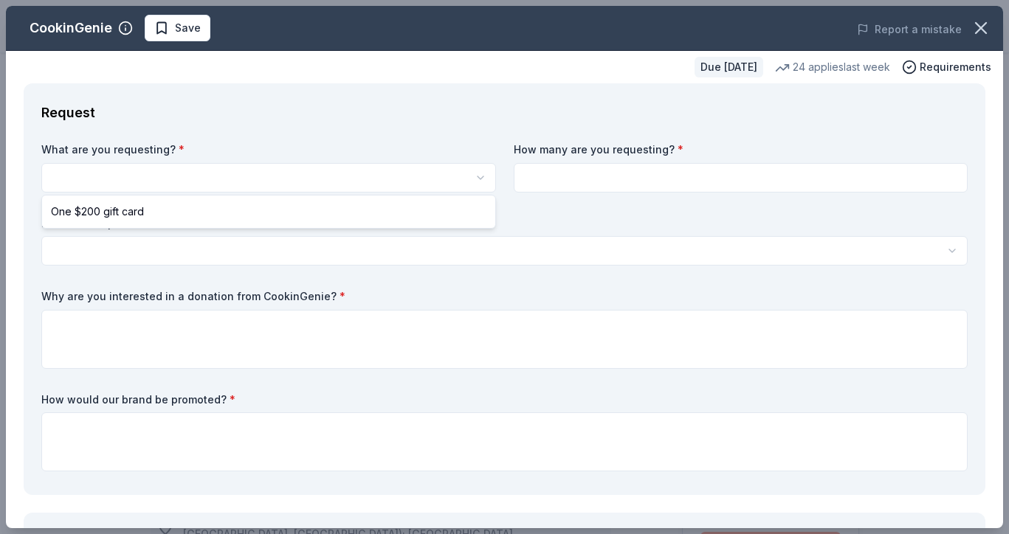
click at [296, 173] on html "Reflecting Hope Gala Start free trial Earn Rewards Due in 45 days Share CookinG…" at bounding box center [504, 267] width 1009 height 534
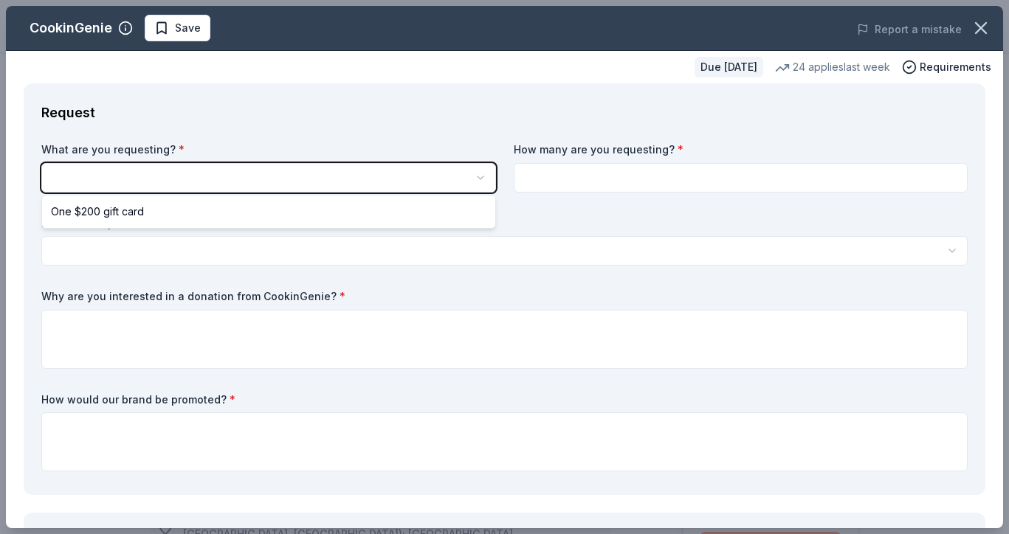
scroll to position [0, 0]
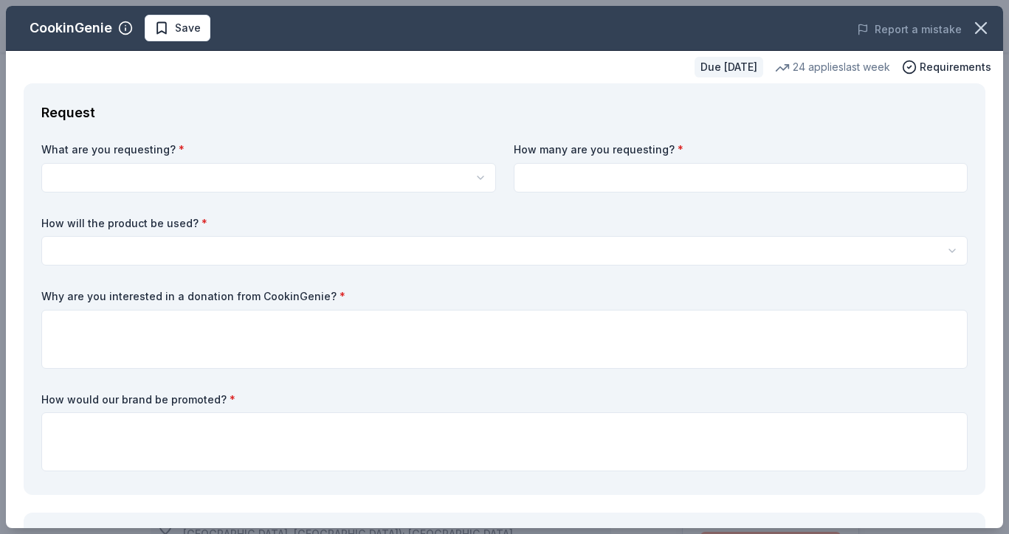
click at [470, 173] on html "Reflecting Hope Gala Save Apply Due in 45 days Share CookinGenie 5.0 • 7 review…" at bounding box center [504, 267] width 1009 height 534
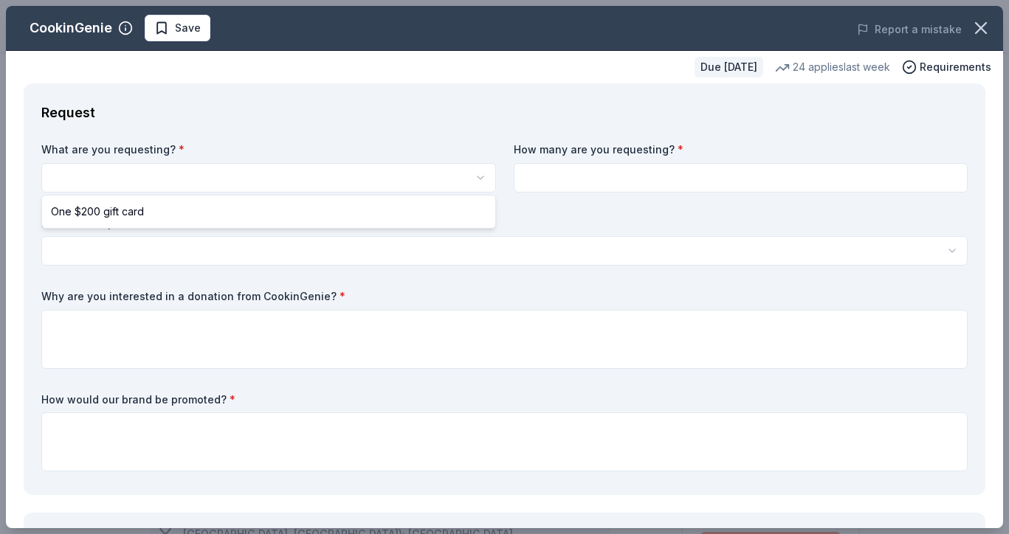
select select "One $200 gift card"
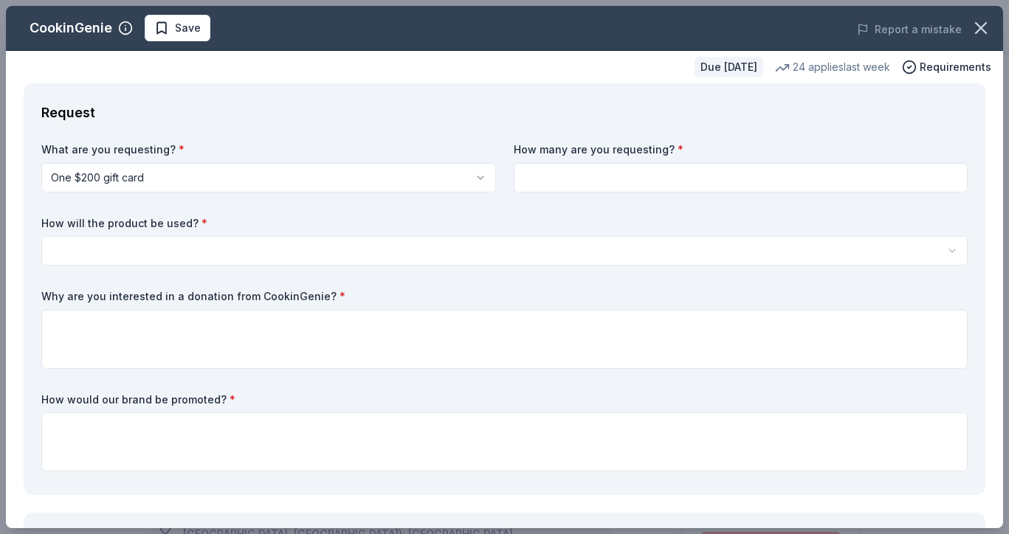
click at [610, 179] on input at bounding box center [741, 178] width 455 height 30
type input "1"
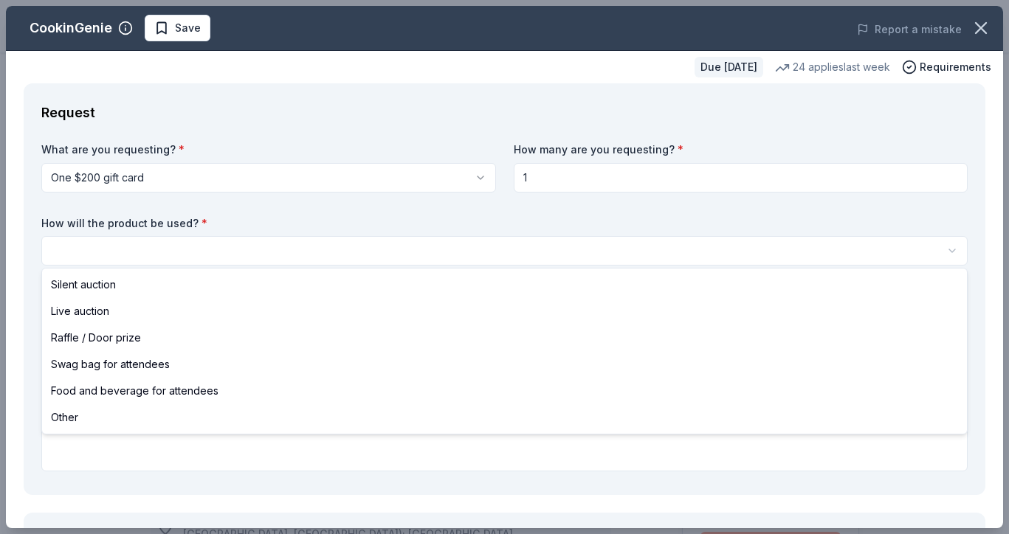
click at [252, 250] on html "Reflecting Hope Gala Save Apply Due [DATE] Share CookinGenie 5.0 • 7 reviews 24…" at bounding box center [504, 267] width 1009 height 534
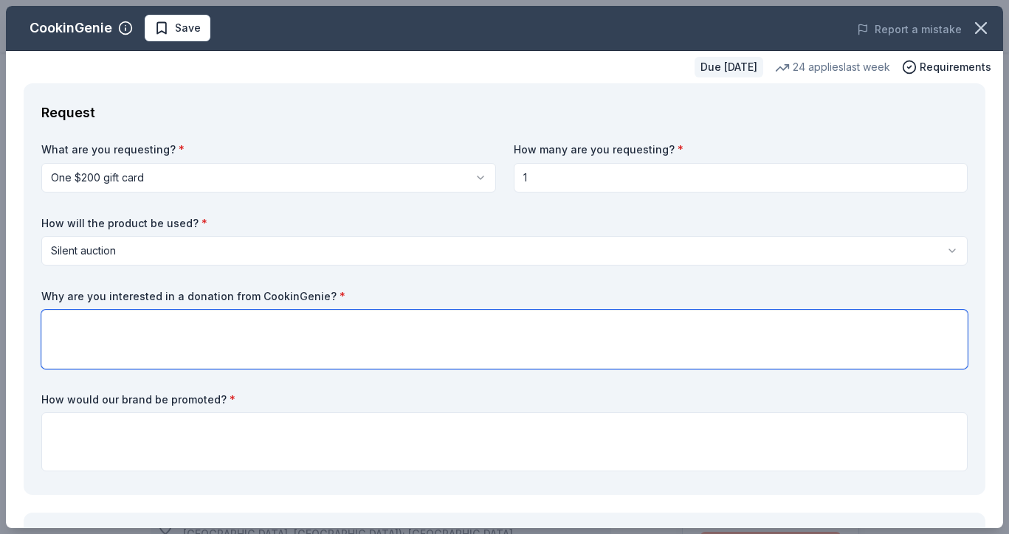
click at [128, 330] on textarea at bounding box center [504, 339] width 926 height 59
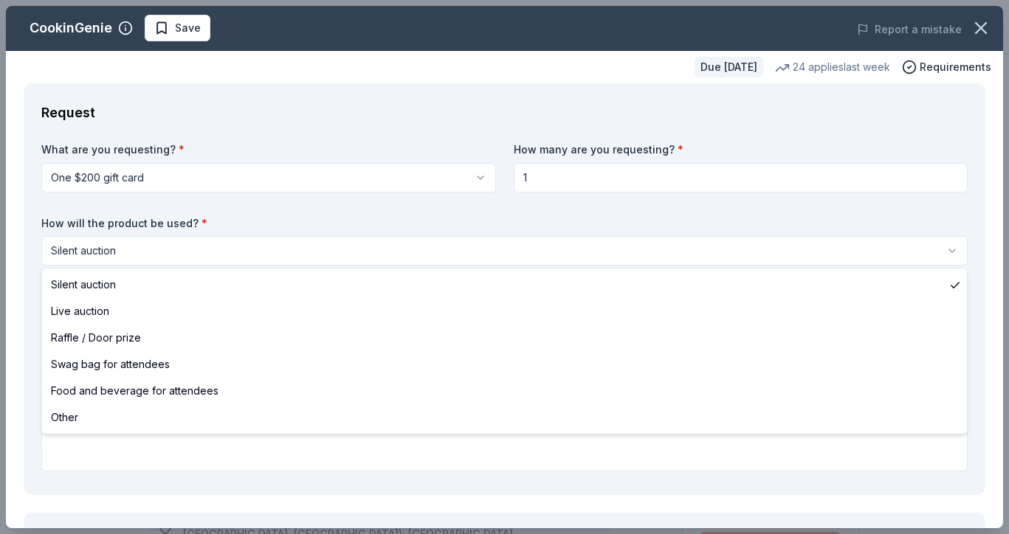
click at [140, 251] on html "Reflecting Hope Gala Save Apply Due [DATE] Share CookinGenie 5.0 • 7 reviews 24…" at bounding box center [504, 267] width 1009 height 534
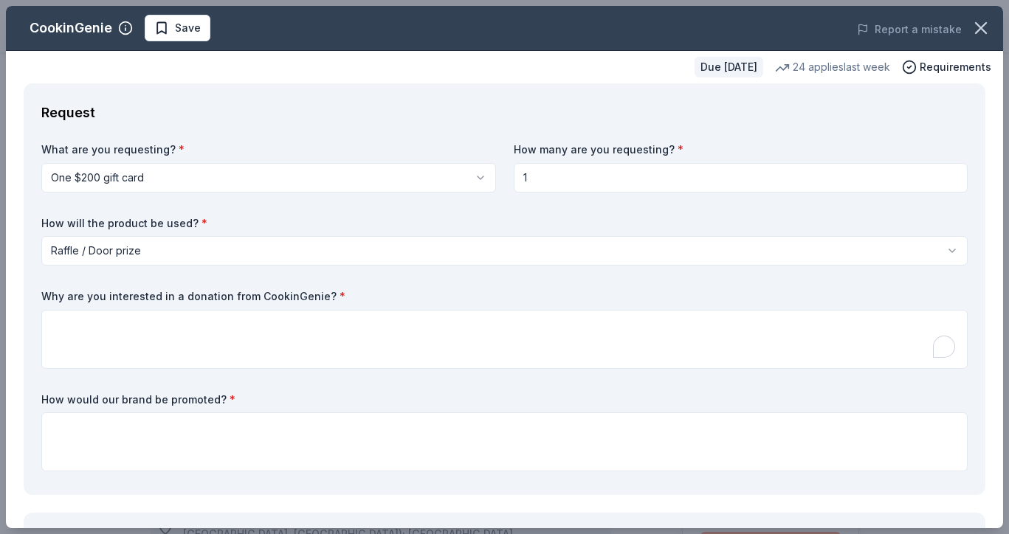
click at [149, 252] on html "Reflecting Hope Gala Save Apply Due [DATE] Share CookinGenie 5.0 • 7 reviews 24…" at bounding box center [504, 267] width 1009 height 534
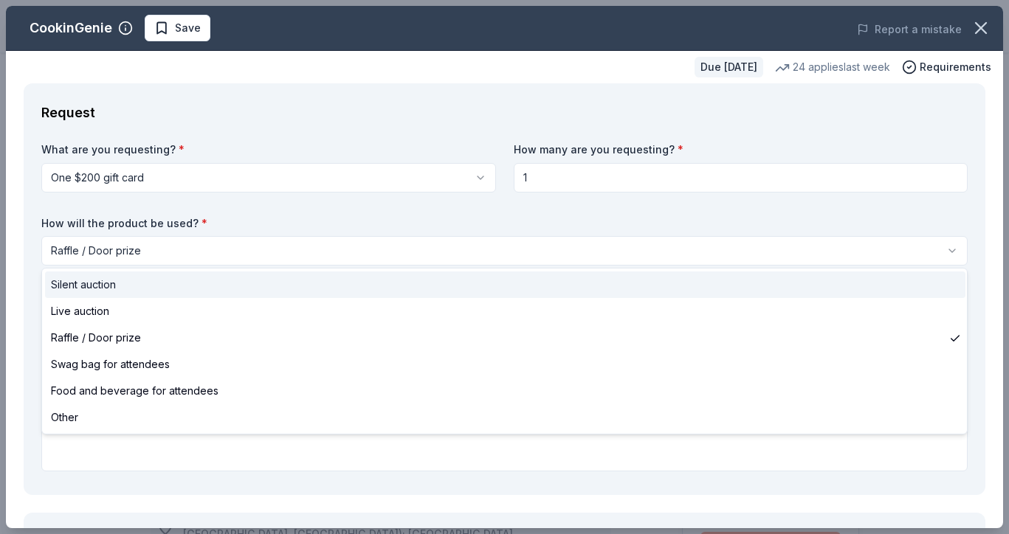
select select "silentAuction"
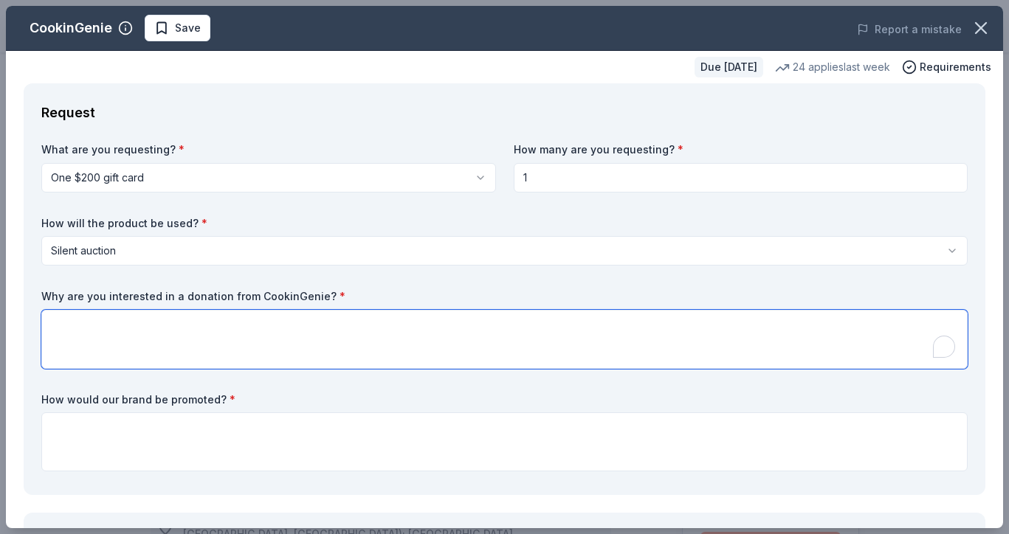
click at [112, 342] on textarea at bounding box center [504, 339] width 926 height 59
type textarea "We beleive our donor base would absolutely love to be"
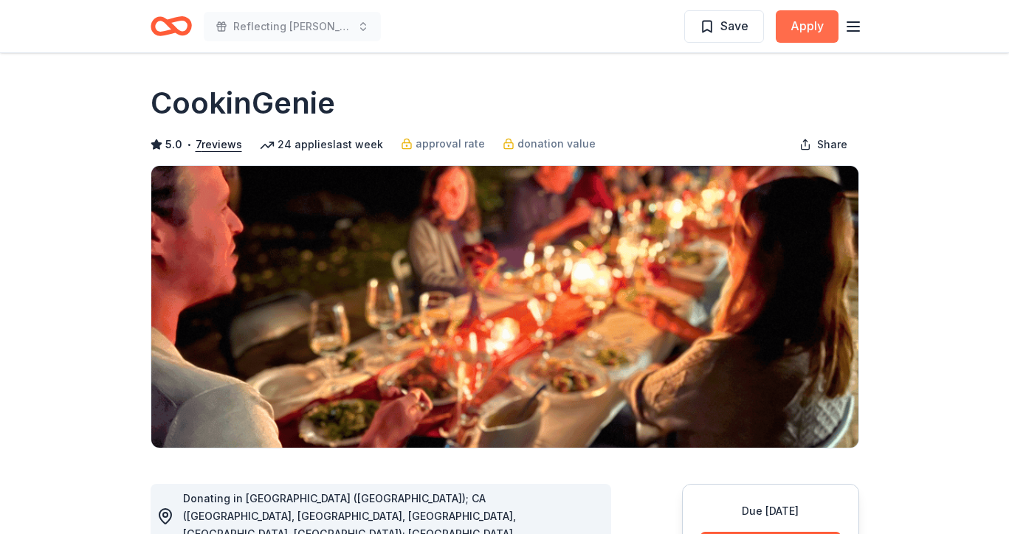
click at [808, 19] on button "Apply" at bounding box center [807, 26] width 63 height 32
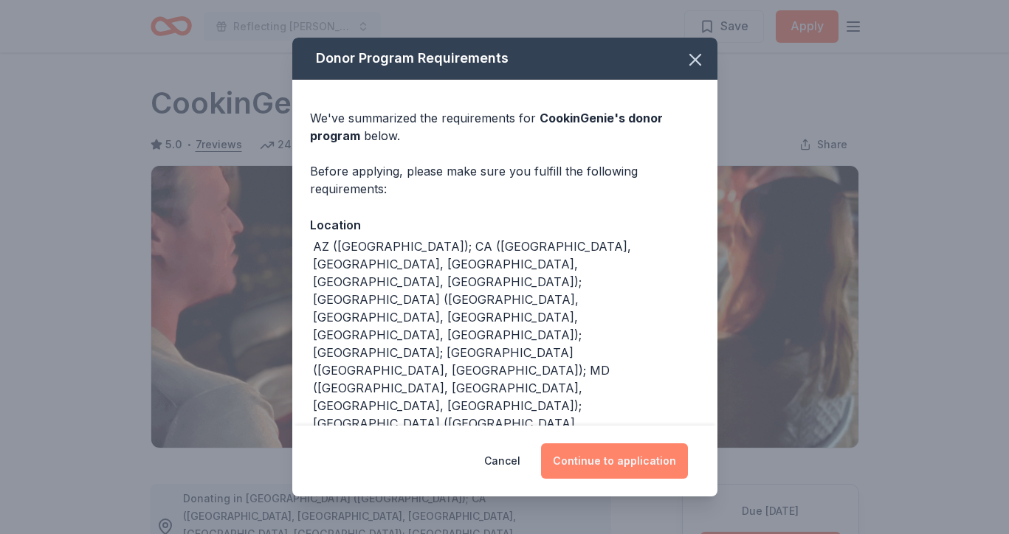
click at [641, 463] on button "Continue to application" at bounding box center [614, 461] width 147 height 35
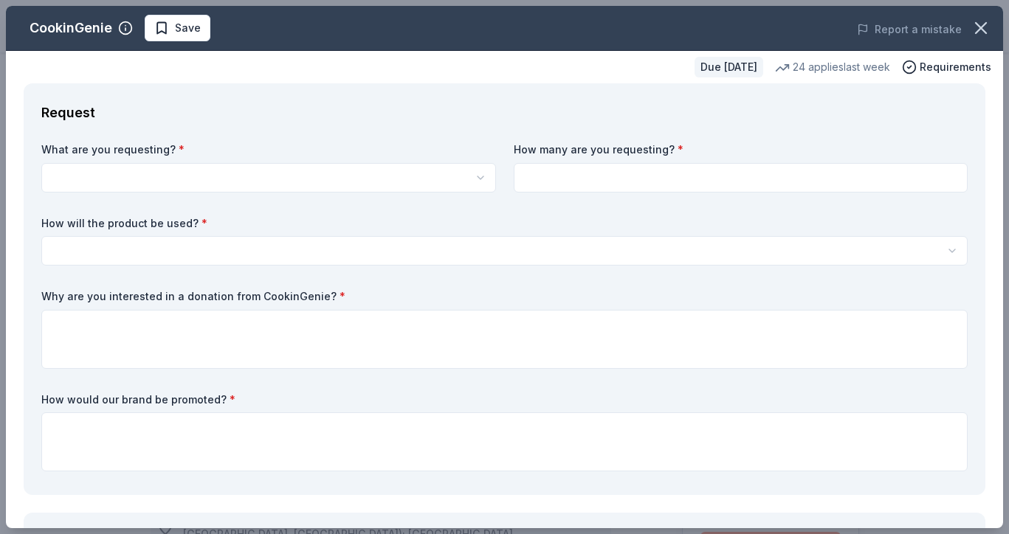
click at [356, 160] on div "What are you requesting? * One $200 gift card" at bounding box center [268, 167] width 455 height 50
click at [340, 177] on html "Reflecting Hope Gala Save Apply Due [DATE] Share CookinGenie 5.0 • 7 reviews 24…" at bounding box center [504, 267] width 1009 height 534
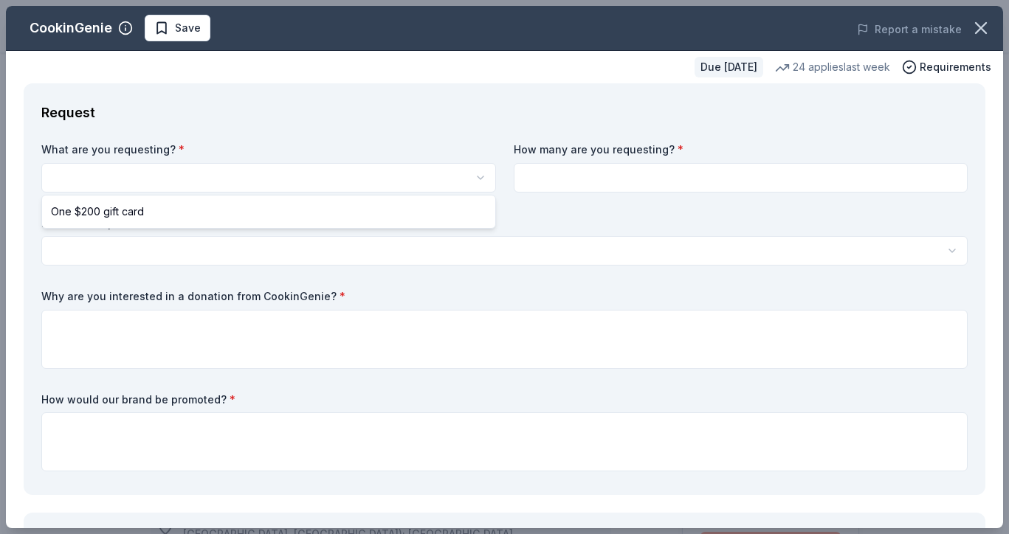
select select "One $200 gift card"
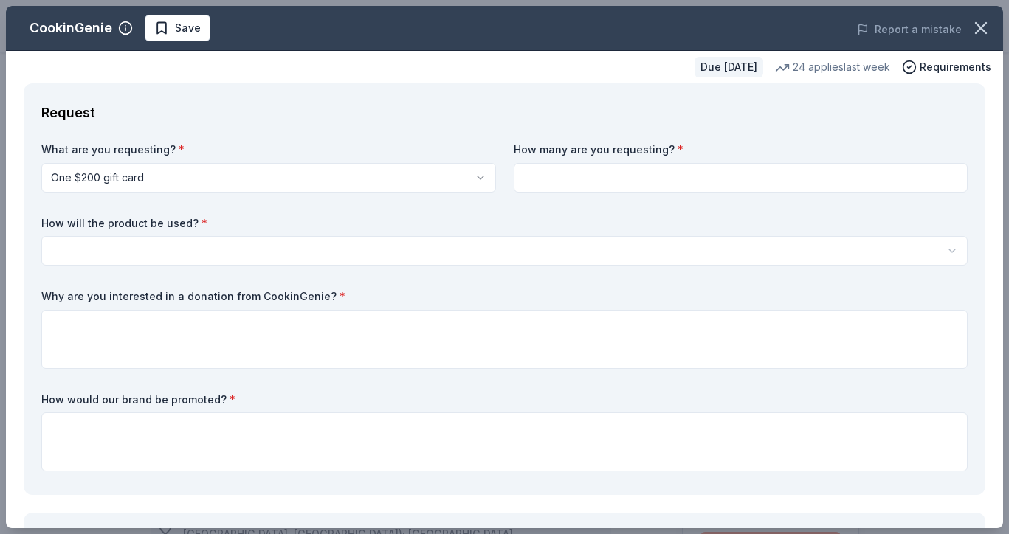
click at [650, 168] on input at bounding box center [741, 178] width 455 height 30
type input "1"
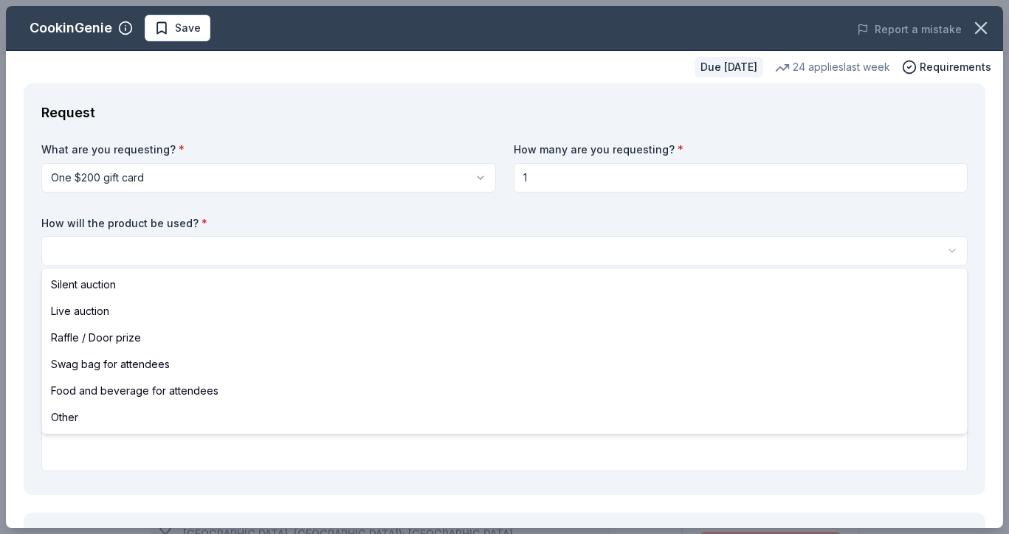
click at [279, 252] on html "Reflecting Hope Gala Save Apply Due [DATE] Share CookinGenie 5.0 • 7 reviews 24…" at bounding box center [504, 267] width 1009 height 534
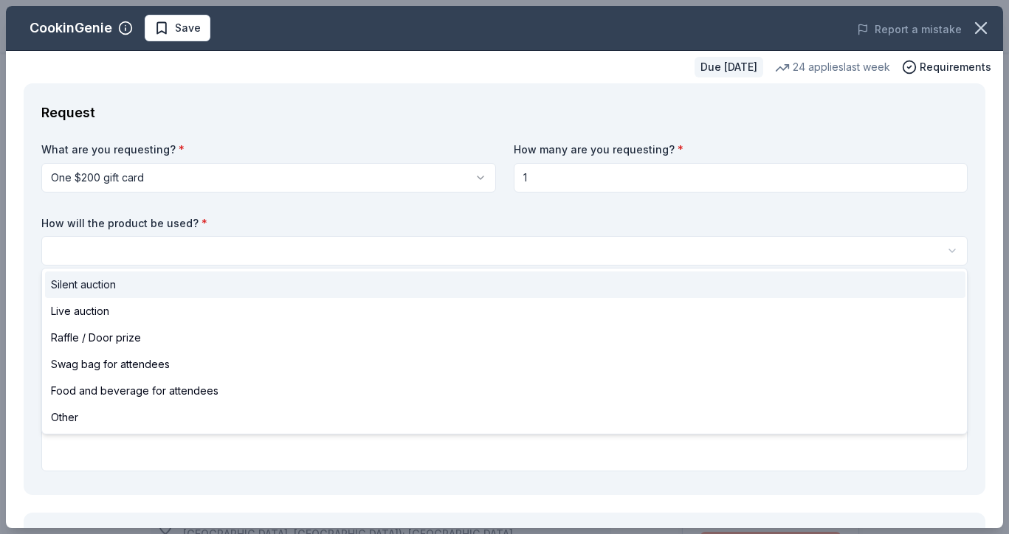
select select "silentAuction"
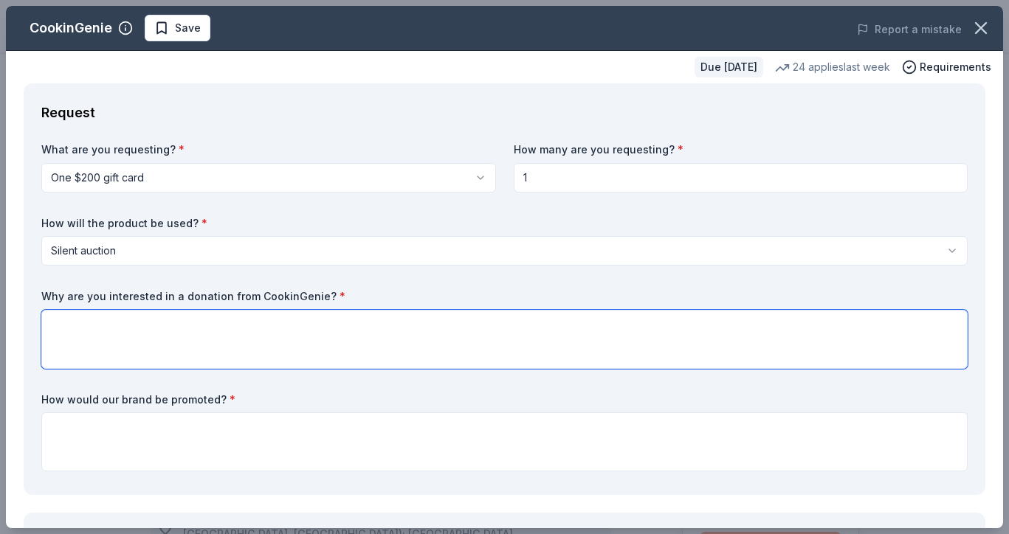
click at [189, 336] on textarea at bounding box center [504, 339] width 926 height 59
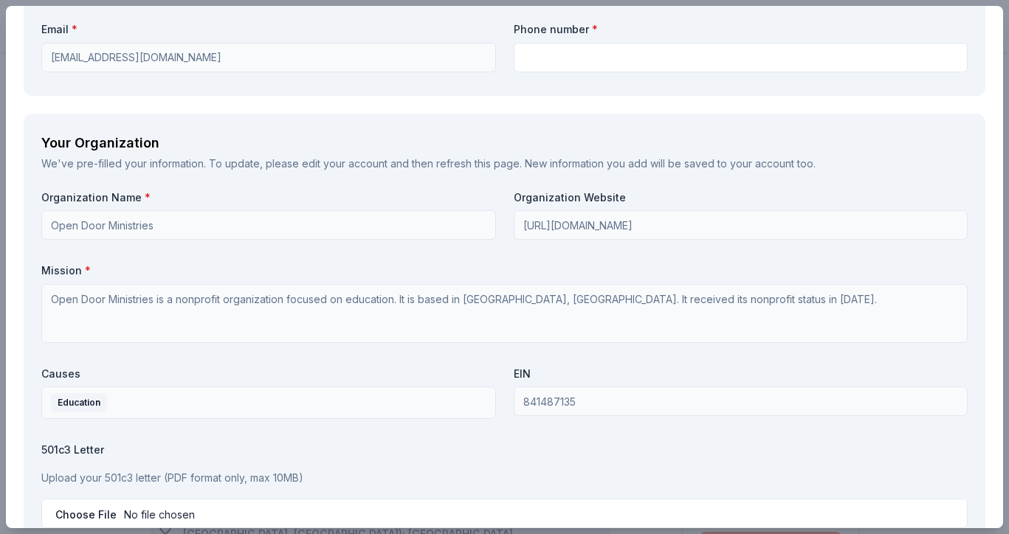
scroll to position [1161, 0]
type textarea "W"
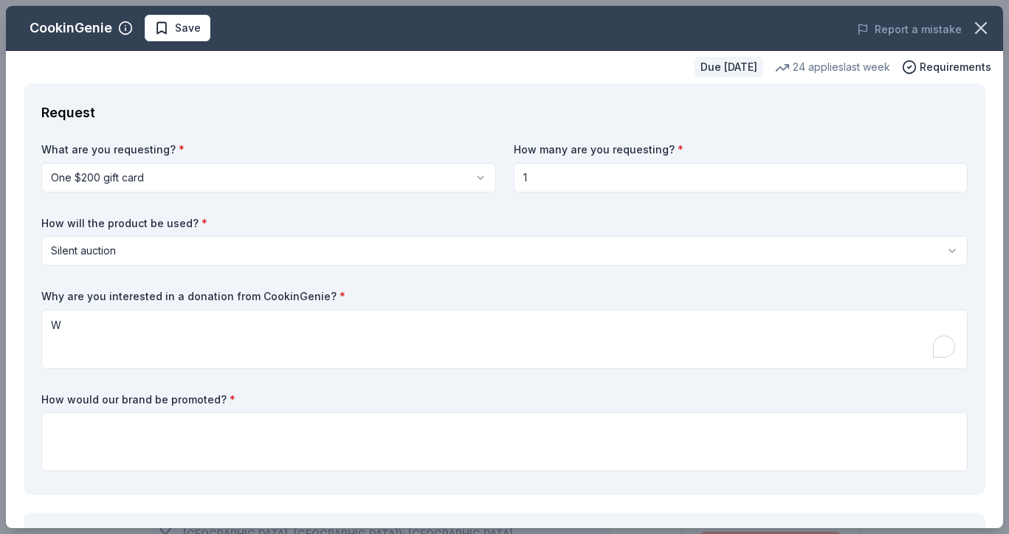
scroll to position [0, 0]
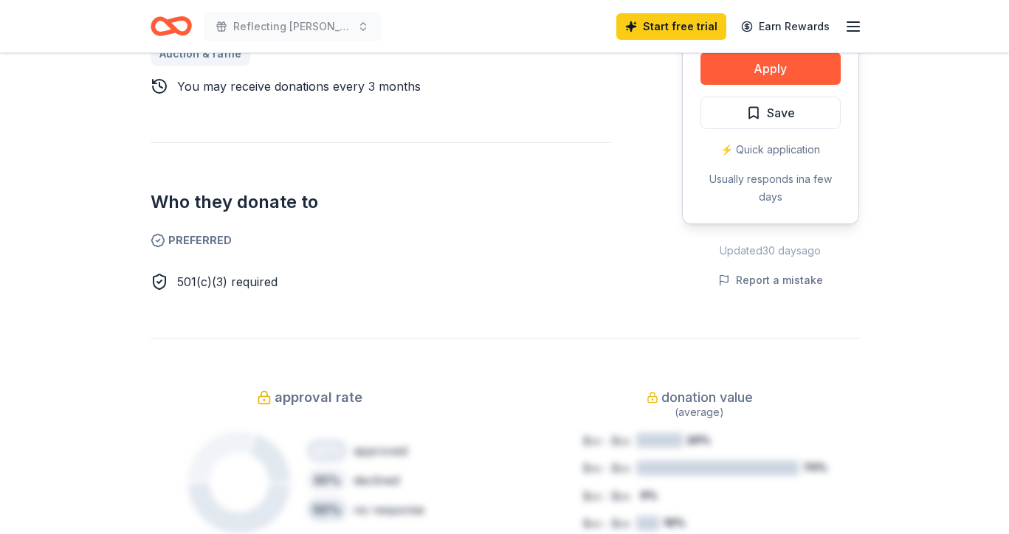
scroll to position [475, 0]
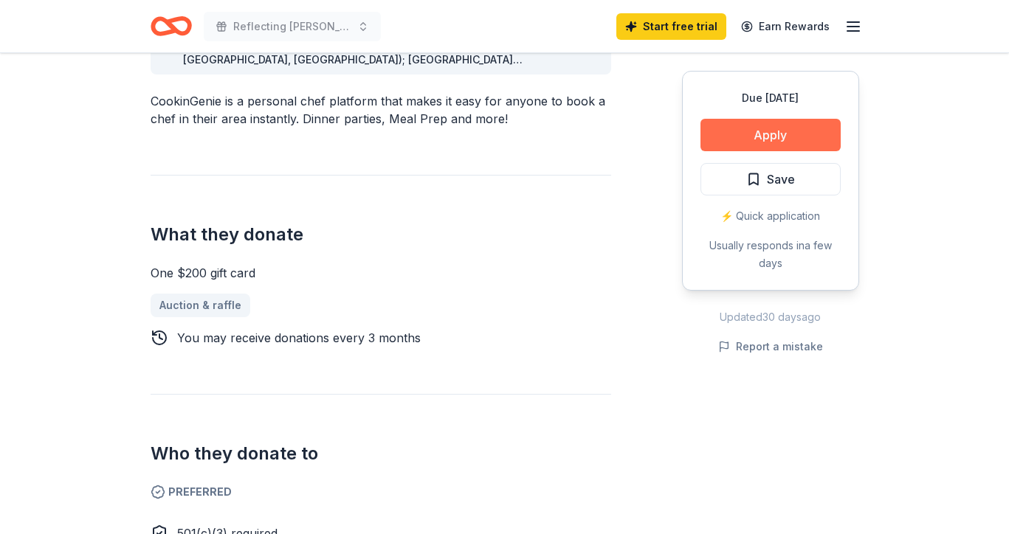
click at [807, 133] on button "Apply" at bounding box center [771, 135] width 140 height 32
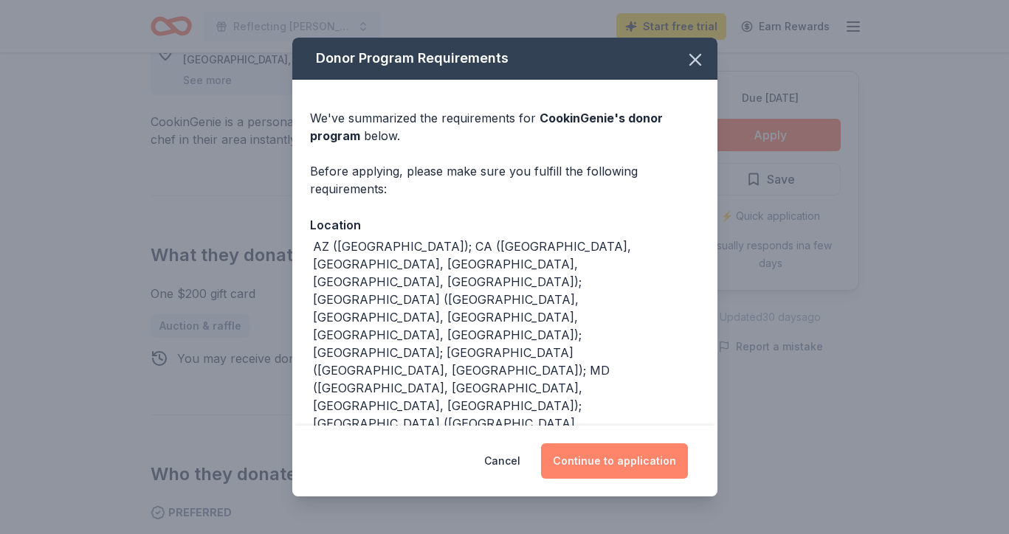
click at [643, 450] on button "Continue to application" at bounding box center [614, 461] width 147 height 35
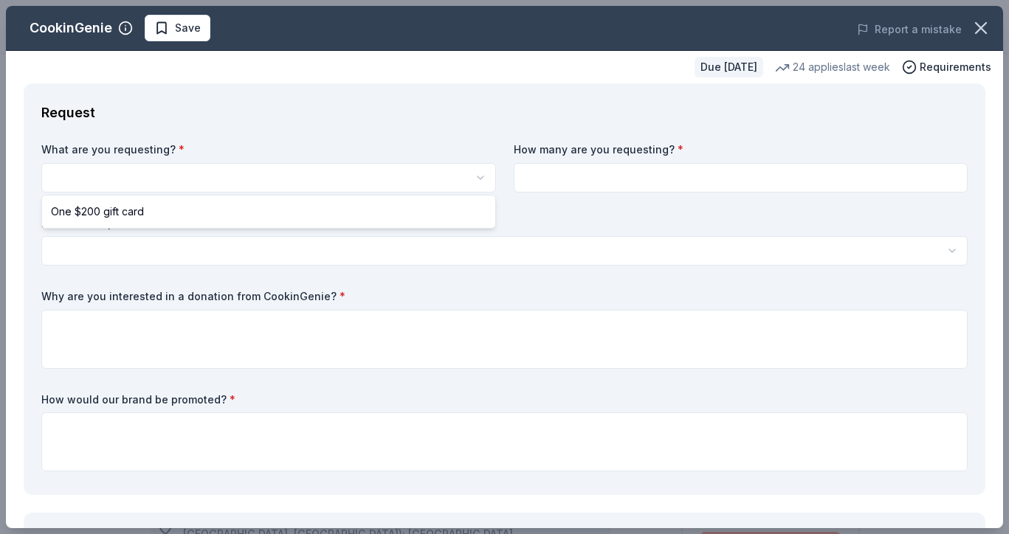
select select "One $200 gift card"
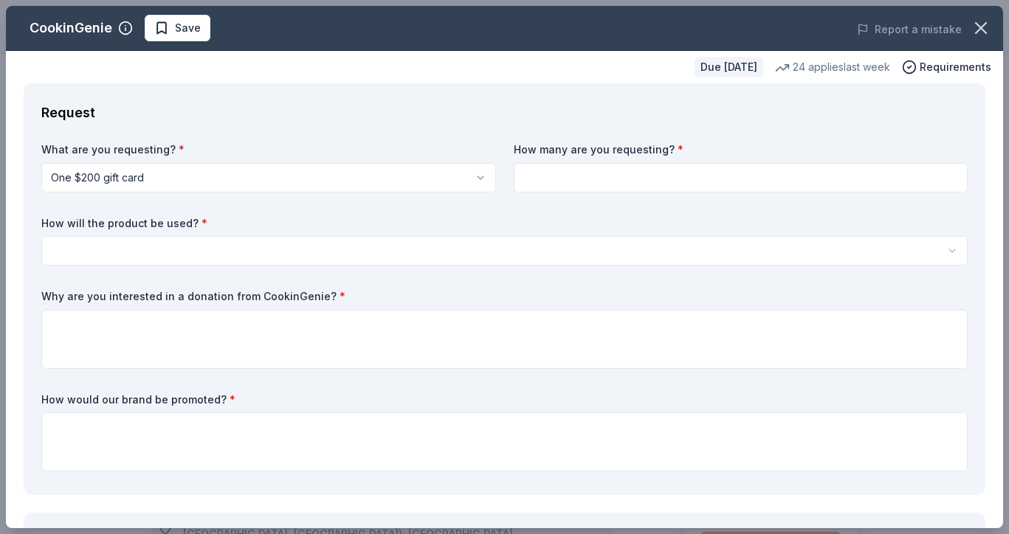
click at [578, 184] on input at bounding box center [741, 178] width 455 height 30
type input "1"
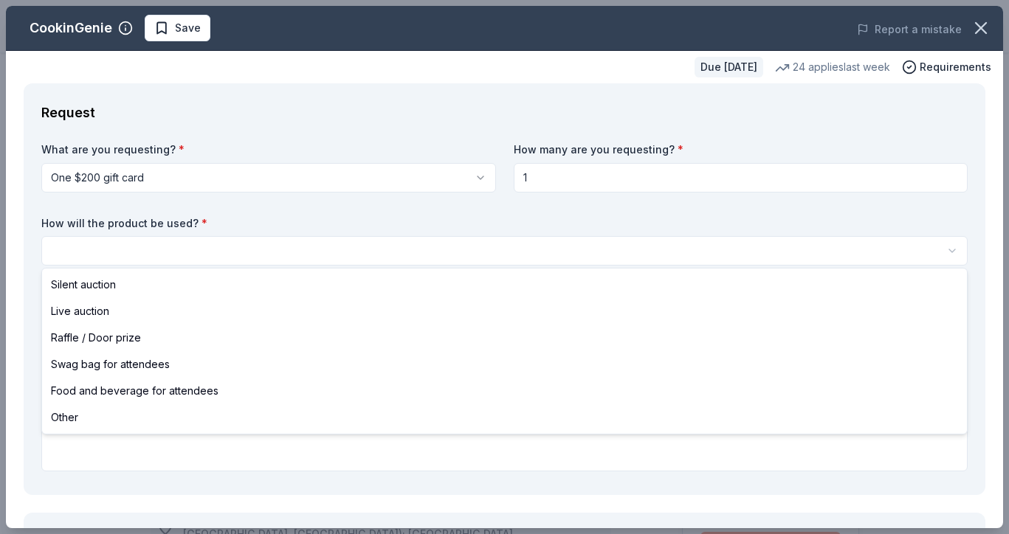
click at [297, 254] on html "Reflecting Hope Gala Save Apply Due [DATE] Share CookinGenie 5.0 • 7 reviews 24…" at bounding box center [504, 267] width 1009 height 534
select select "silentAuction"
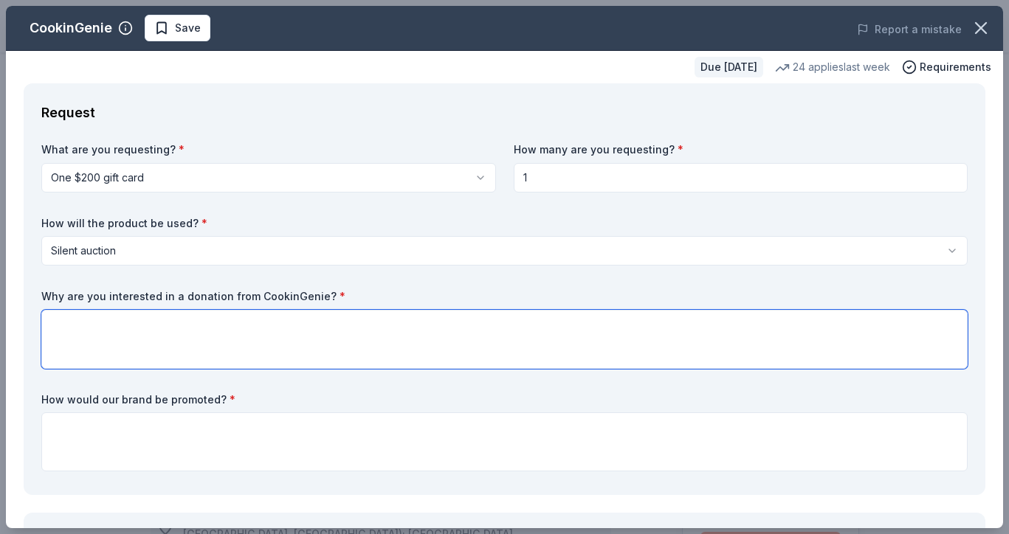
click at [135, 333] on textarea at bounding box center [504, 339] width 926 height 59
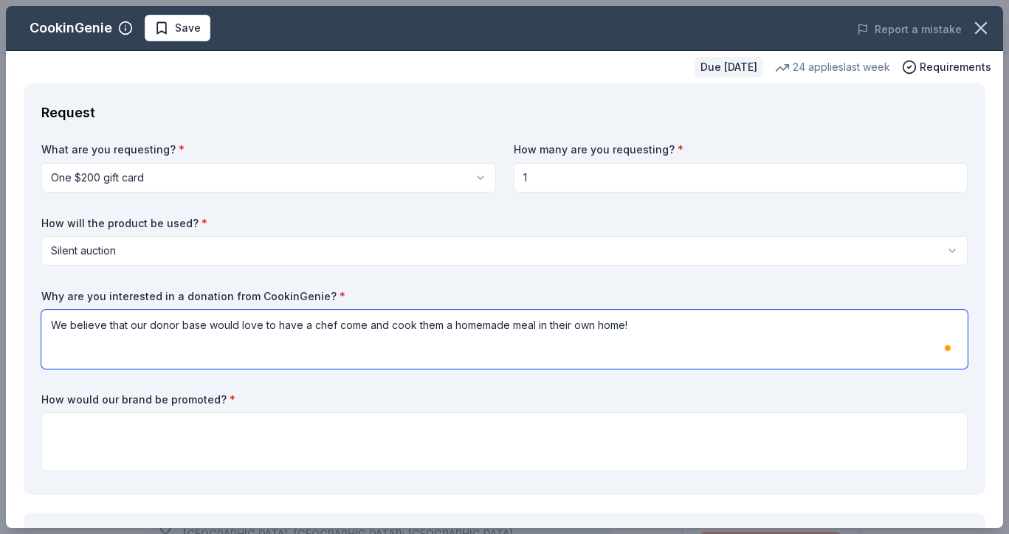
type textarea "We believe that our donor base would love to have a chef come and cook them a h…"
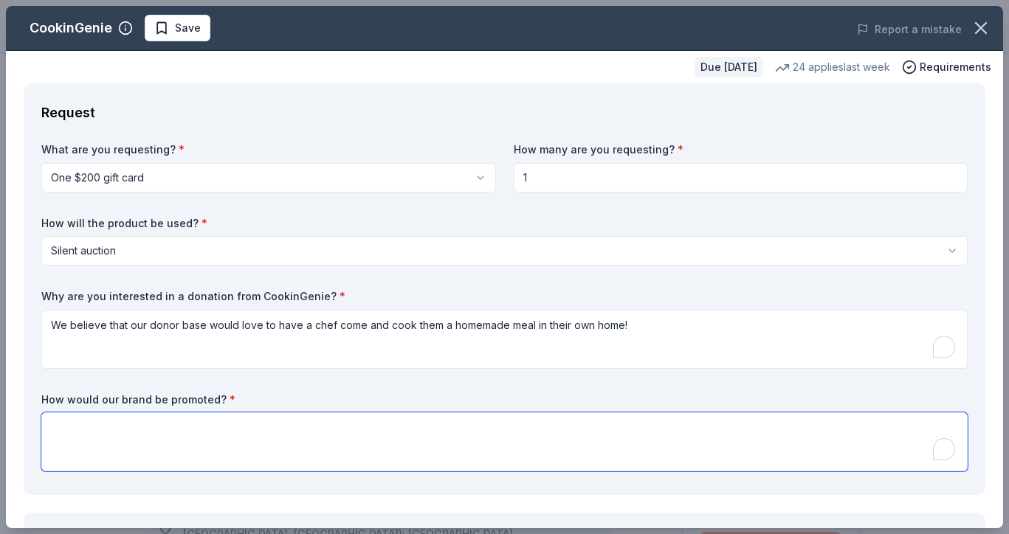
click at [120, 416] on textarea at bounding box center [504, 442] width 926 height 59
paste textarea "We would acknowledge your contribution through social media and website presenc…"
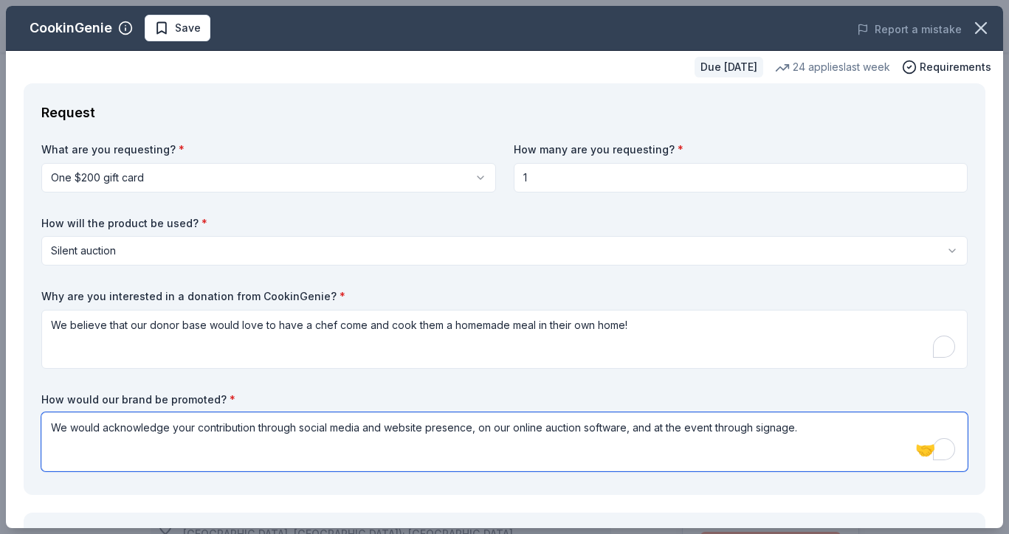
click at [729, 426] on textarea "We would acknowledge your contribution through social media and website presenc…" at bounding box center [504, 442] width 926 height 59
click at [798, 424] on textarea "We would acknowledge your contribution through social media and website presenc…" at bounding box center [504, 442] width 926 height 59
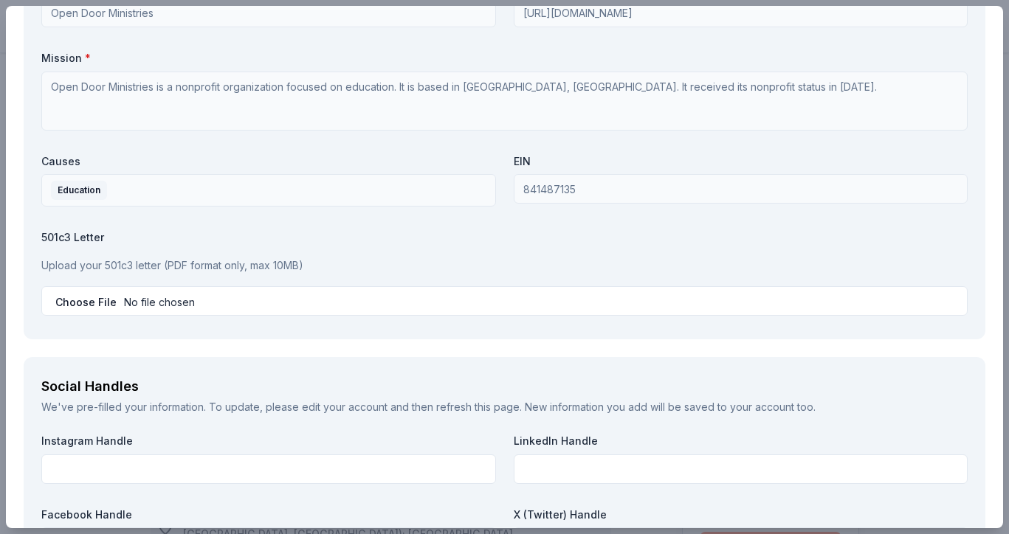
scroll to position [1388, 0]
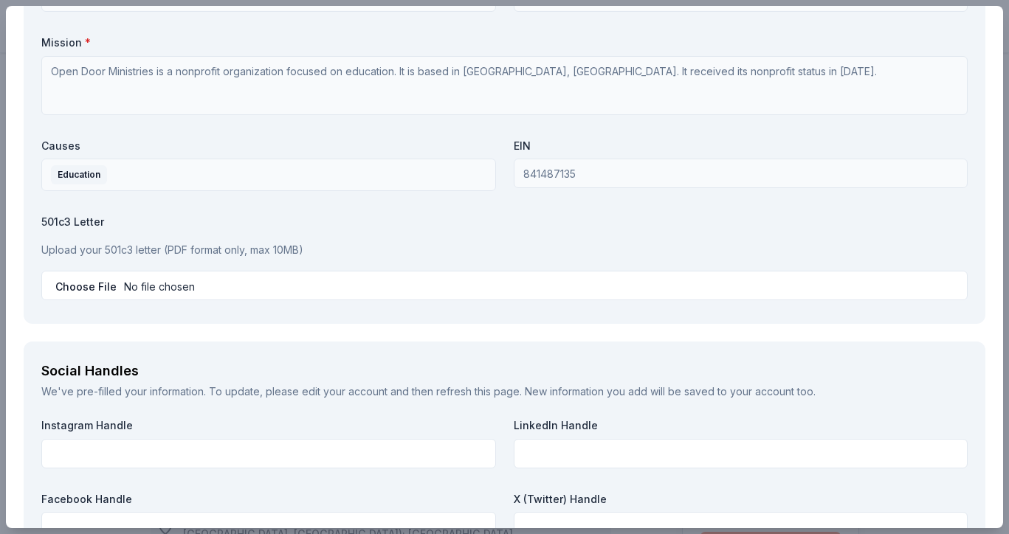
type textarea "We would acknowledge your contribution through social media and website presenc…"
click at [233, 283] on input "file" at bounding box center [504, 286] width 926 height 30
type input "C:\fakepath\ODM Tax Exemption Letter.pdf"
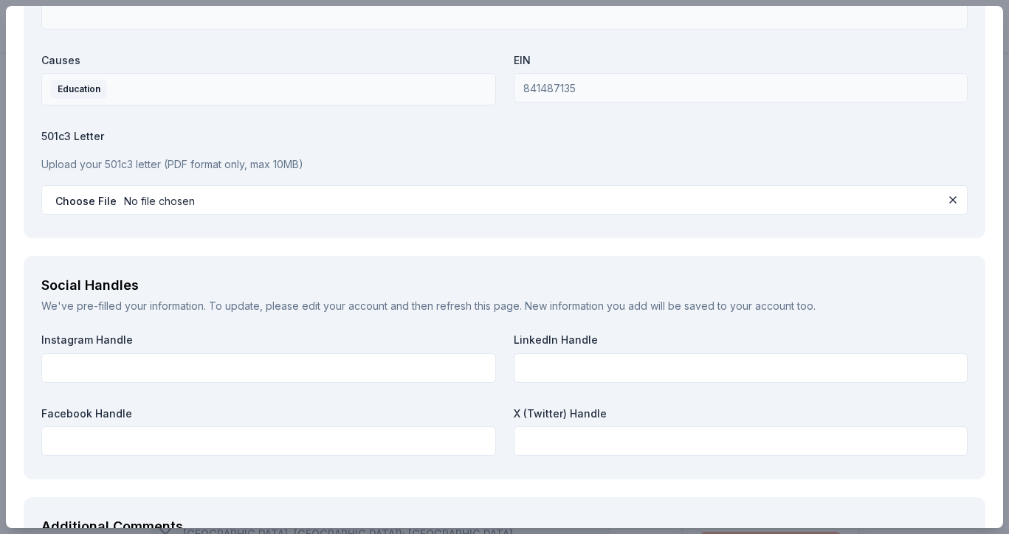
scroll to position [1479, 0]
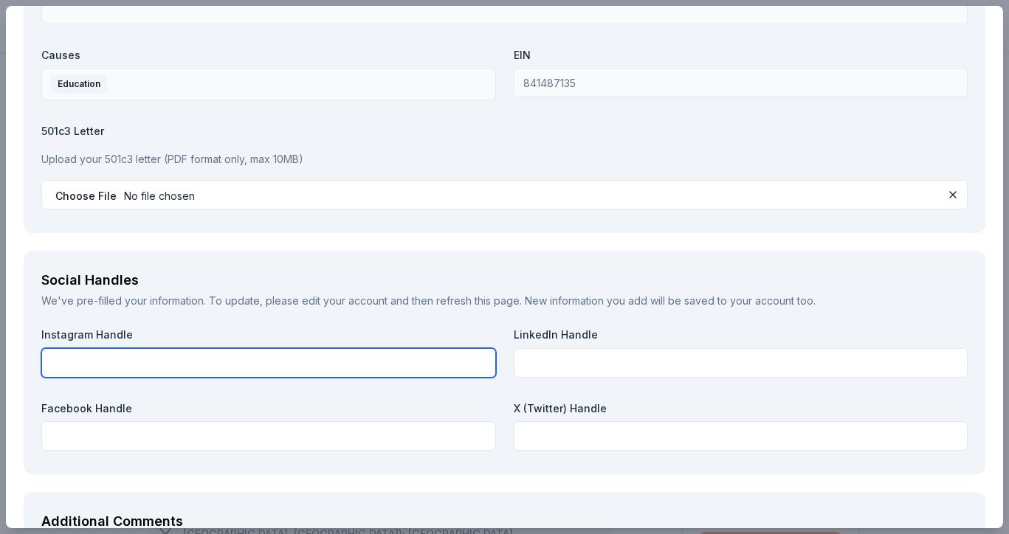
click at [303, 359] on input "text" at bounding box center [268, 363] width 455 height 30
type input "@odmdenver"
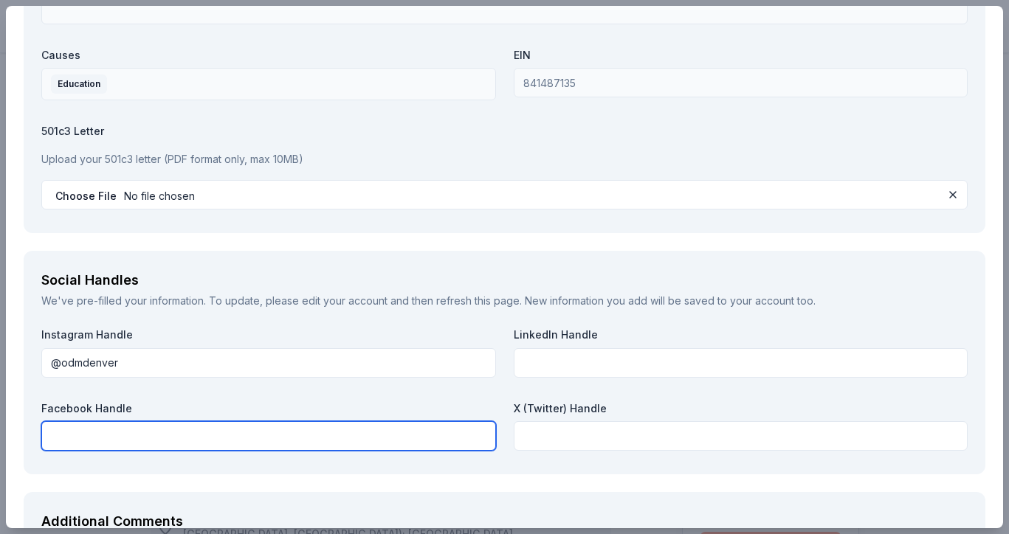
click at [423, 440] on input "text" at bounding box center [268, 437] width 455 height 30
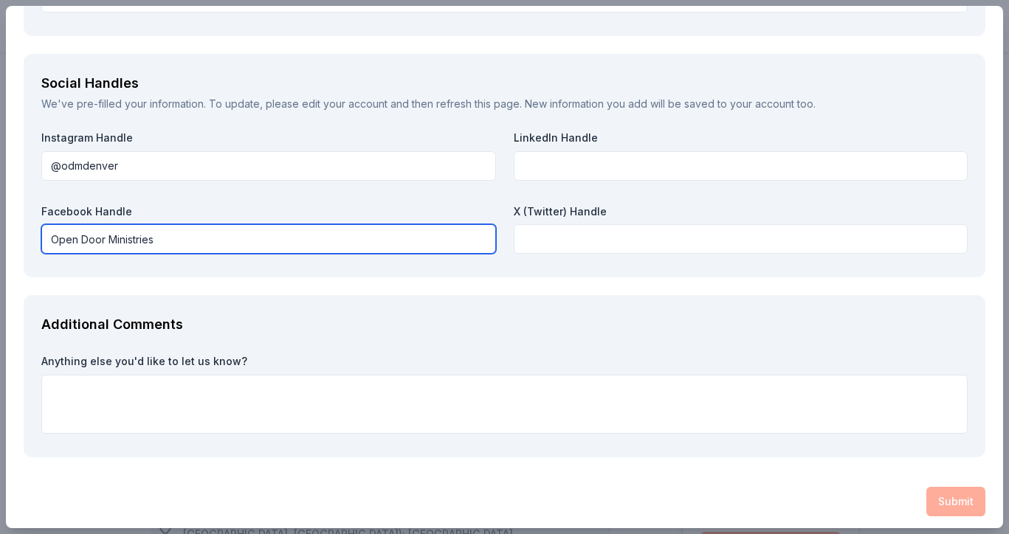
scroll to position [1673, 0]
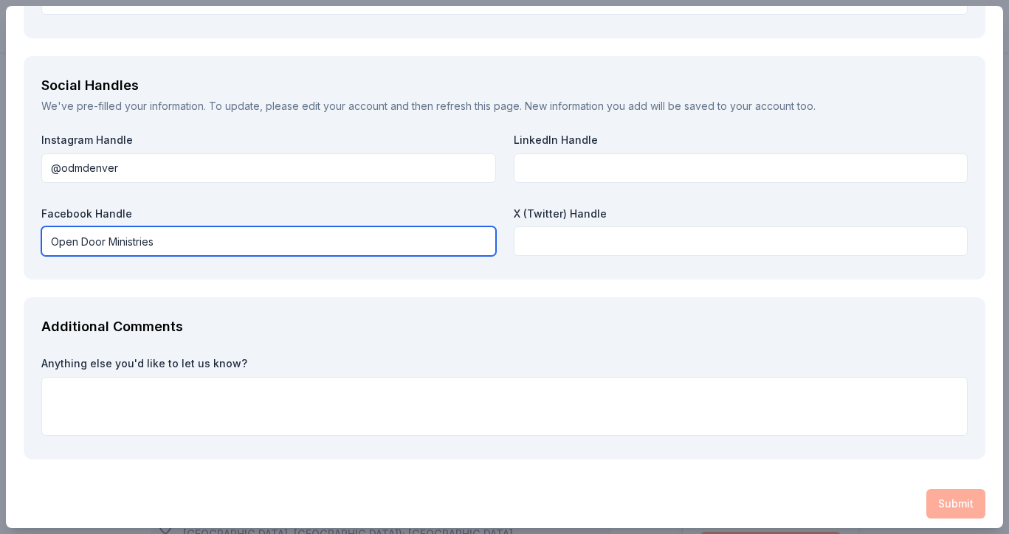
type input "Open Door Ministries"
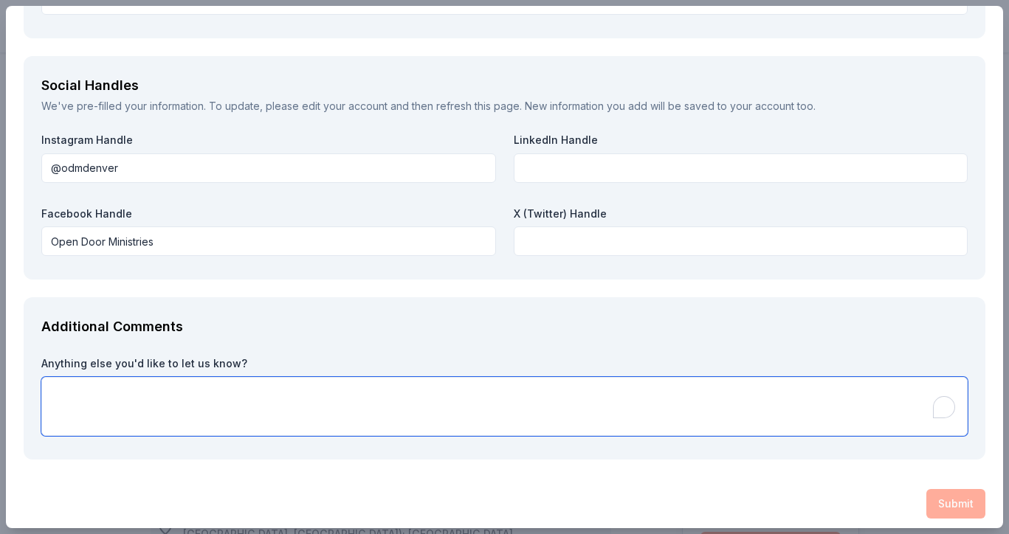
click at [262, 388] on textarea at bounding box center [504, 406] width 926 height 59
type textarea "w"
type textarea "We would love to partner with you as we fight poverty in [GEOGRAPHIC_DATA]!"
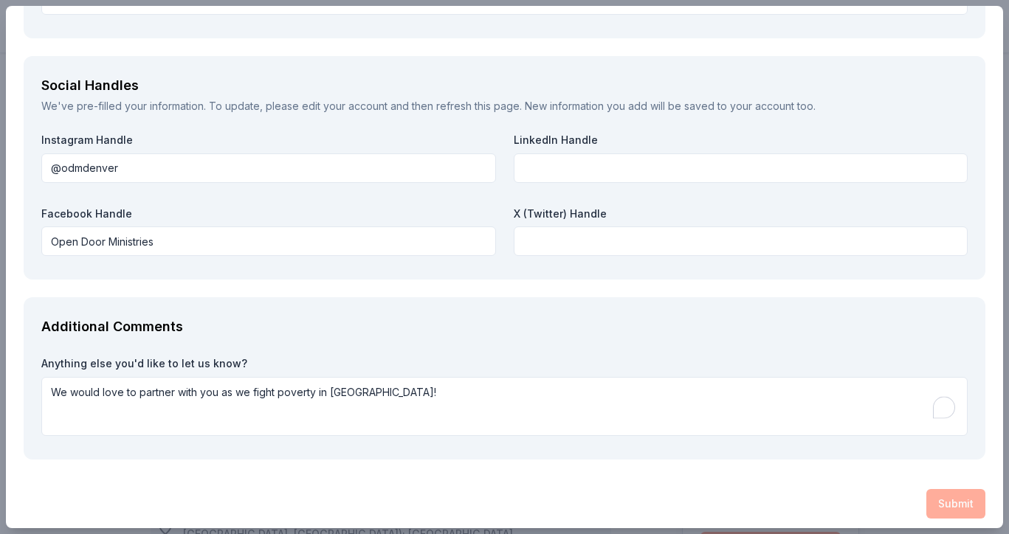
click at [620, 306] on div "Additional Comments Anything else you'd like to let us know? We would love to p…" at bounding box center [505, 378] width 962 height 162
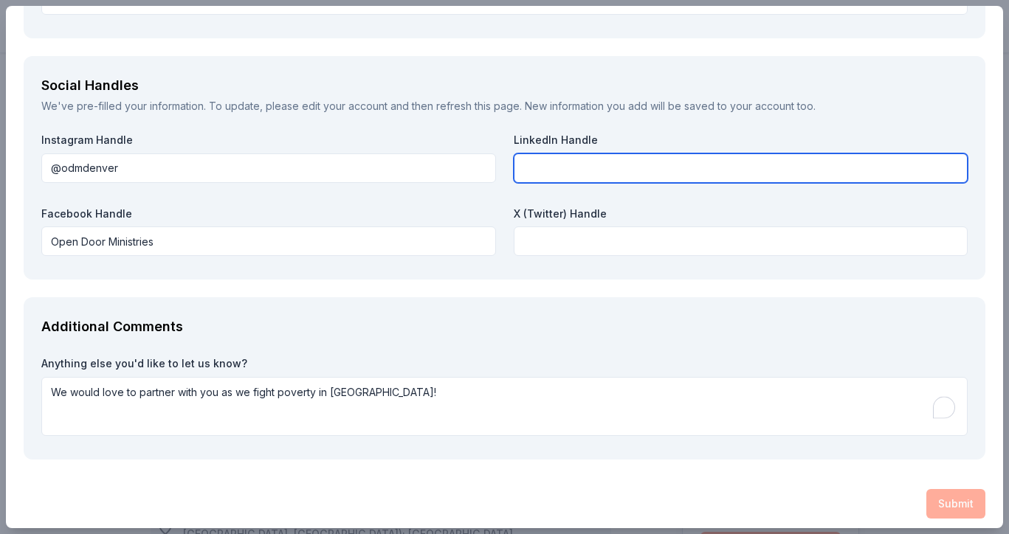
click at [547, 156] on input "text" at bounding box center [741, 169] width 455 height 30
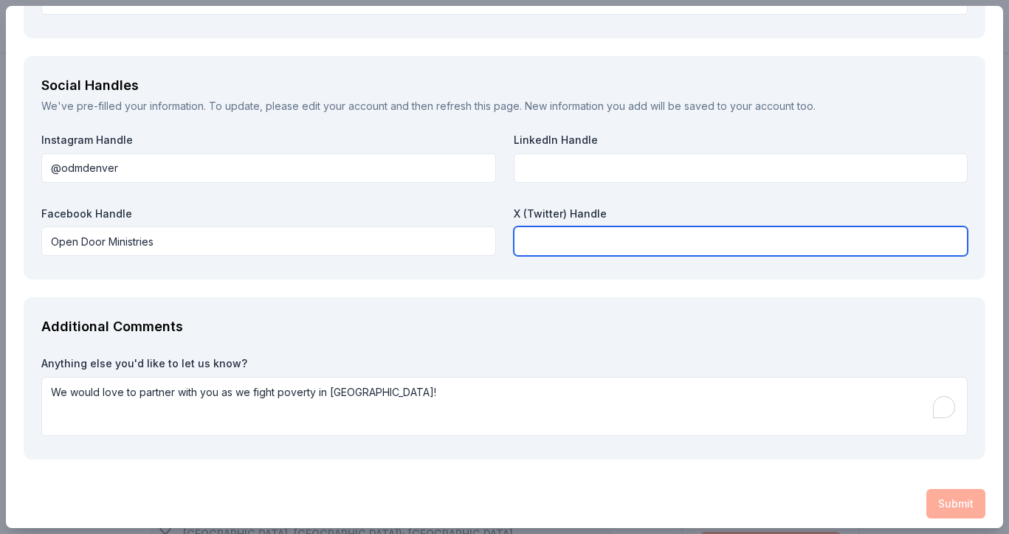
click at [605, 227] on input "text" at bounding box center [741, 242] width 455 height 30
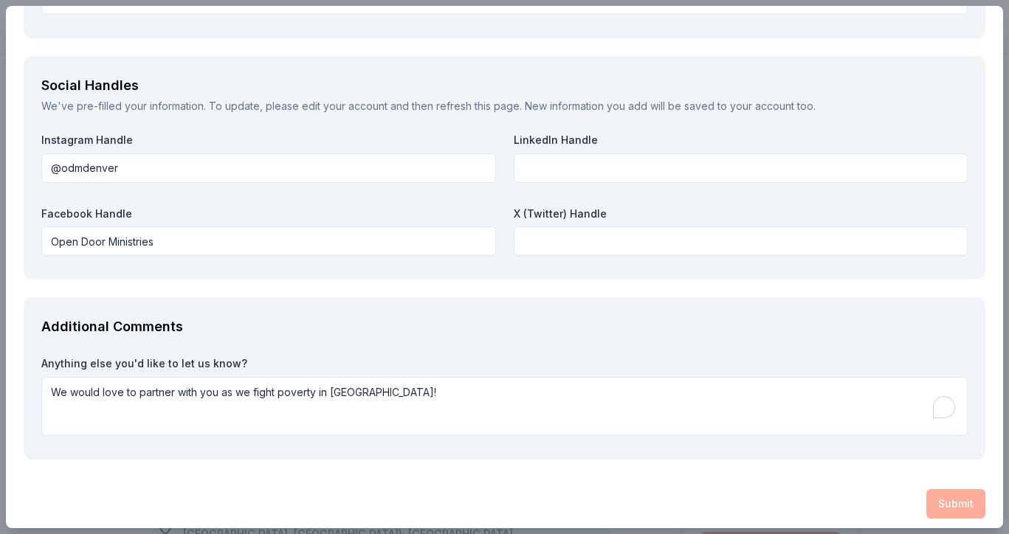
click at [567, 362] on label "Anything else you'd like to let us know?" at bounding box center [504, 364] width 926 height 15
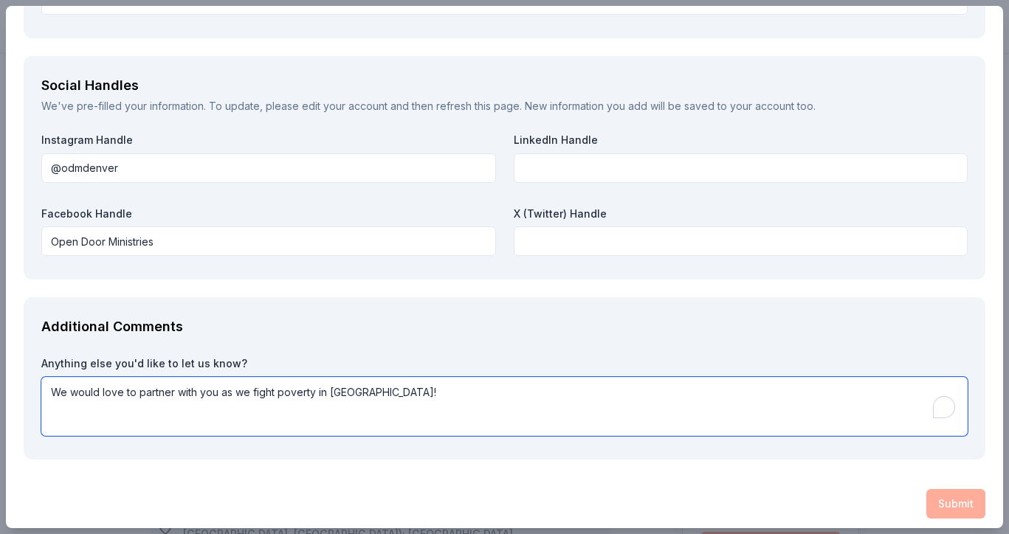
click at [565, 398] on textarea "We would love to partner with you as we fight poverty in [GEOGRAPHIC_DATA]!" at bounding box center [504, 406] width 926 height 59
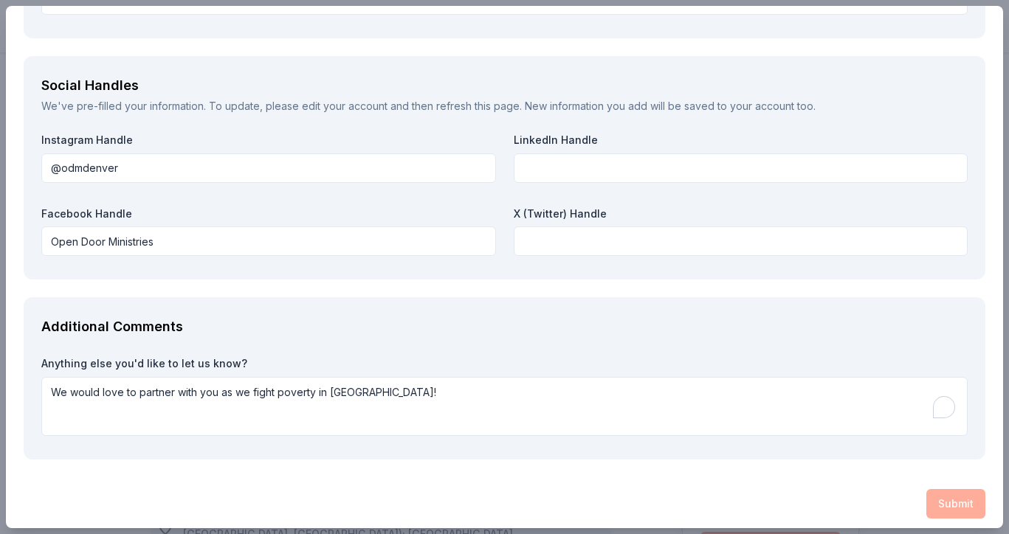
click at [963, 501] on div "Submit" at bounding box center [505, 504] width 962 height 30
click at [939, 412] on div "Open Grammarly." at bounding box center [944, 407] width 16 height 16
click at [957, 510] on div "Submit" at bounding box center [505, 504] width 962 height 30
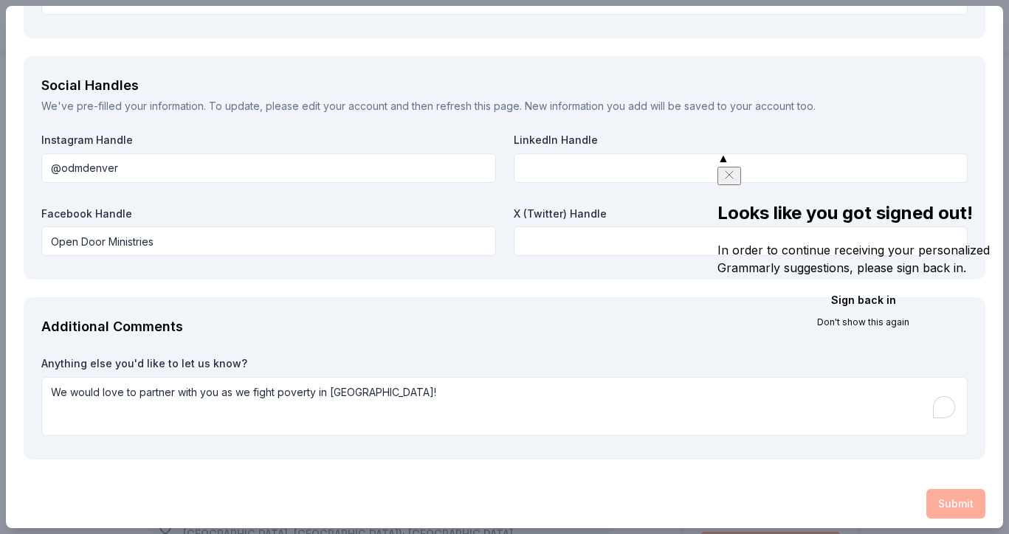
click at [957, 510] on div "Submit" at bounding box center [505, 504] width 962 height 30
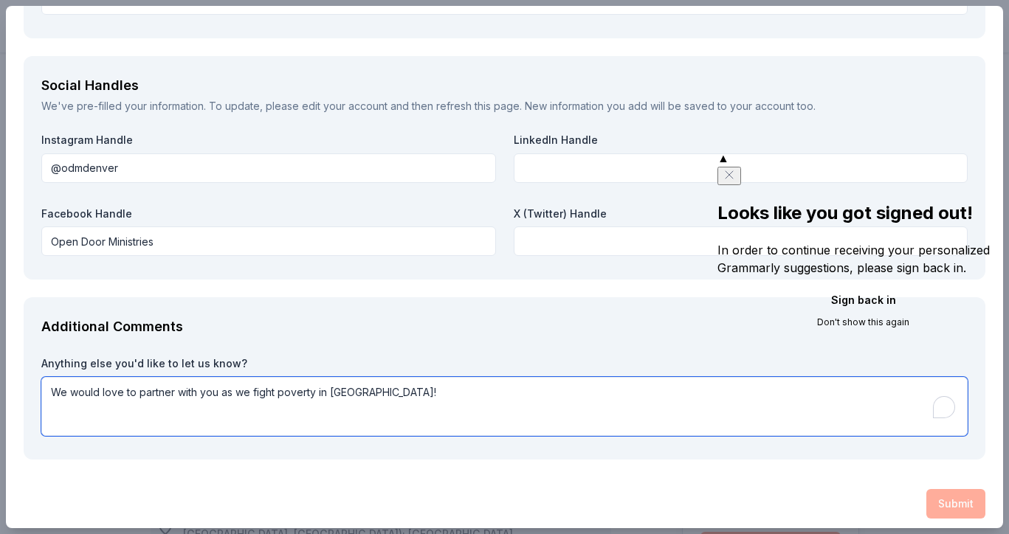
click at [586, 416] on textarea "We would love to partner with you as we fight poverty in [GEOGRAPHIC_DATA]!" at bounding box center [504, 406] width 926 height 59
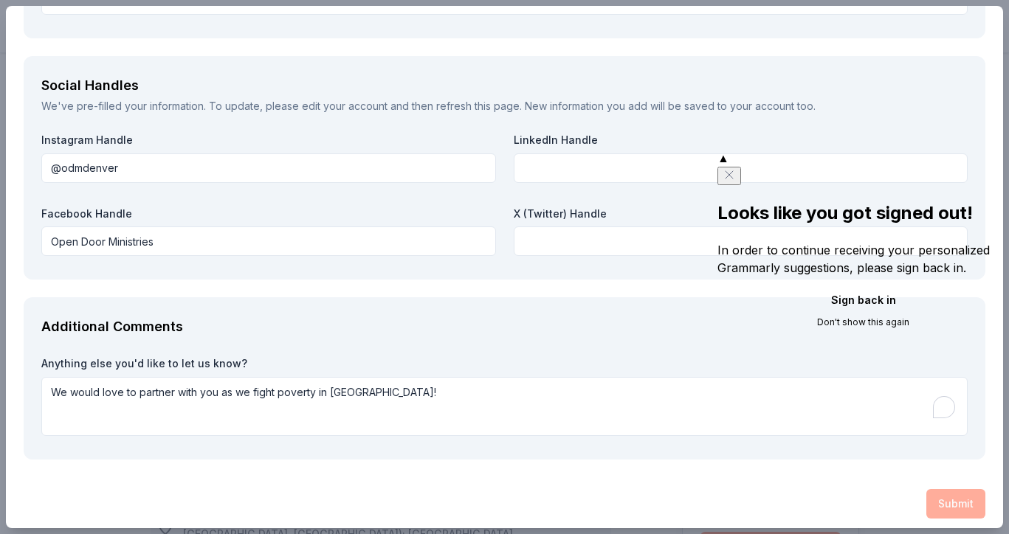
click at [735, 169] on icon "Close" at bounding box center [729, 175] width 12 height 12
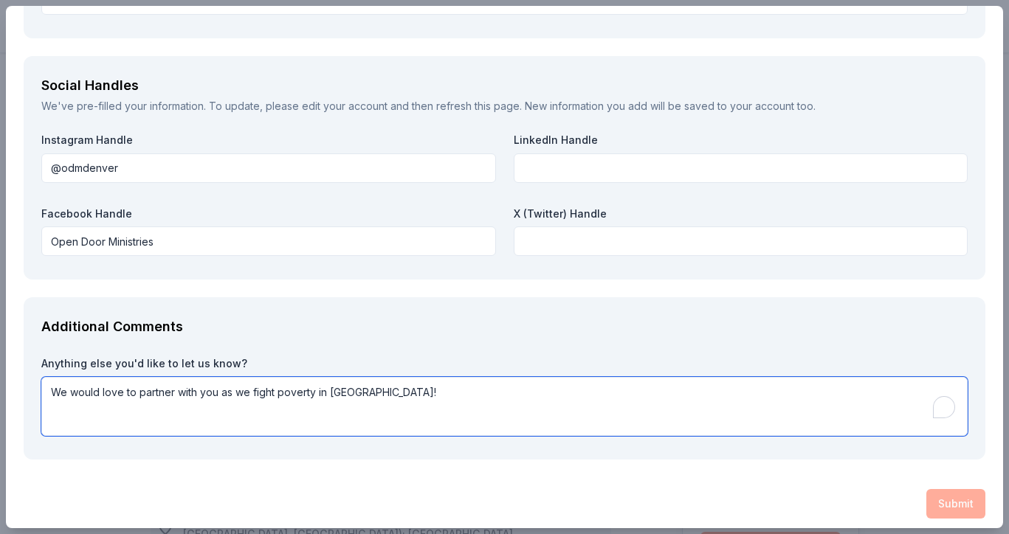
click at [596, 402] on textarea "We would love to partner with you as we fight poverty in [GEOGRAPHIC_DATA]!" at bounding box center [504, 406] width 926 height 59
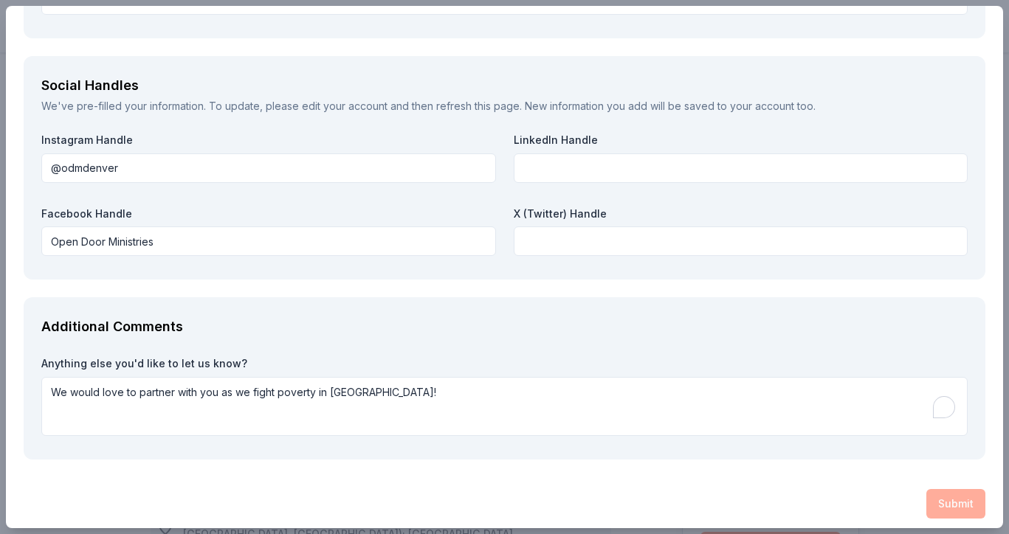
click at [944, 499] on div "Submit" at bounding box center [505, 504] width 962 height 30
click at [955, 496] on div "Submit" at bounding box center [505, 504] width 962 height 30
click at [953, 495] on div "Submit" at bounding box center [505, 504] width 962 height 30
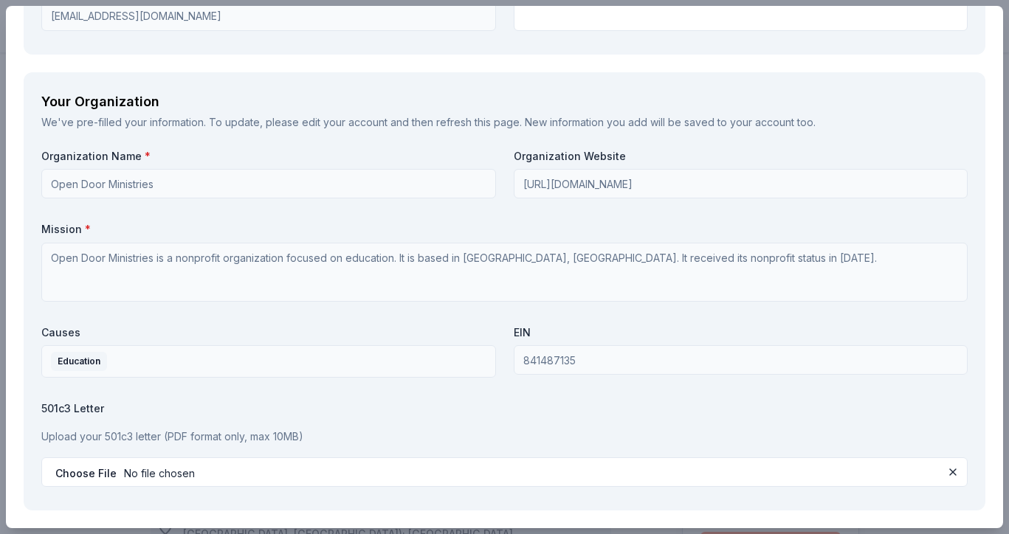
scroll to position [1192, 0]
